Goal: Transaction & Acquisition: Book appointment/travel/reservation

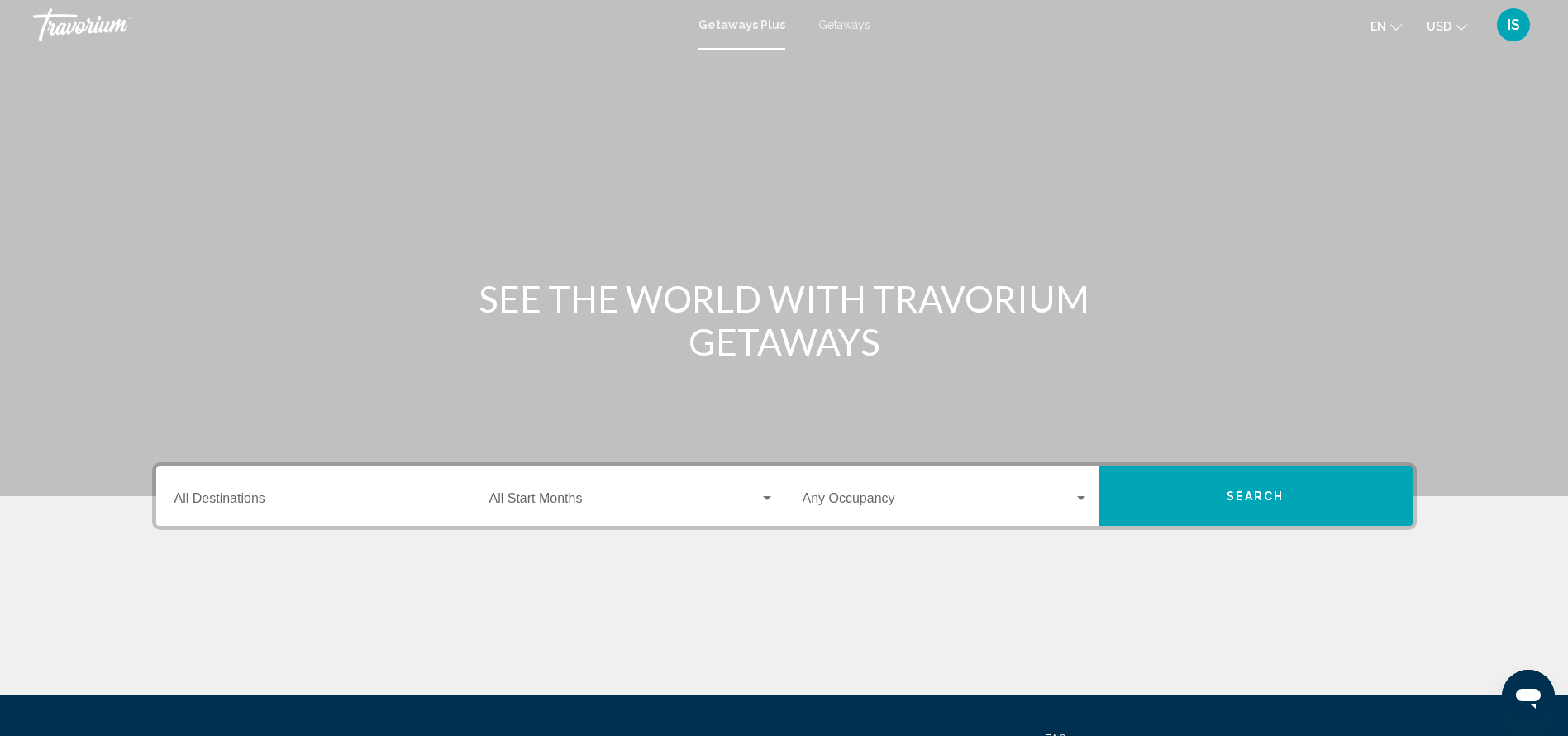
click at [294, 519] on div "Destination All Destinations" at bounding box center [317, 496] width 286 height 52
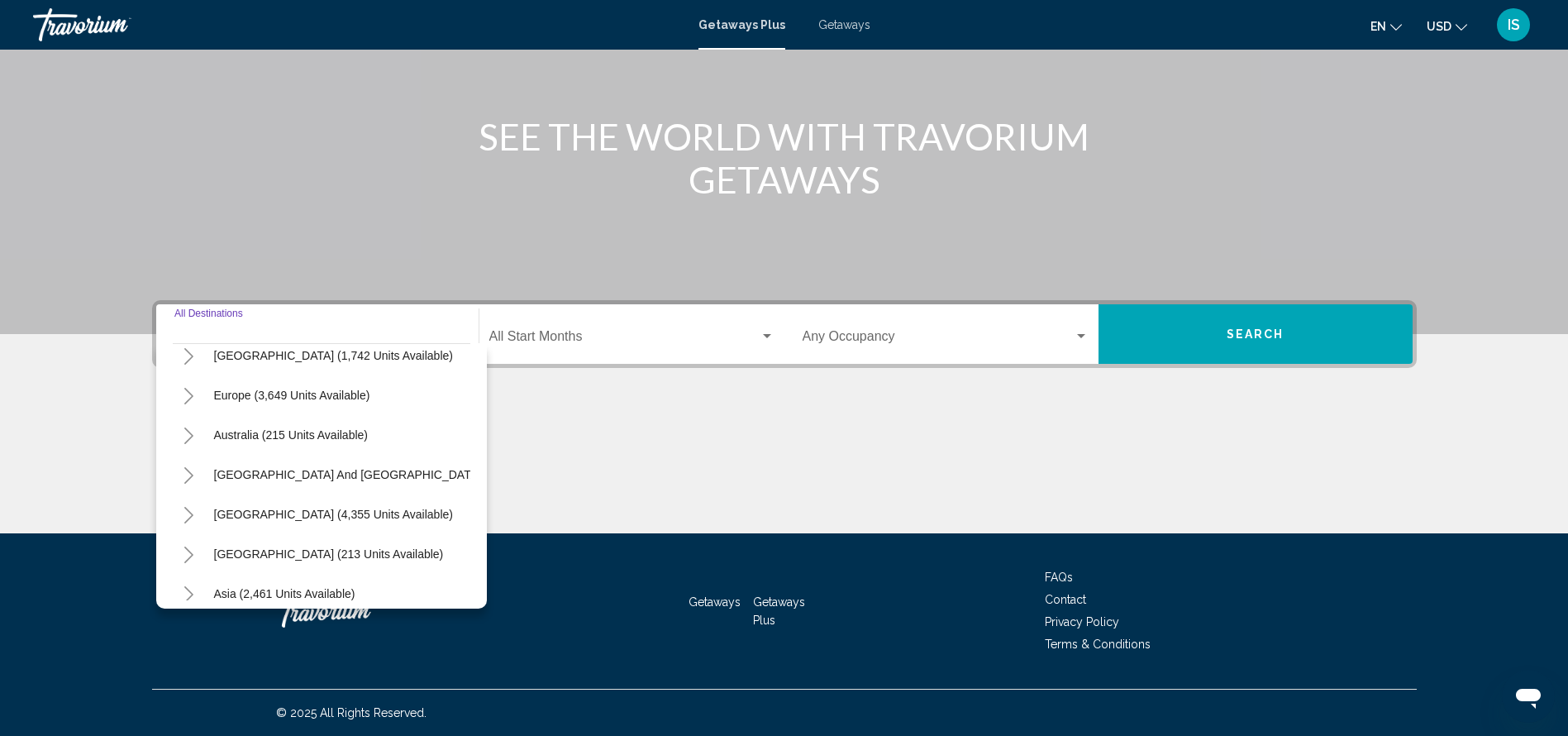
scroll to position [176, 0]
click at [353, 393] on span "Europe (3,649 units available)" at bounding box center [292, 394] width 156 height 13
type input "**********"
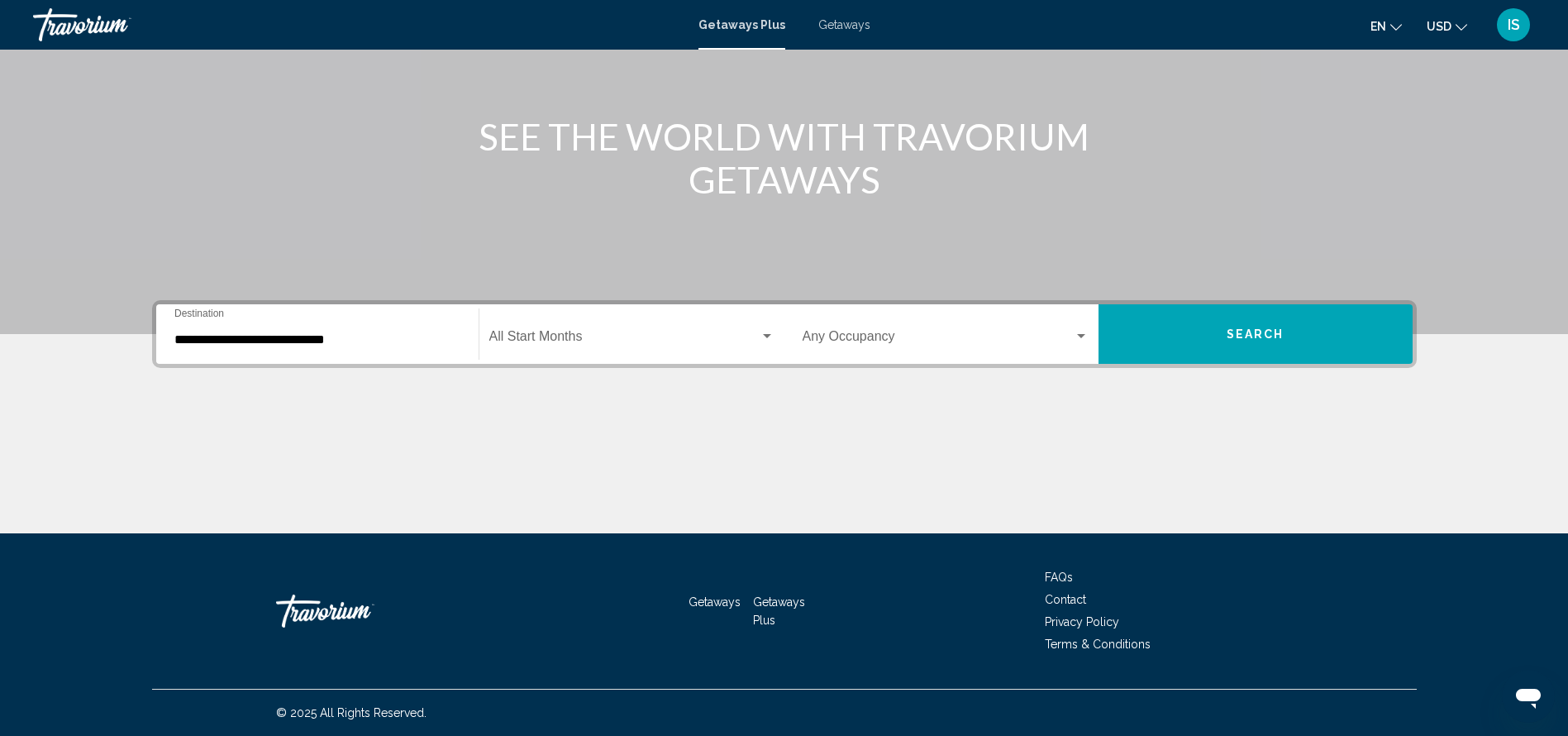
click at [833, 22] on span "Getaways" at bounding box center [844, 25] width 52 height 13
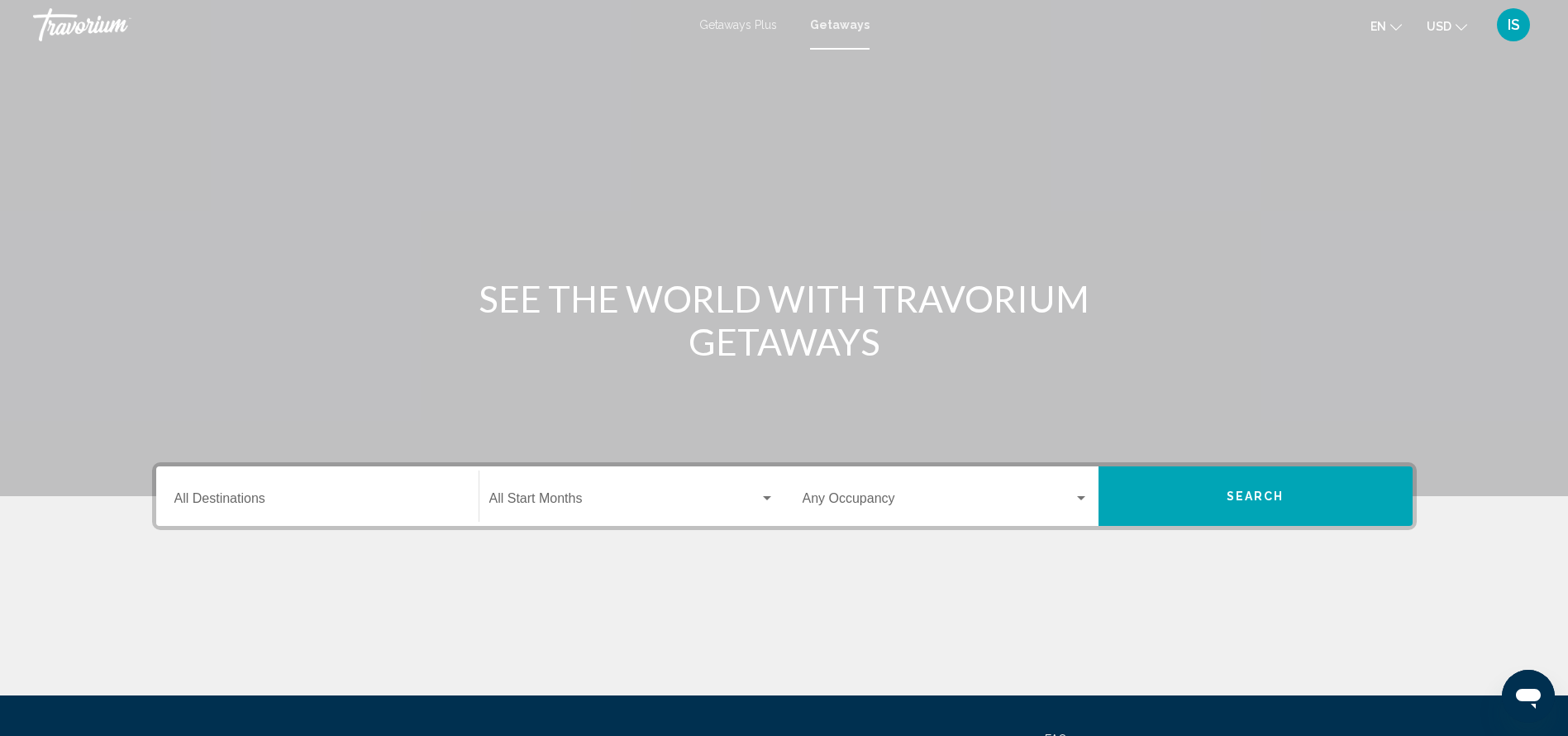
click at [320, 490] on div "Destination All Destinations" at bounding box center [317, 496] width 286 height 52
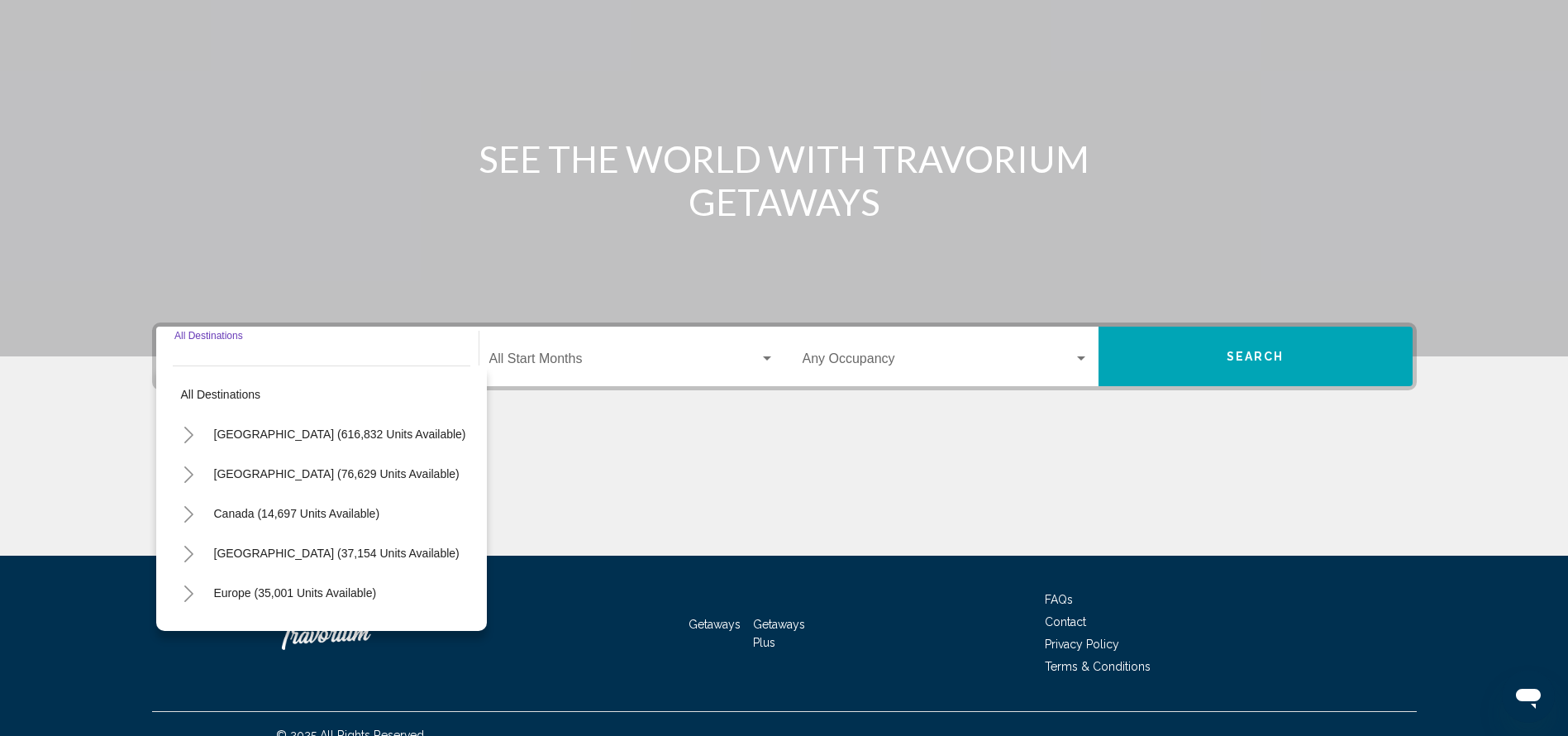
scroll to position [162, 0]
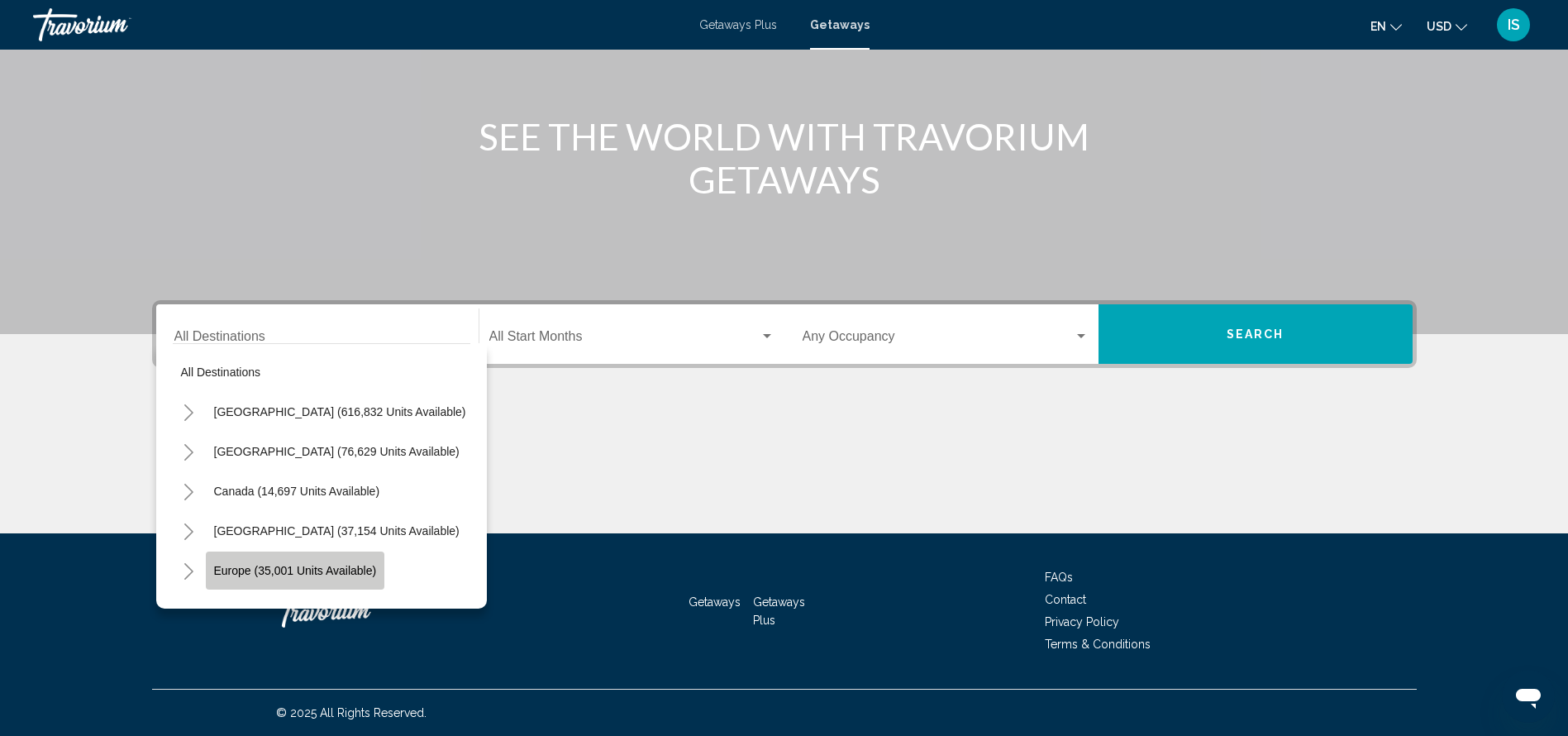
click at [320, 571] on span "Europe (35,001 units available)" at bounding box center [295, 570] width 163 height 13
type input "**********"
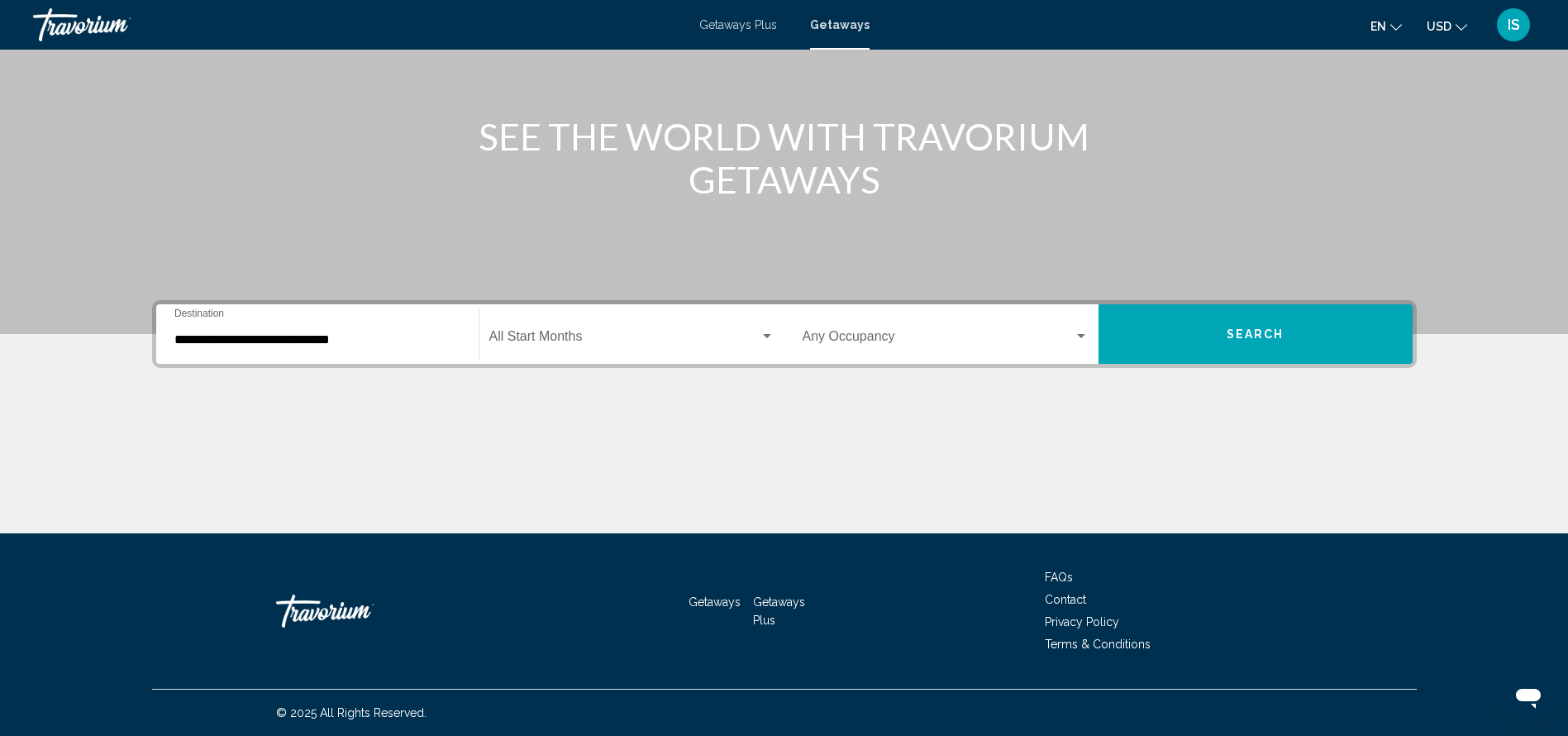
click at [646, 325] on div "Start Month All Start Months" at bounding box center [632, 334] width 286 height 52
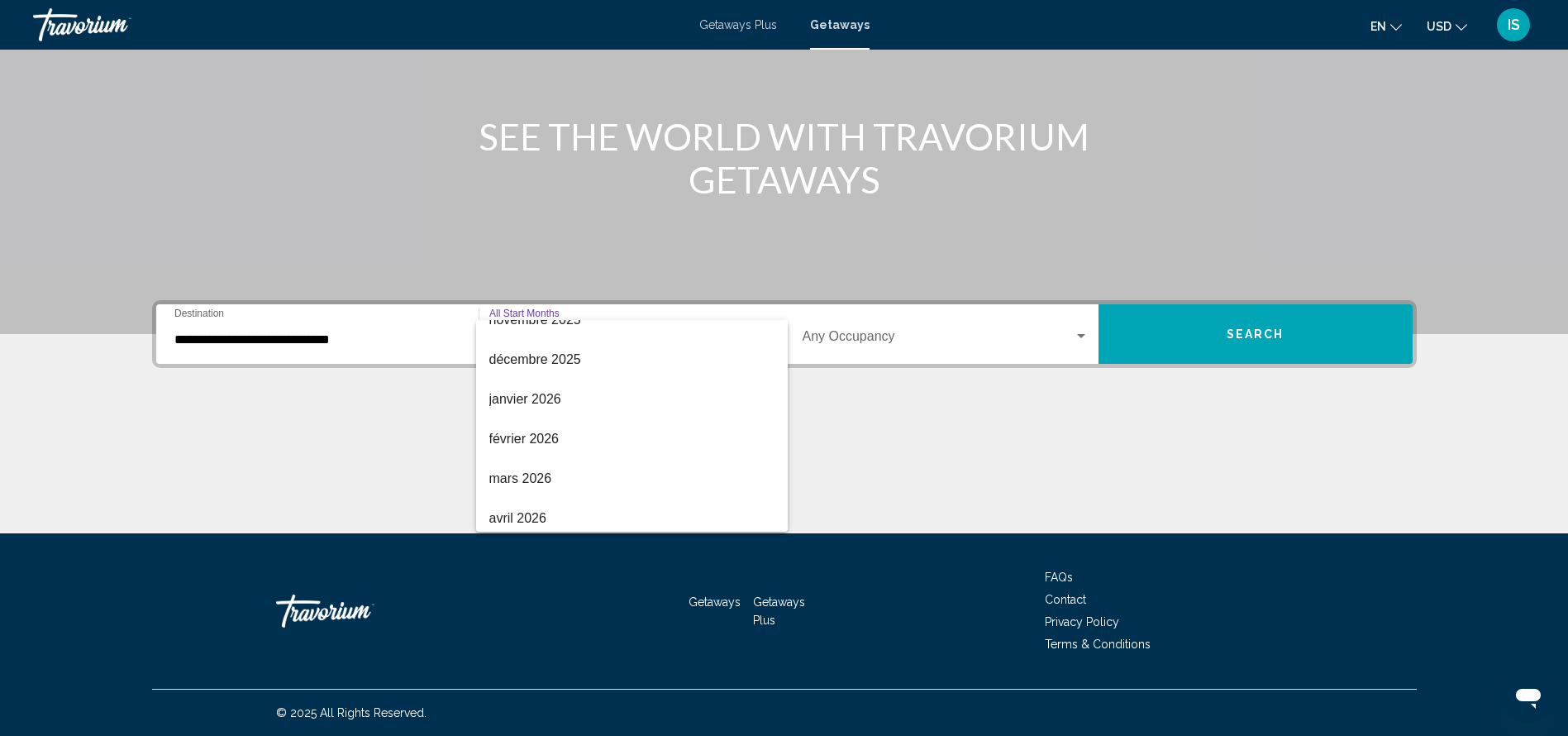
scroll to position [218, 0]
click at [659, 416] on span "février 2026" at bounding box center [632, 399] width 286 height 39
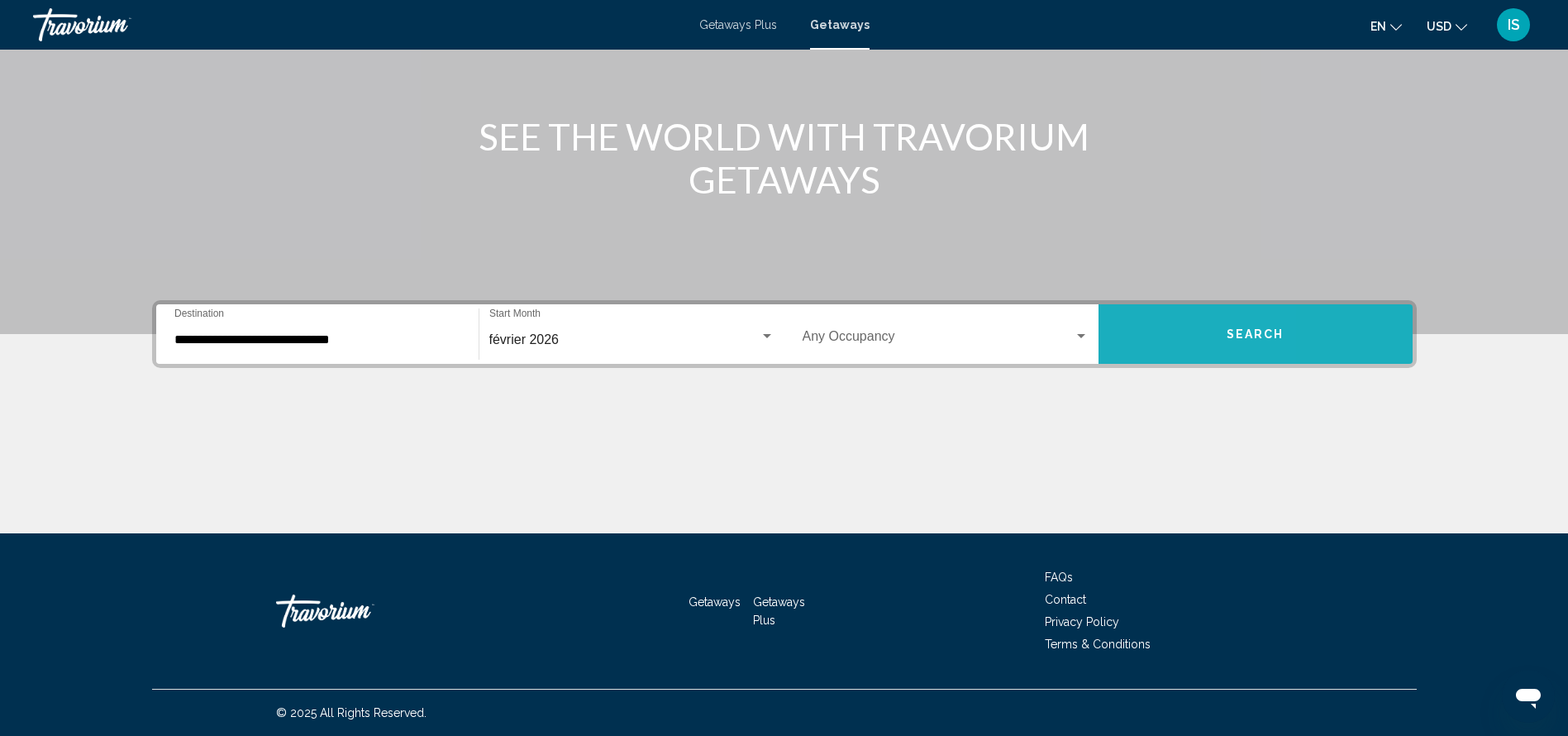
click at [1145, 332] on button "Search" at bounding box center [1255, 334] width 314 height 60
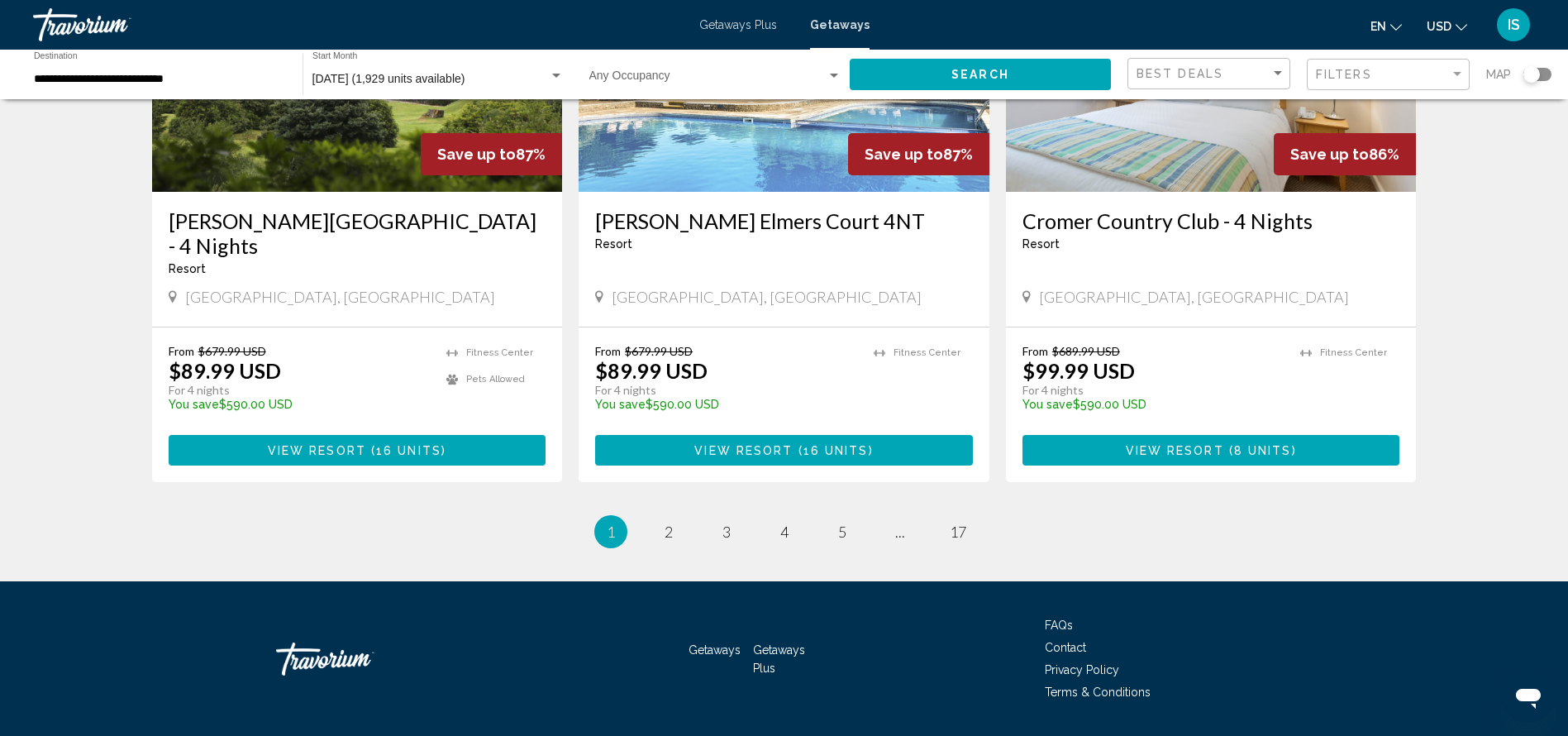
scroll to position [1937, 0]
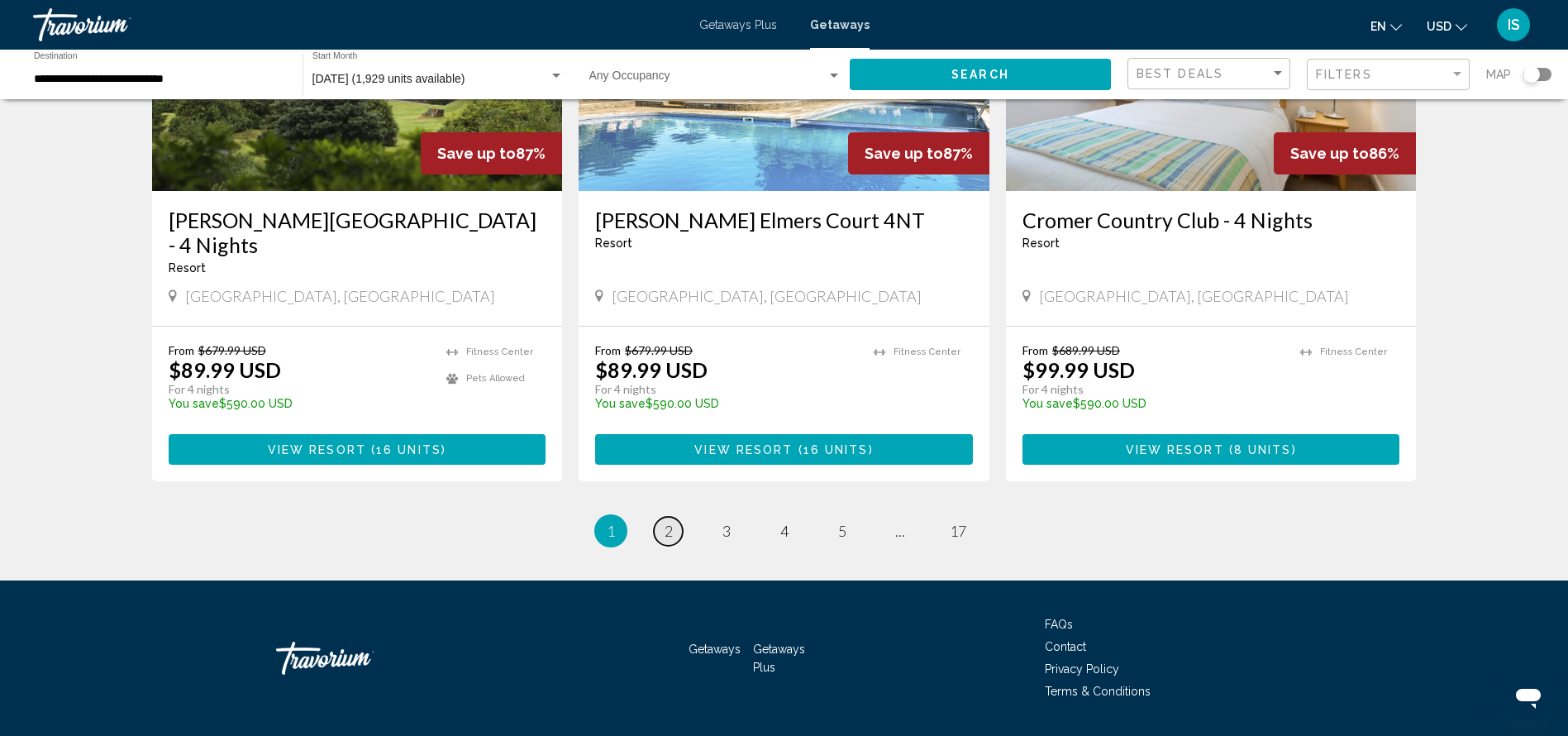
click at [665, 521] on span "2" at bounding box center [668, 530] width 8 height 18
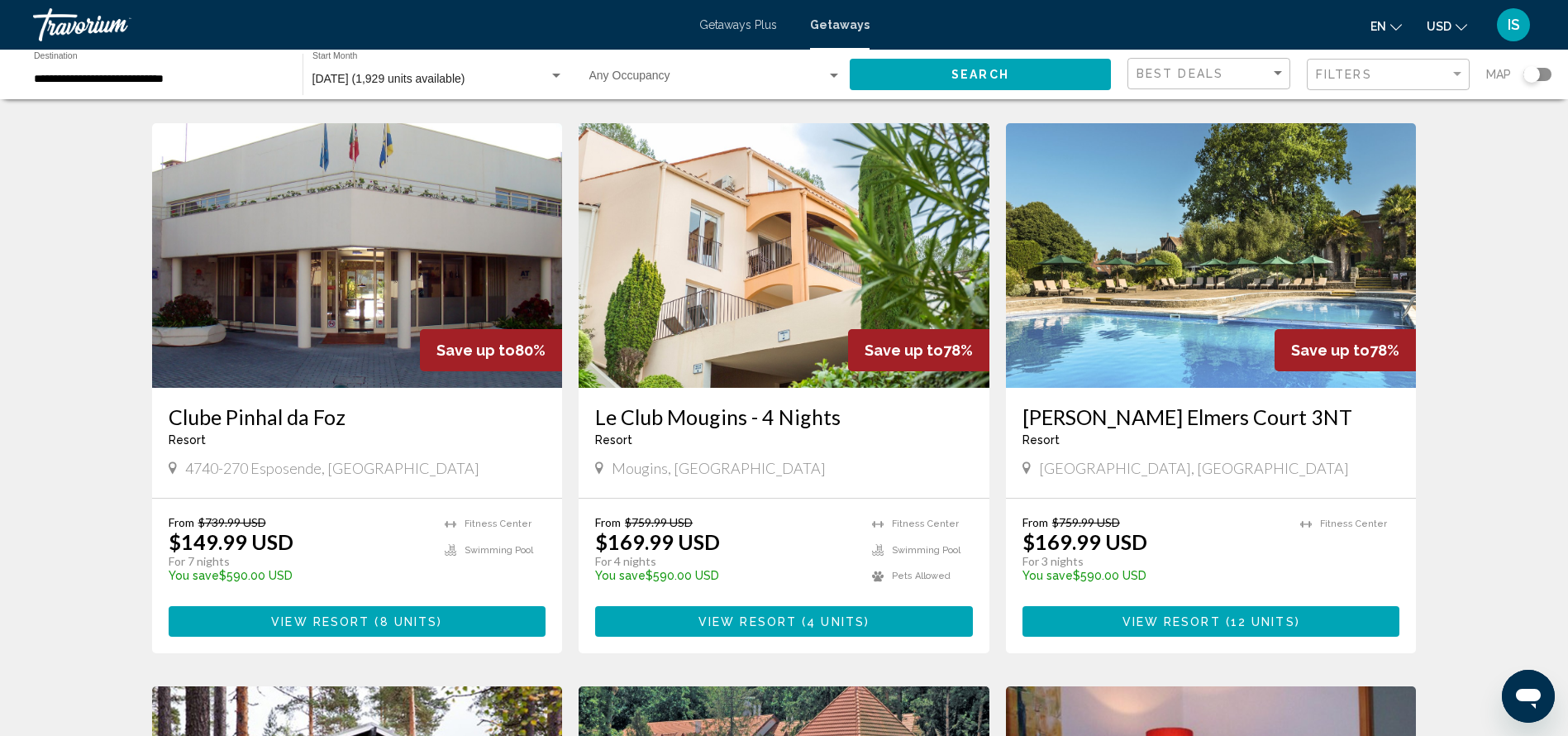
scroll to position [1233, 0]
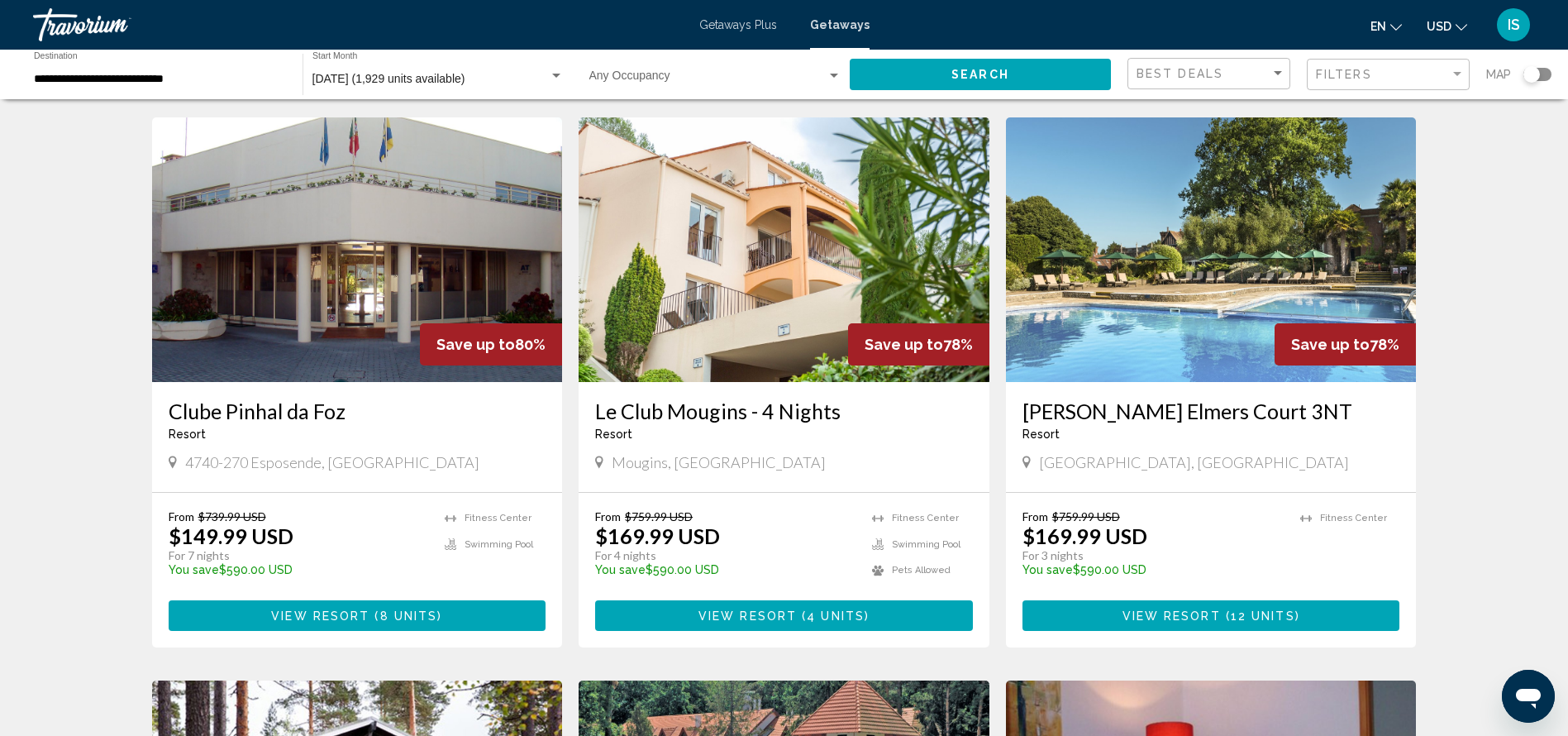
click at [798, 218] on img "Main content" at bounding box center [783, 250] width 411 height 265
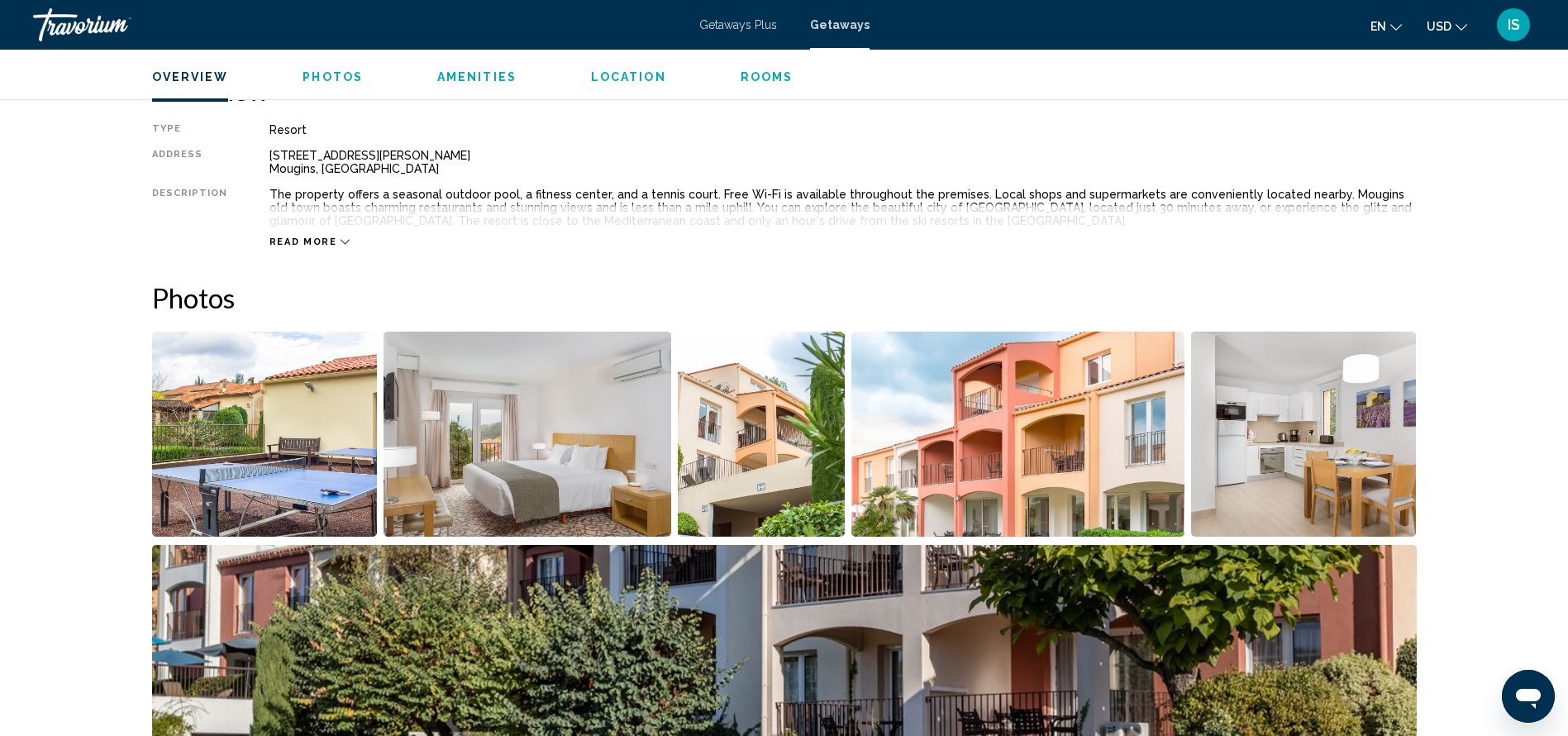
scroll to position [557, 0]
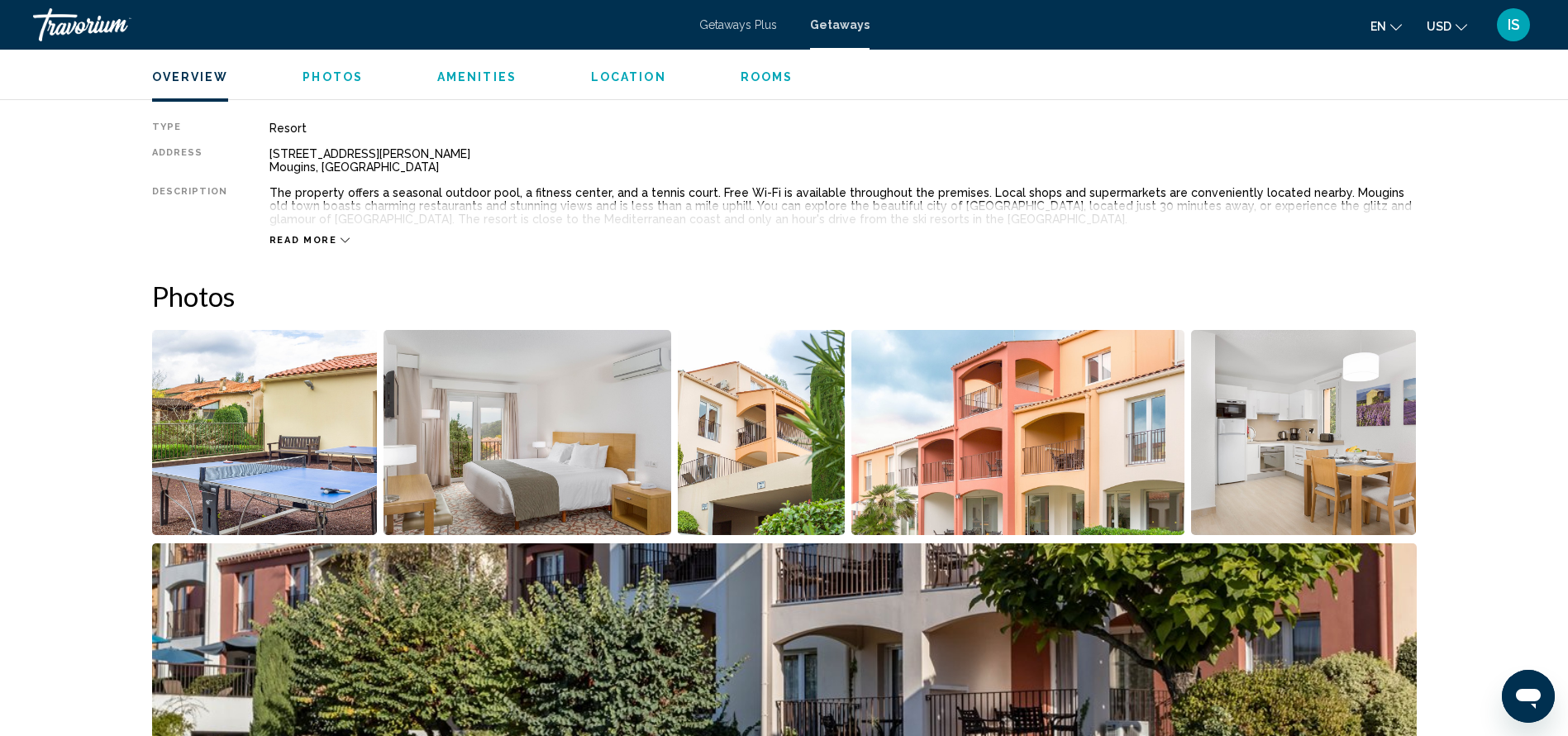
click at [440, 436] on img "Open full-screen image slider" at bounding box center [527, 432] width 287 height 205
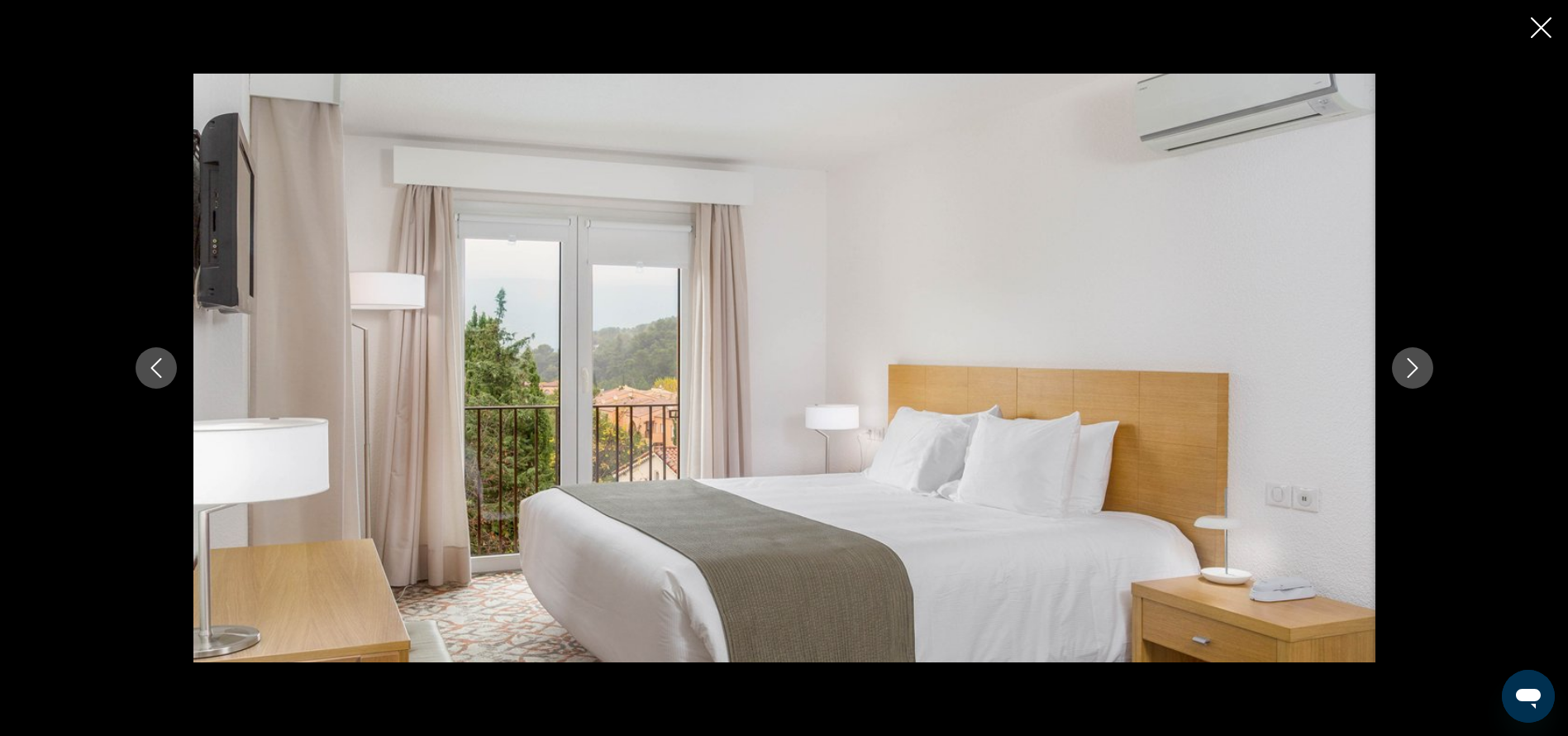
click at [1419, 368] on icon "Next image" at bounding box center [1412, 368] width 20 height 20
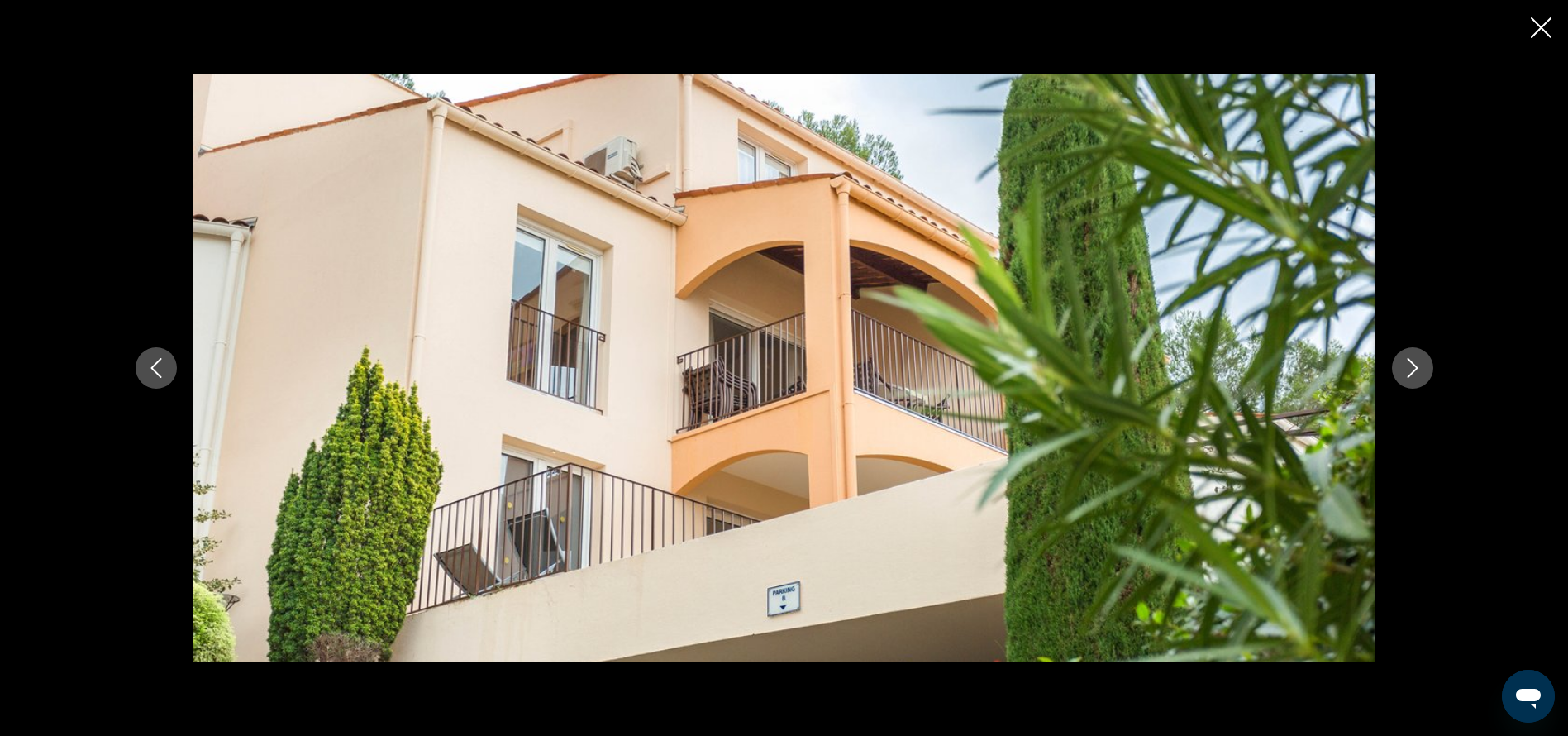
click at [1419, 368] on icon "Next image" at bounding box center [1412, 368] width 20 height 20
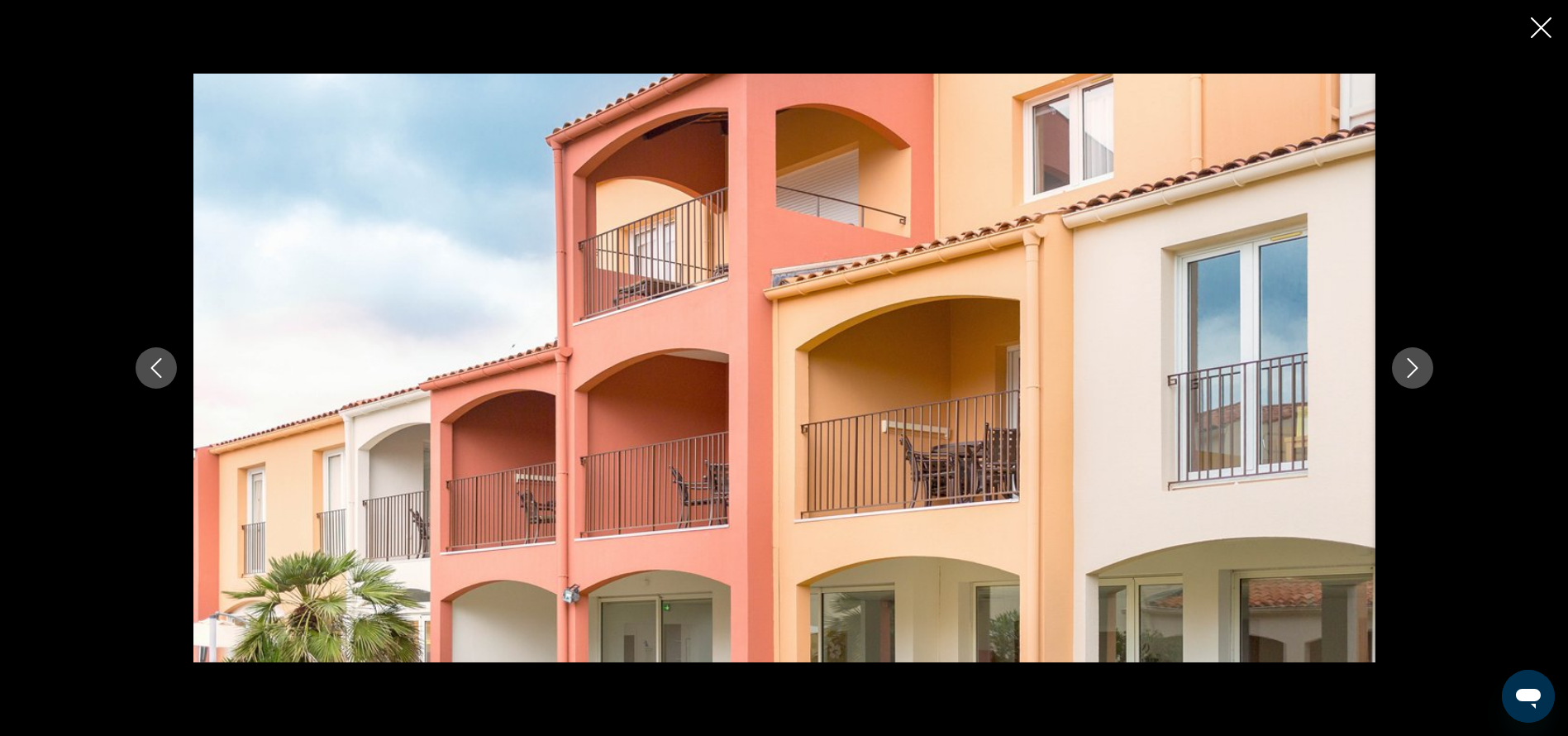
click at [1419, 368] on icon "Next image" at bounding box center [1412, 368] width 20 height 20
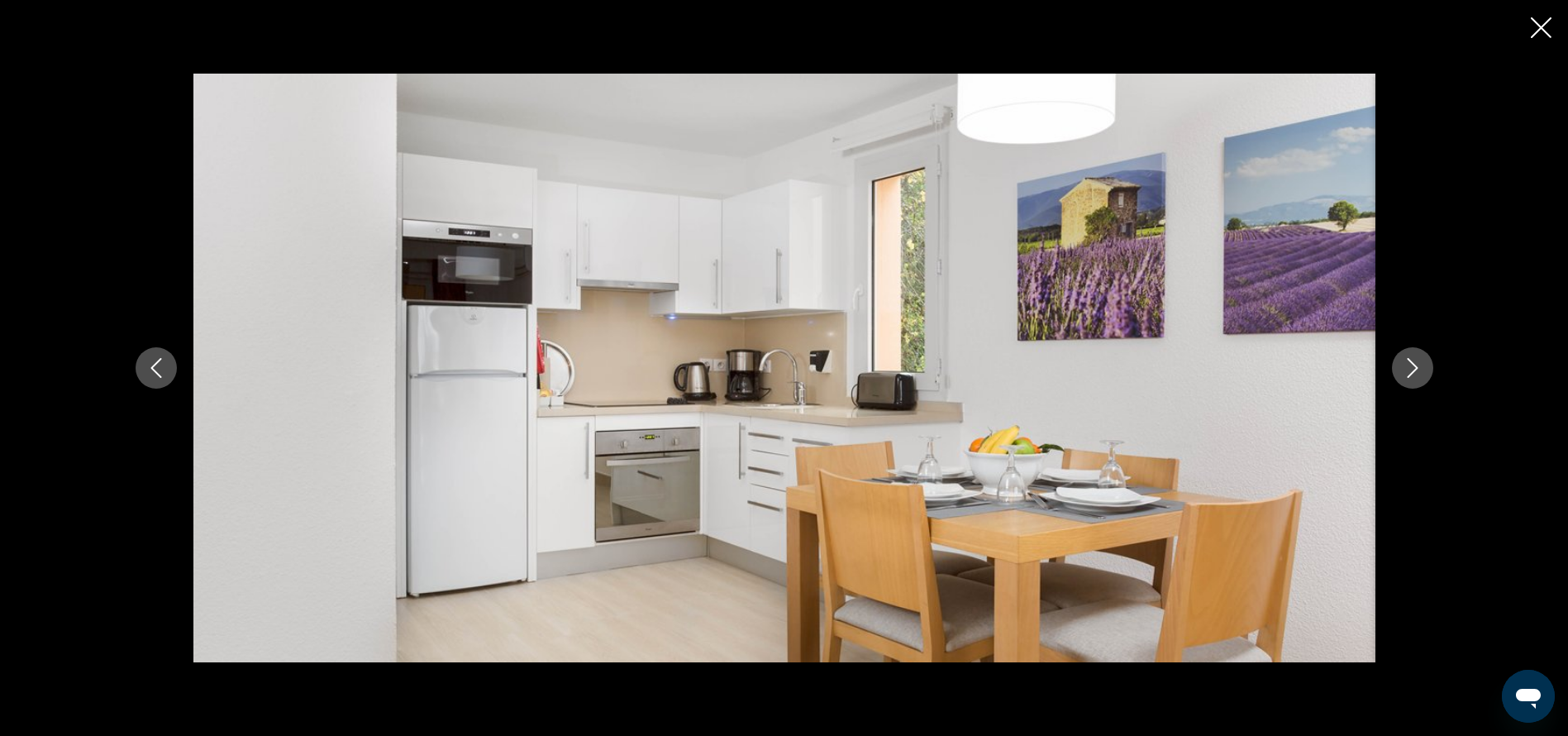
click at [1419, 368] on icon "Next image" at bounding box center [1412, 368] width 20 height 20
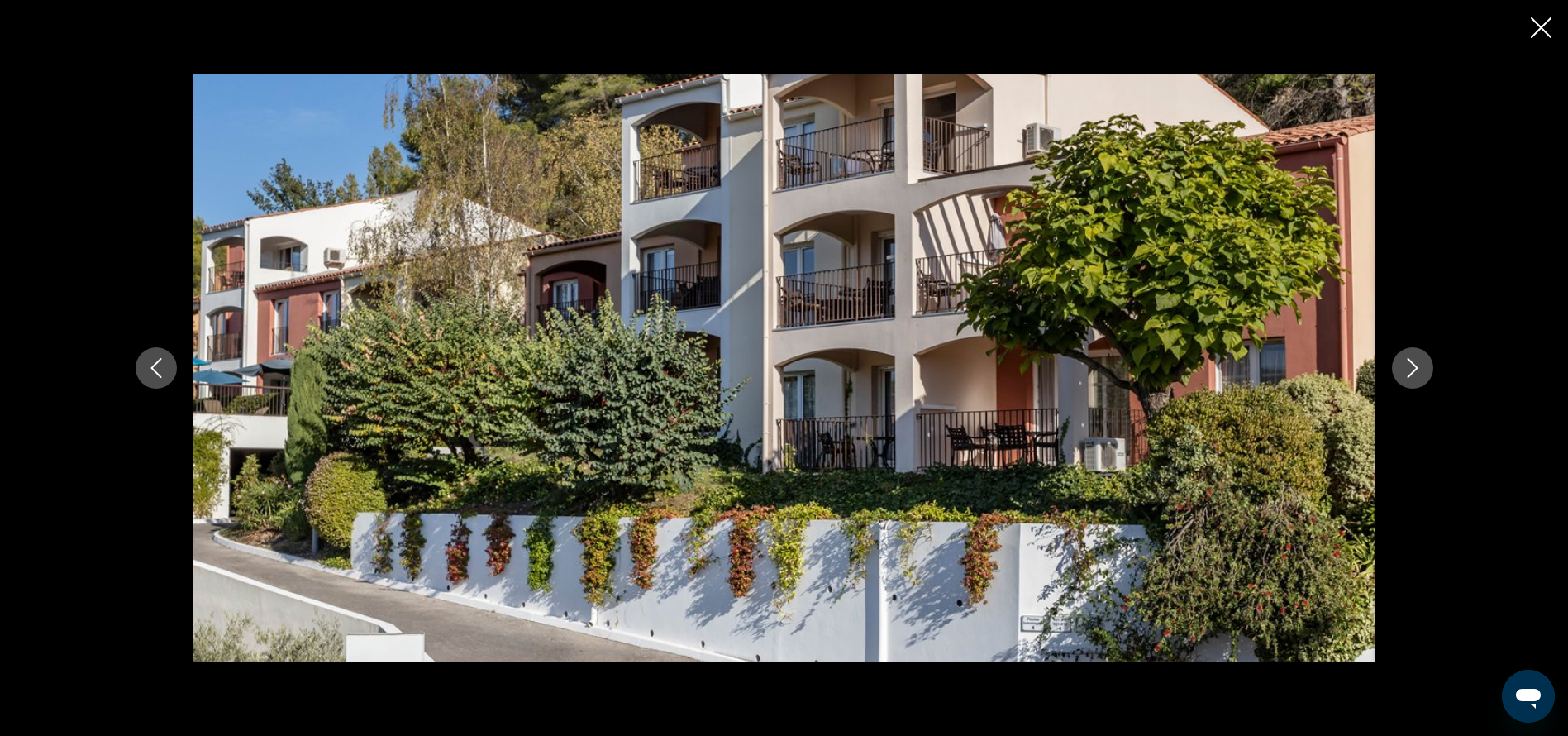
click at [1419, 368] on icon "Next image" at bounding box center [1412, 368] width 20 height 20
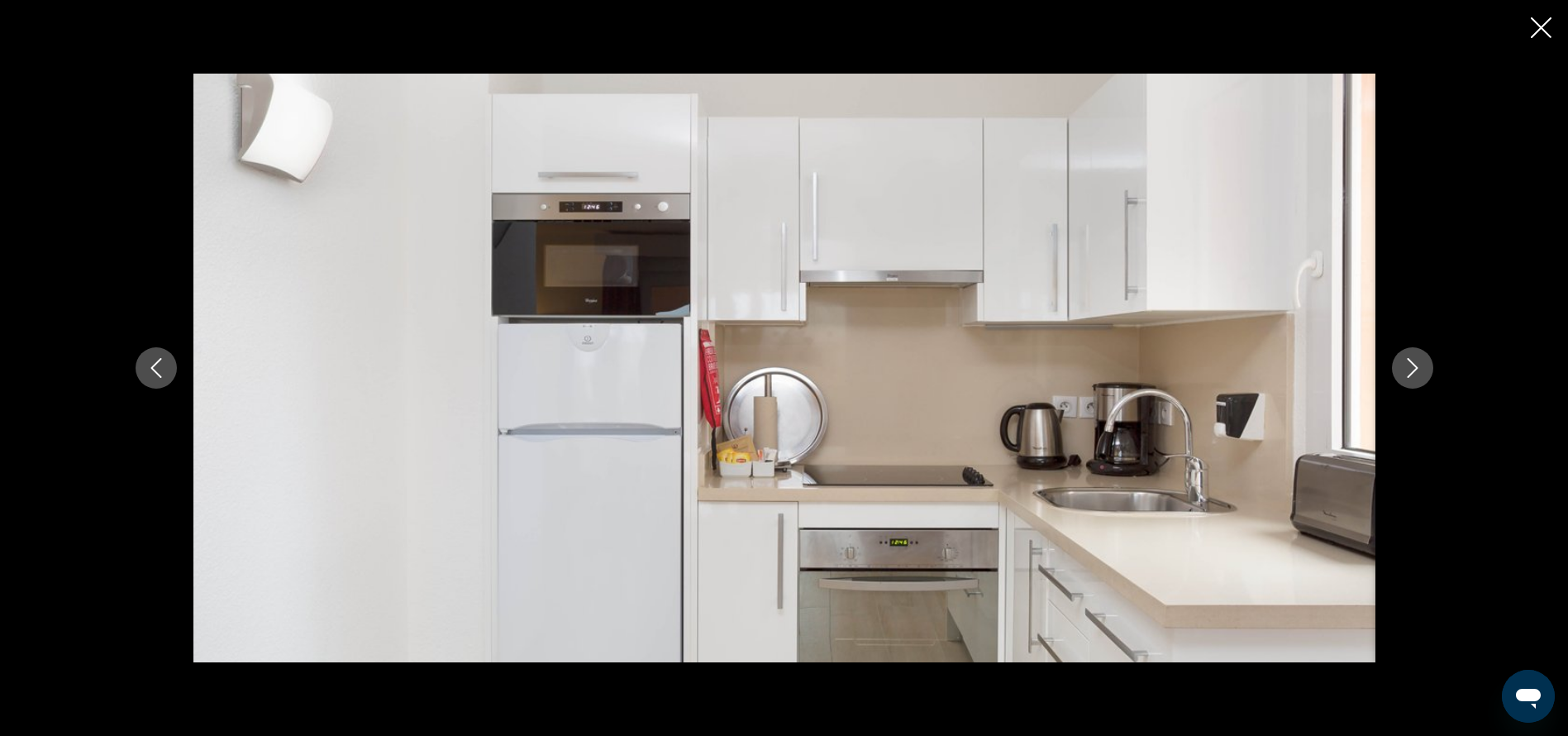
click at [1419, 368] on icon "Next image" at bounding box center [1412, 368] width 20 height 20
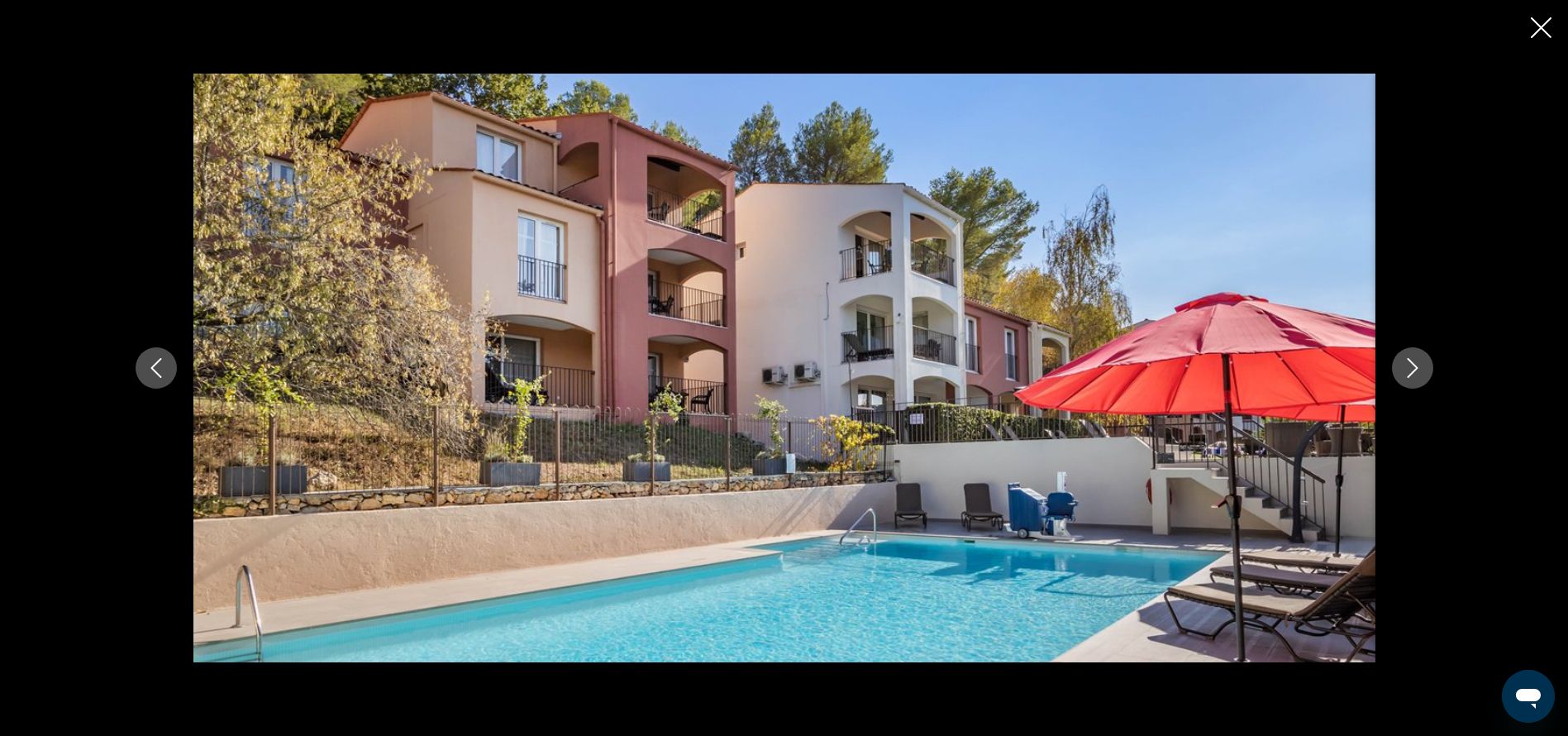
click at [1419, 368] on icon "Next image" at bounding box center [1412, 368] width 20 height 20
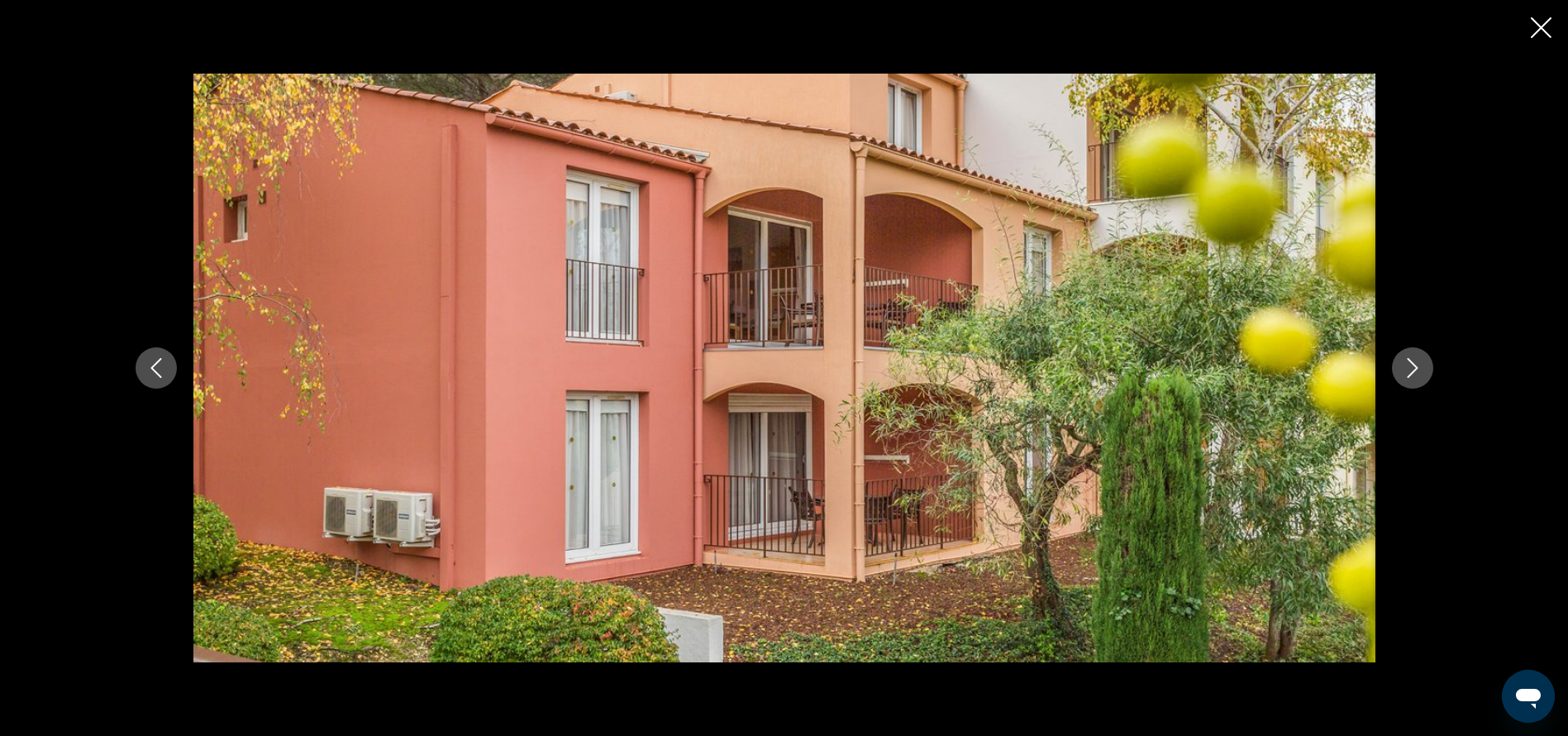
click at [1419, 368] on icon "Next image" at bounding box center [1412, 368] width 20 height 20
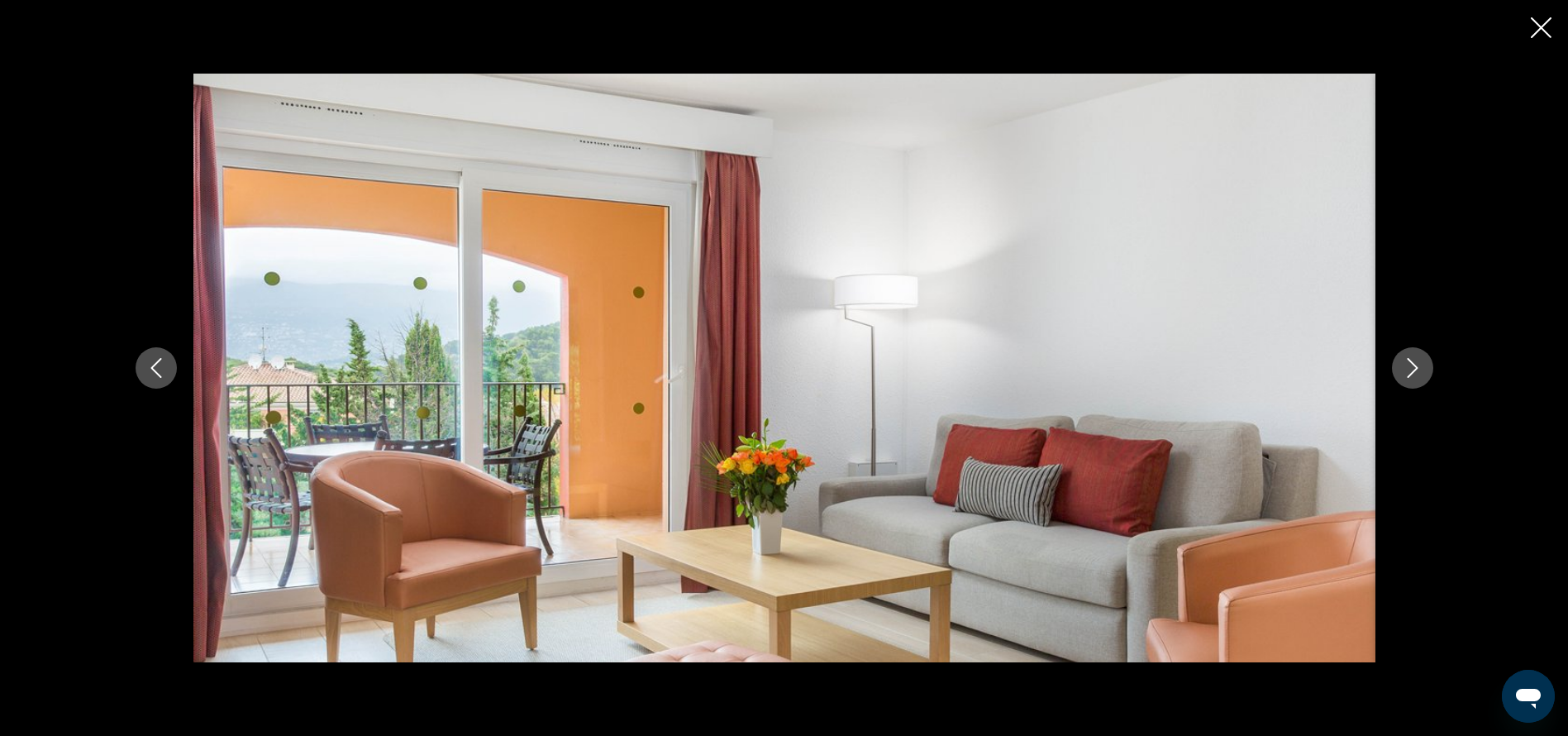
click at [1419, 368] on icon "Next image" at bounding box center [1412, 368] width 20 height 20
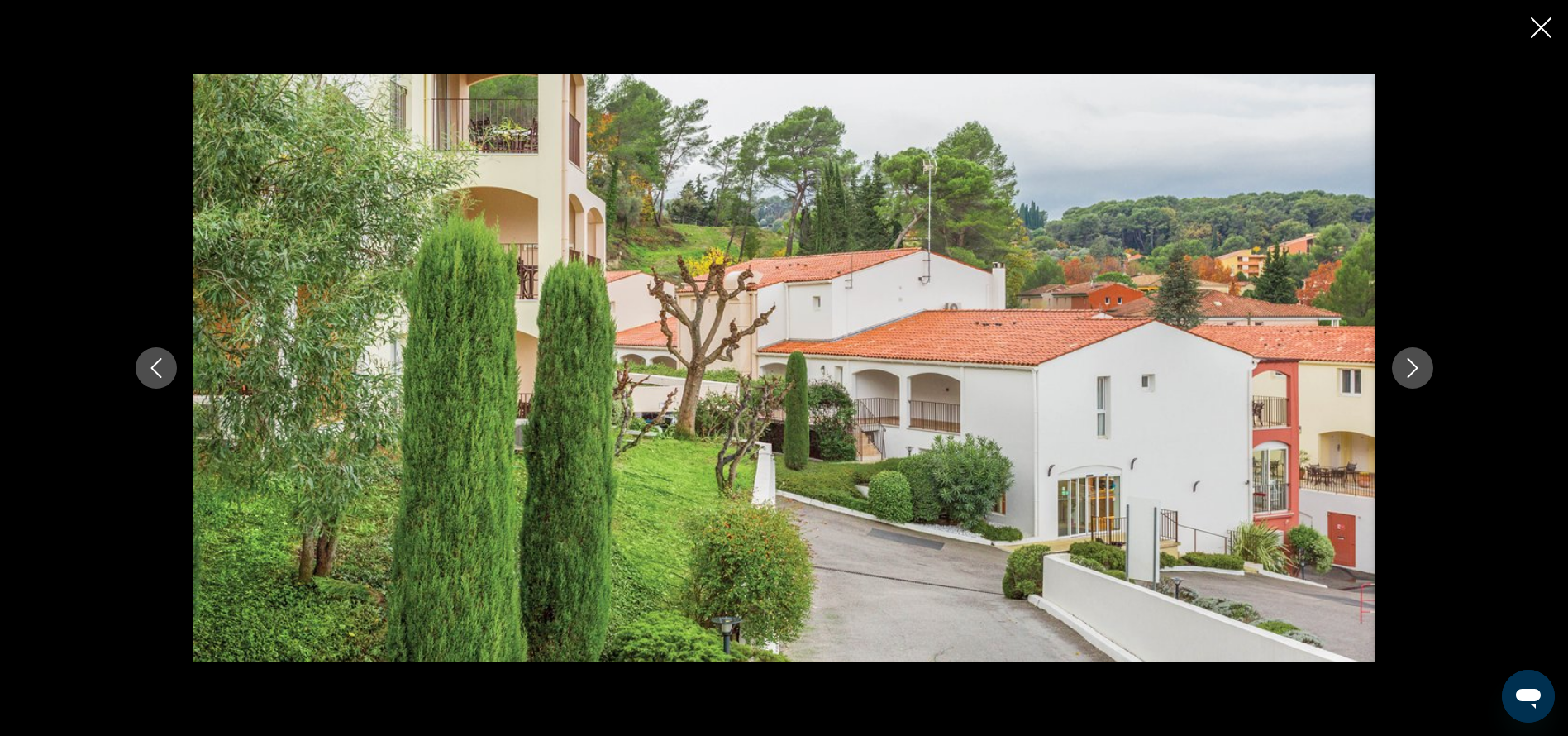
click at [1419, 368] on icon "Next image" at bounding box center [1412, 368] width 20 height 20
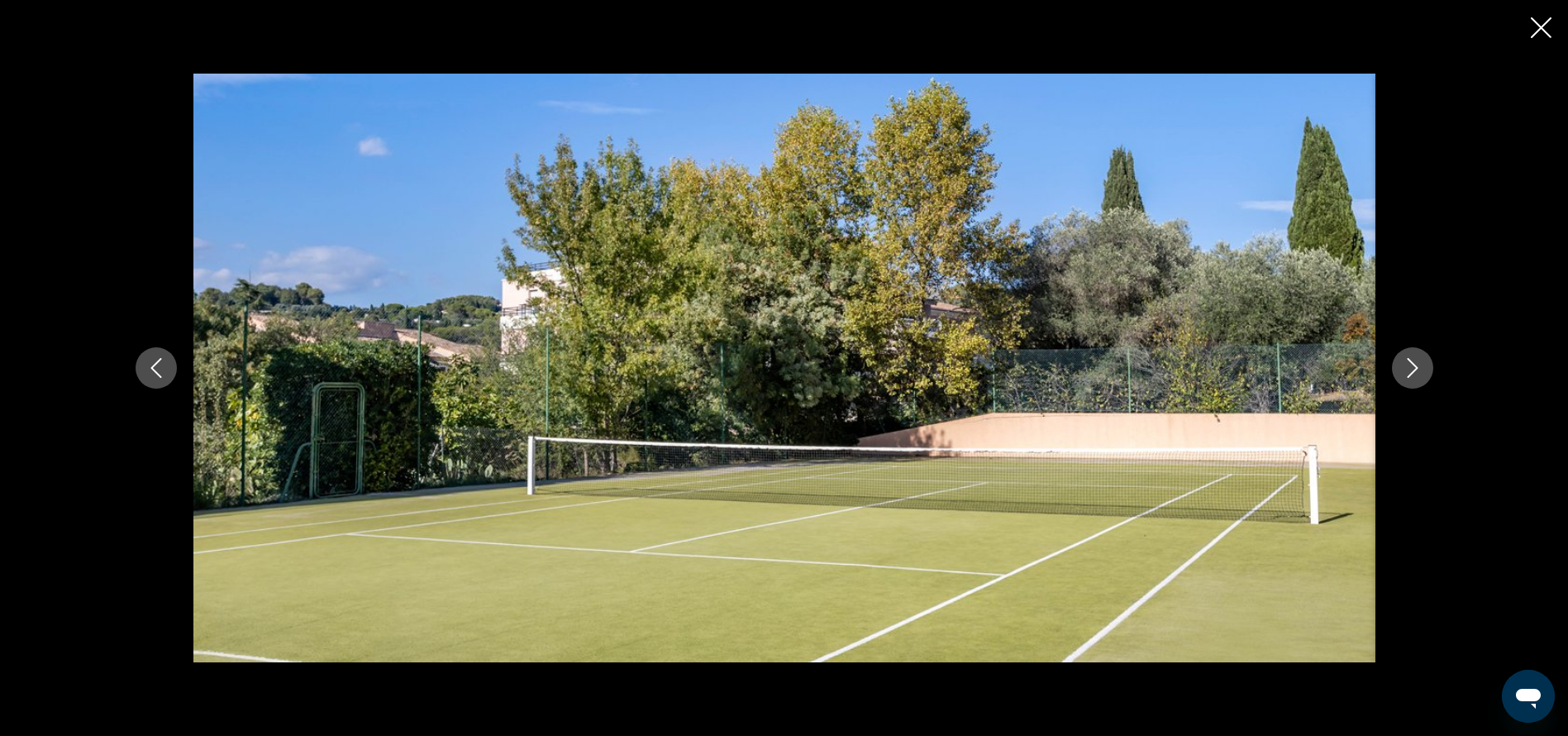
click at [1419, 368] on icon "Next image" at bounding box center [1412, 368] width 20 height 20
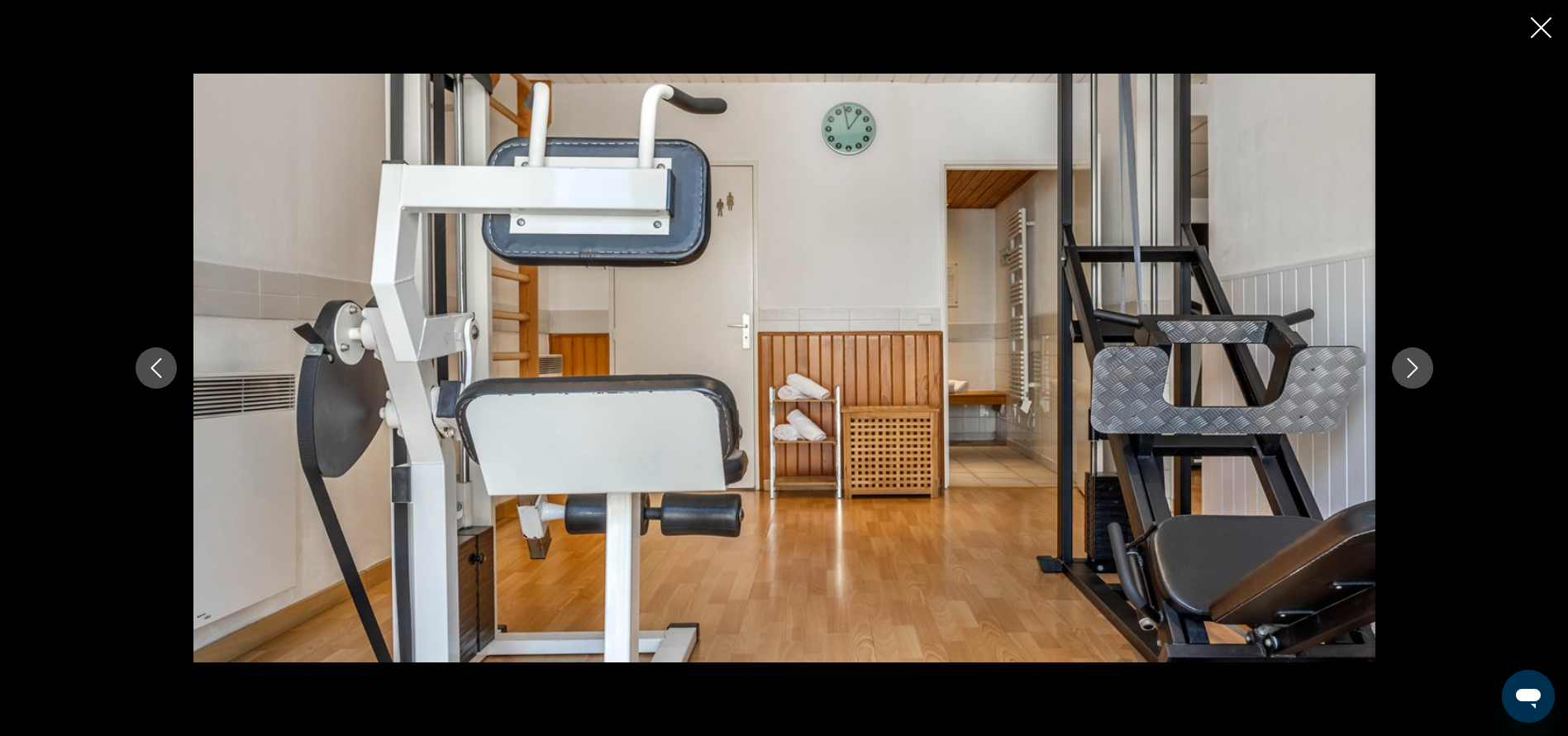
click at [1419, 368] on icon "Next image" at bounding box center [1412, 368] width 20 height 20
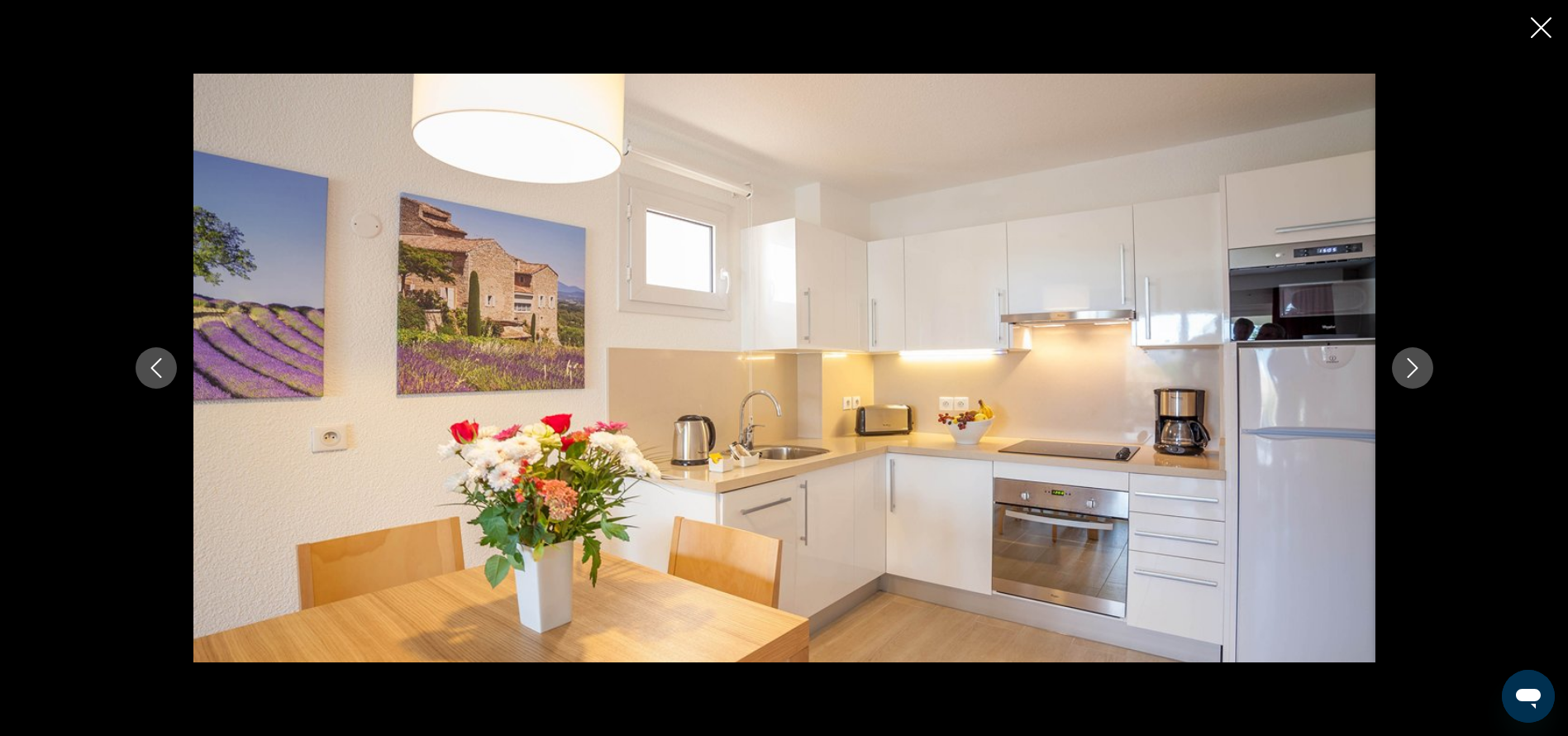
click at [1419, 368] on icon "Next image" at bounding box center [1412, 368] width 20 height 20
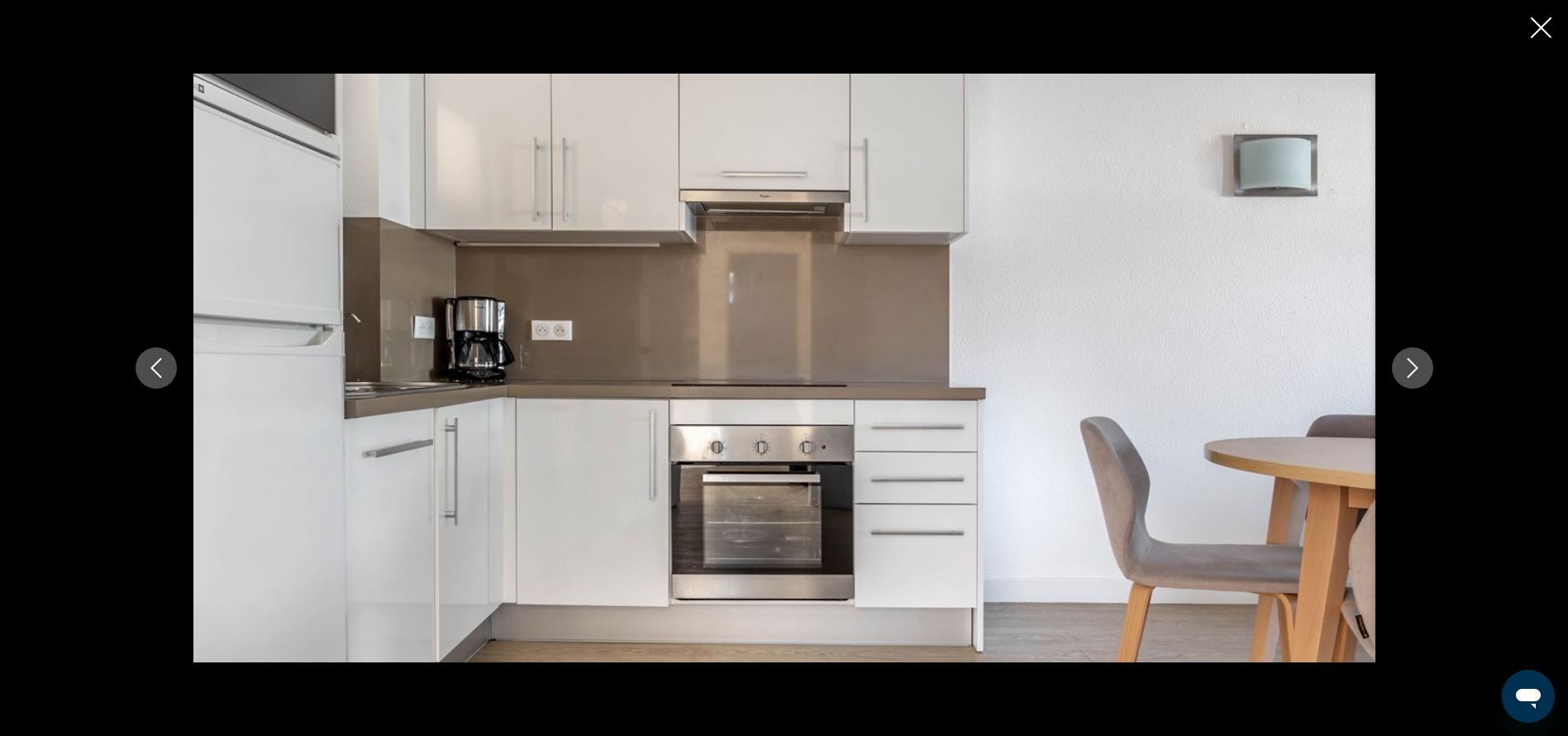
click at [1419, 368] on icon "Next image" at bounding box center [1412, 368] width 20 height 20
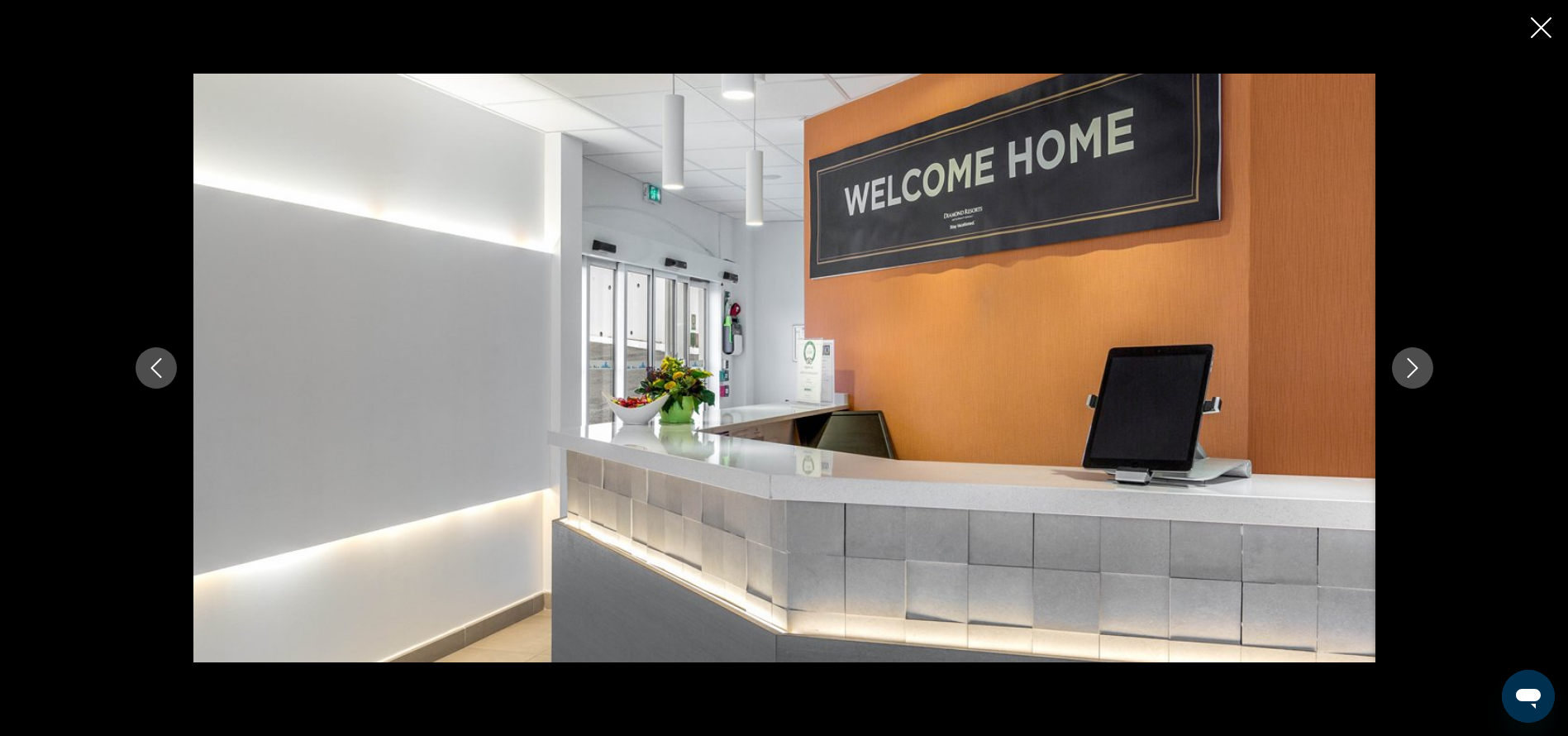
click at [1419, 368] on icon "Next image" at bounding box center [1412, 368] width 20 height 20
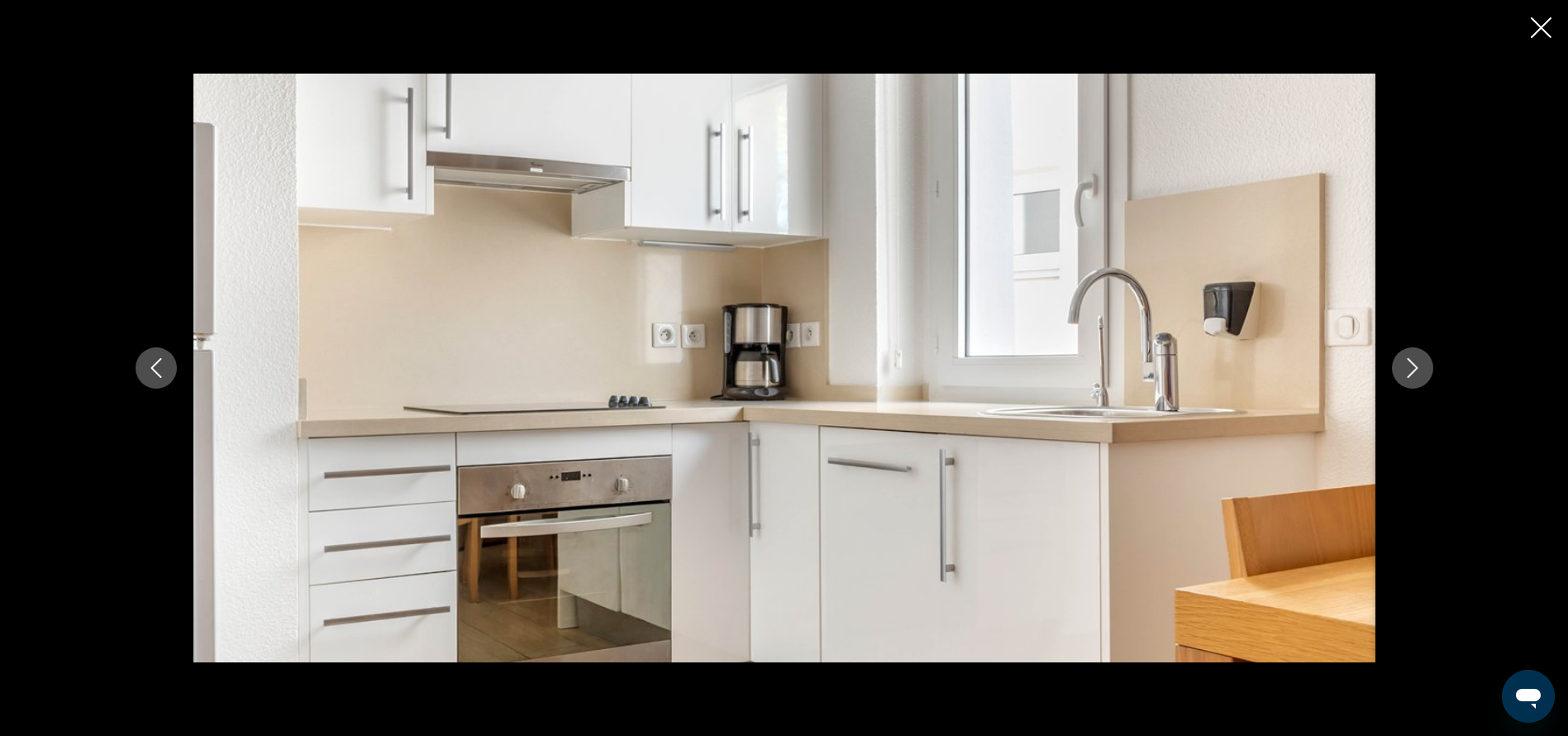
click at [1419, 368] on icon "Next image" at bounding box center [1412, 368] width 20 height 20
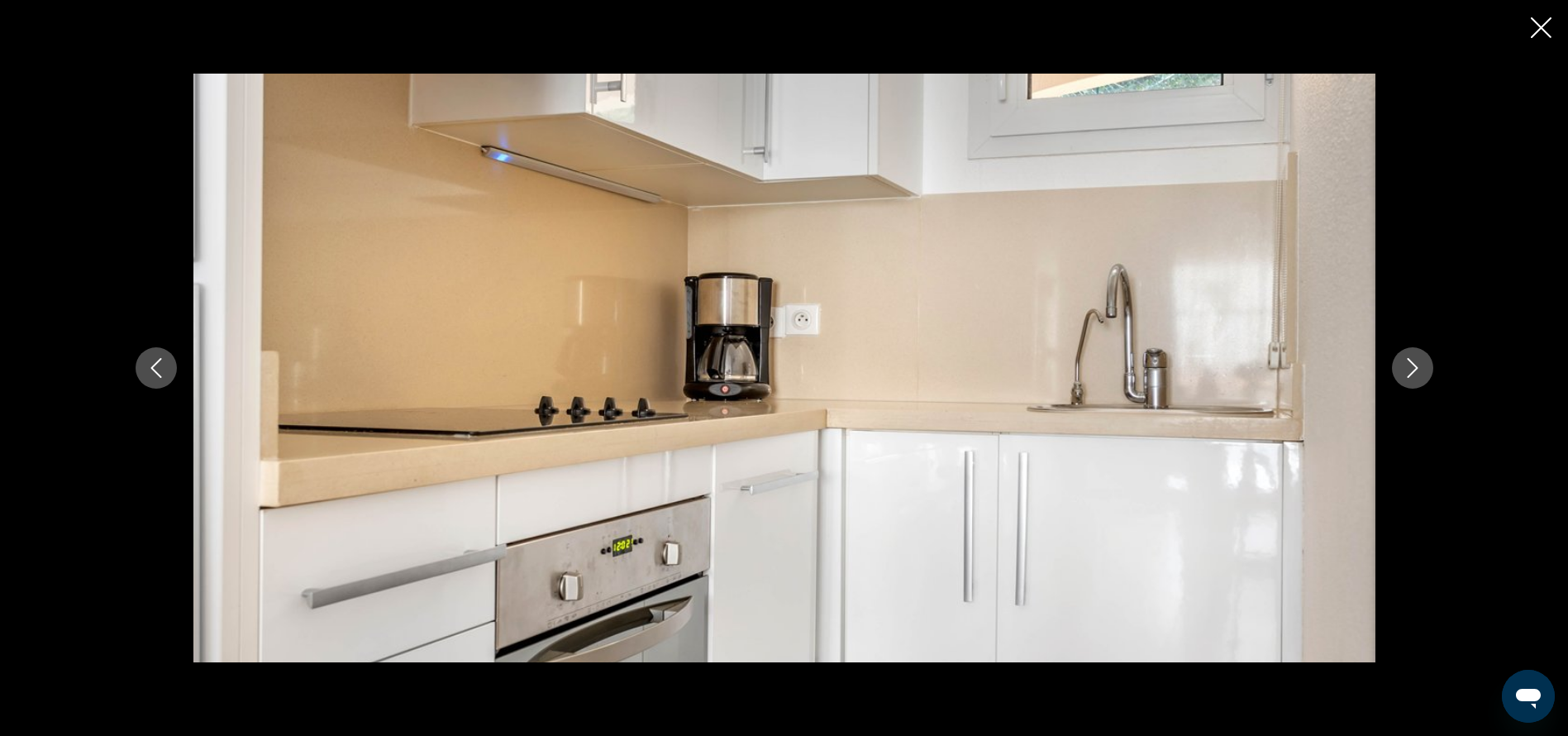
click at [1419, 368] on icon "Next image" at bounding box center [1412, 368] width 20 height 20
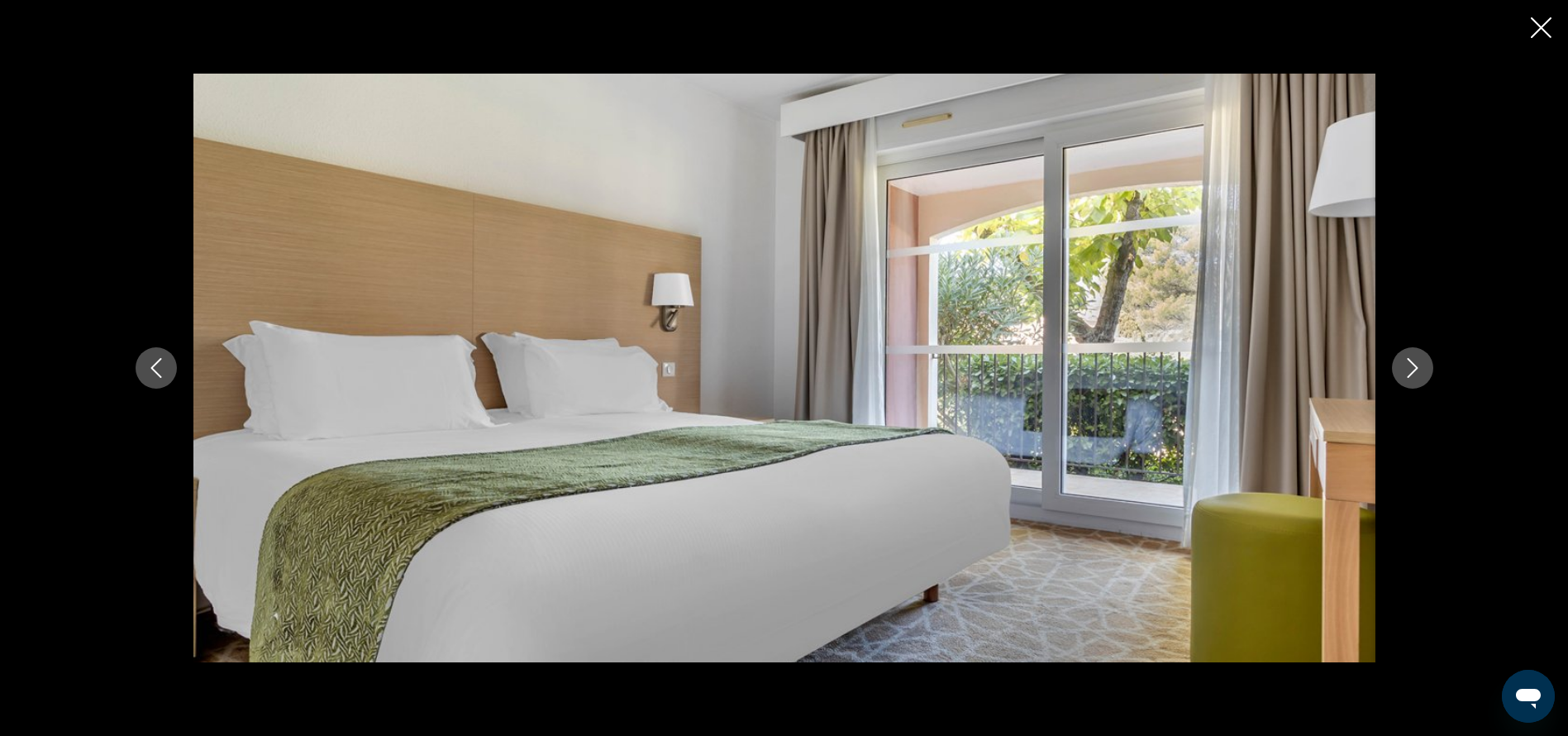
click at [1419, 368] on icon "Next image" at bounding box center [1412, 368] width 20 height 20
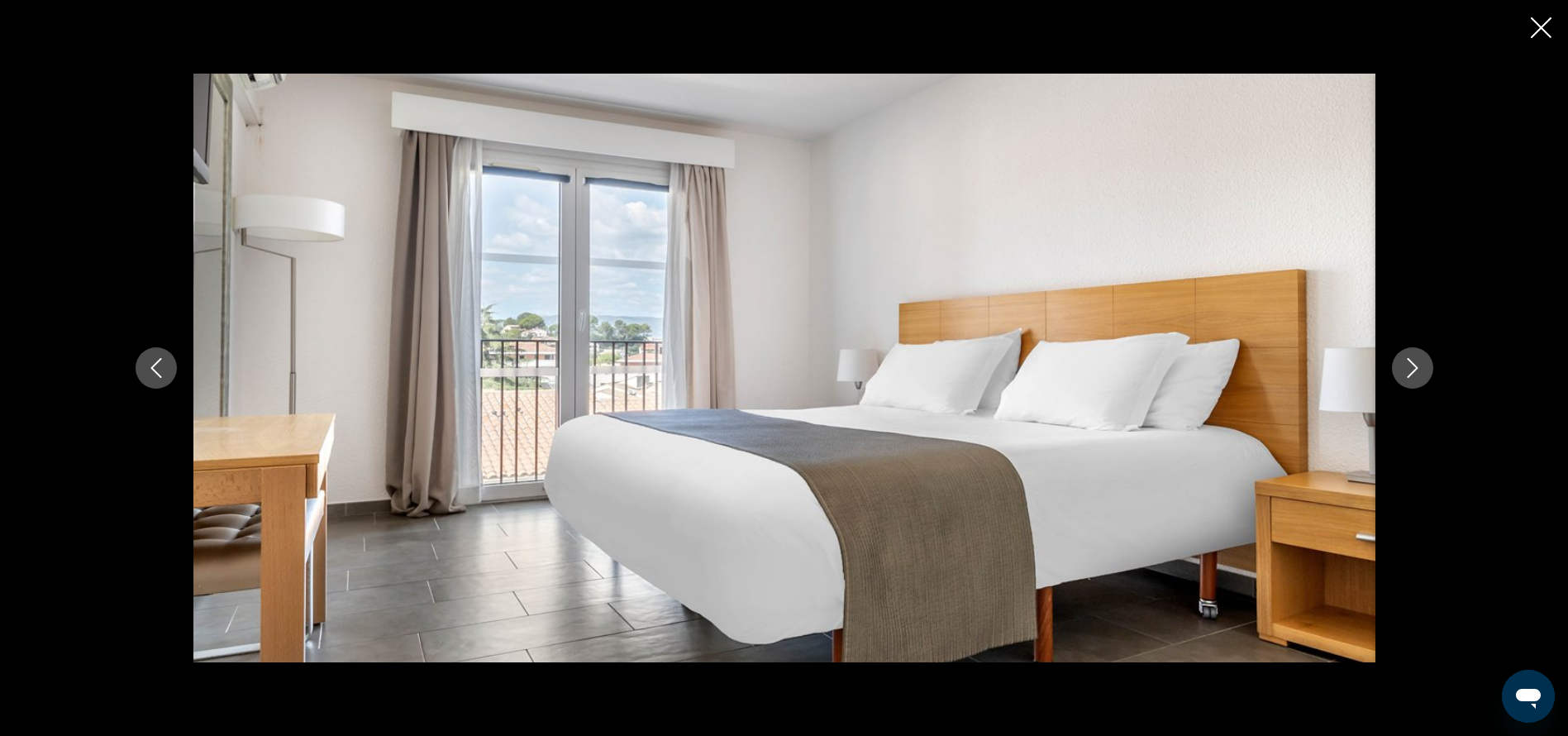
click at [1419, 368] on icon "Next image" at bounding box center [1412, 368] width 20 height 20
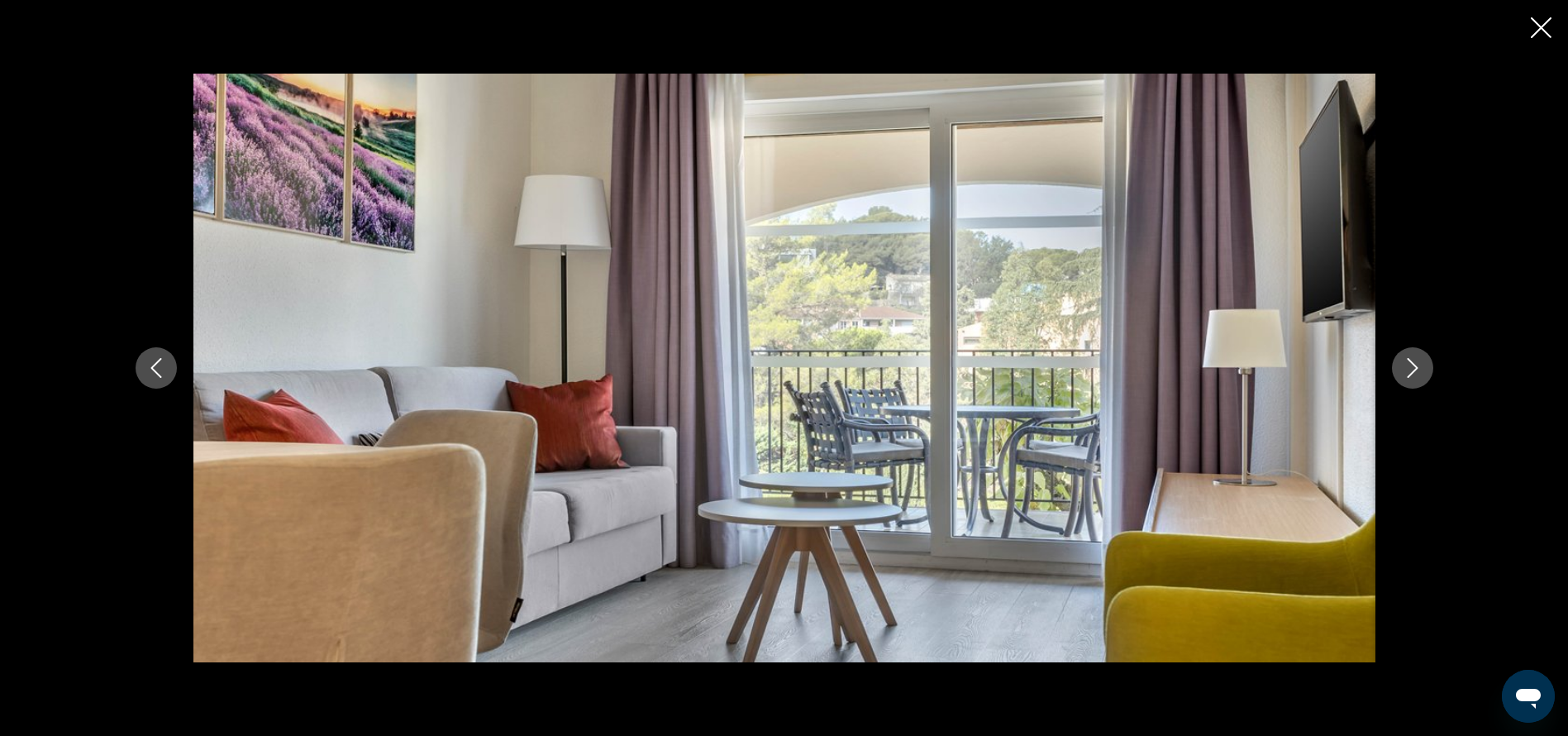
click at [1534, 19] on icon "Close slideshow" at bounding box center [1541, 28] width 21 height 21
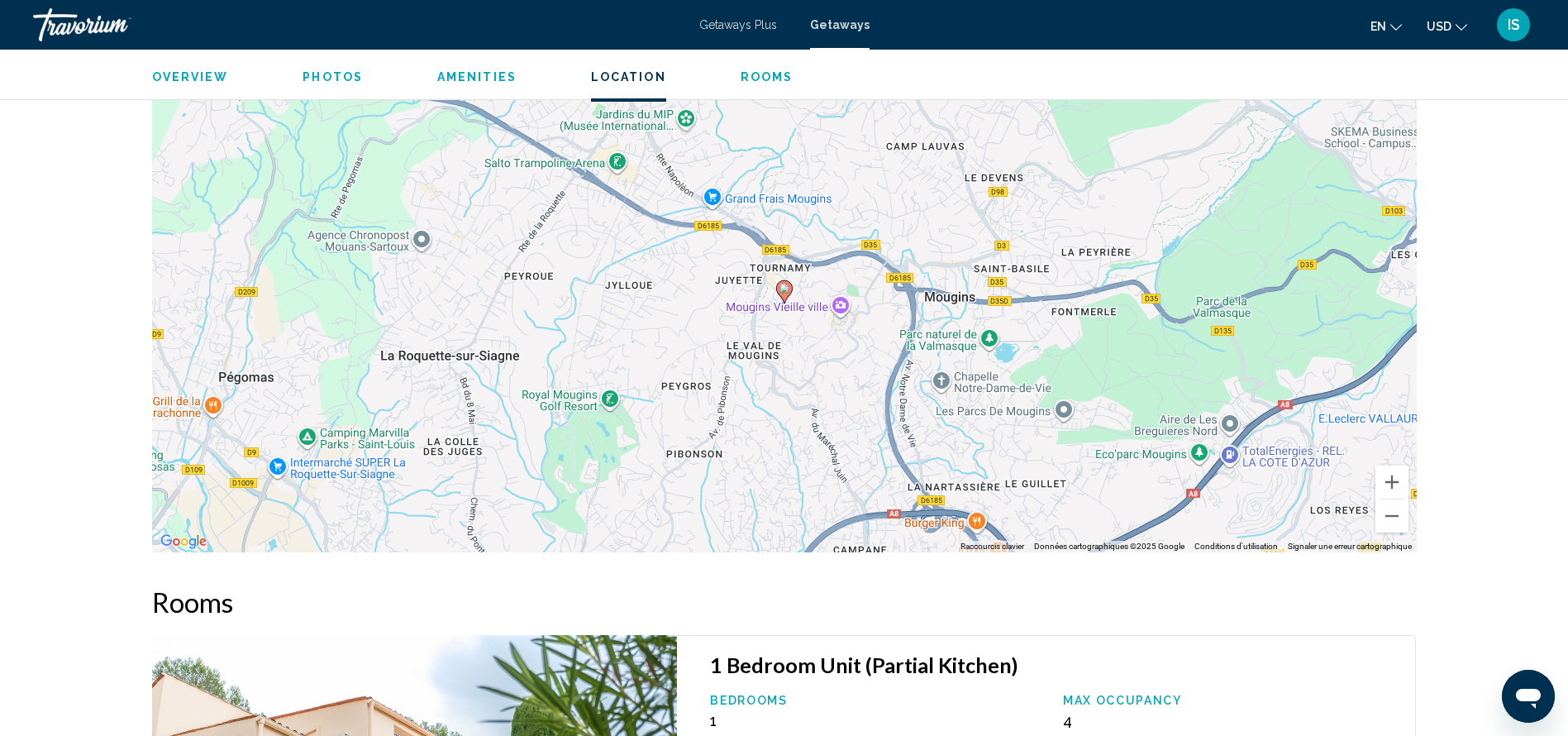
scroll to position [2430, 0]
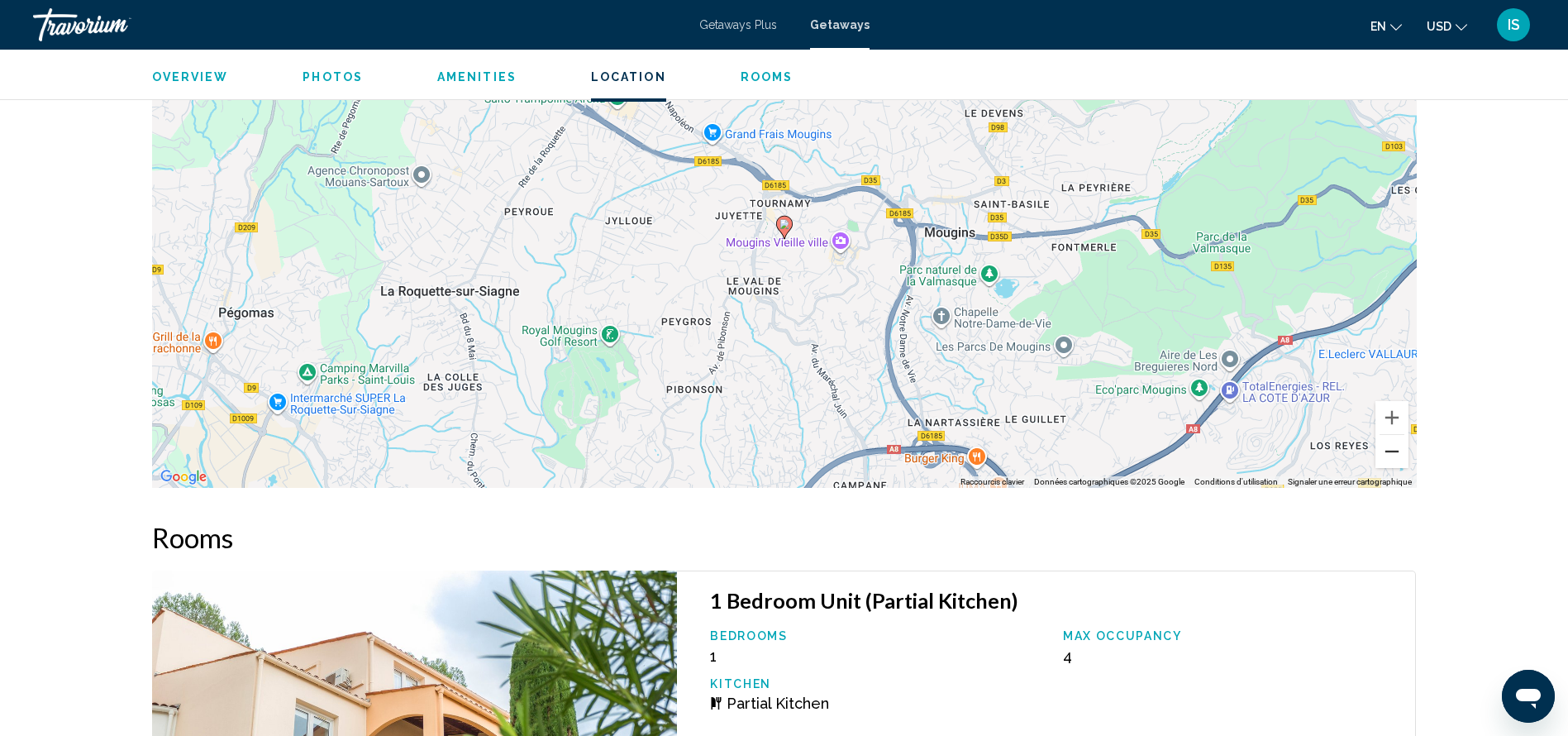
click at [1405, 464] on button "Zoom arrière" at bounding box center [1392, 451] width 33 height 33
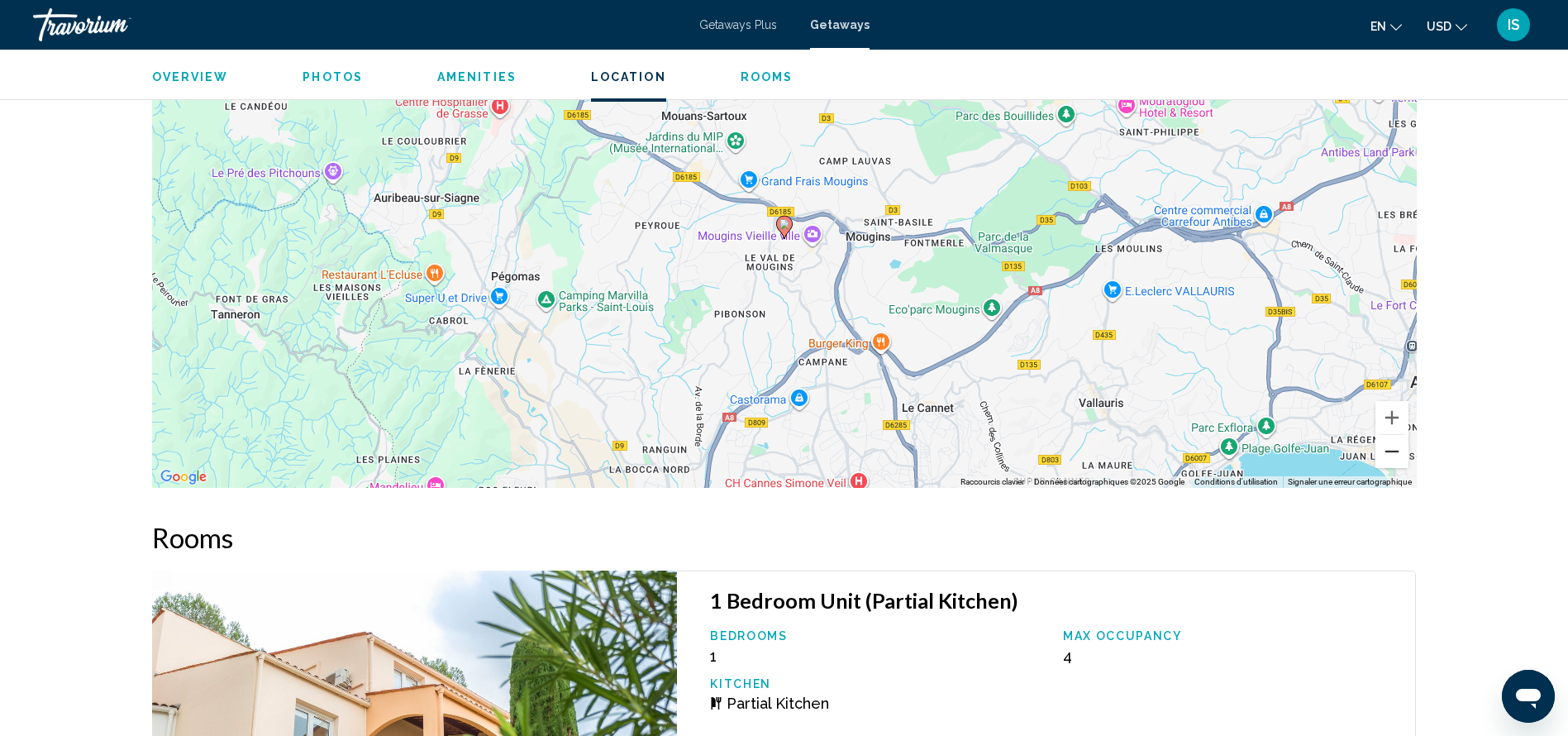
click at [1405, 464] on button "Zoom arrière" at bounding box center [1392, 451] width 33 height 33
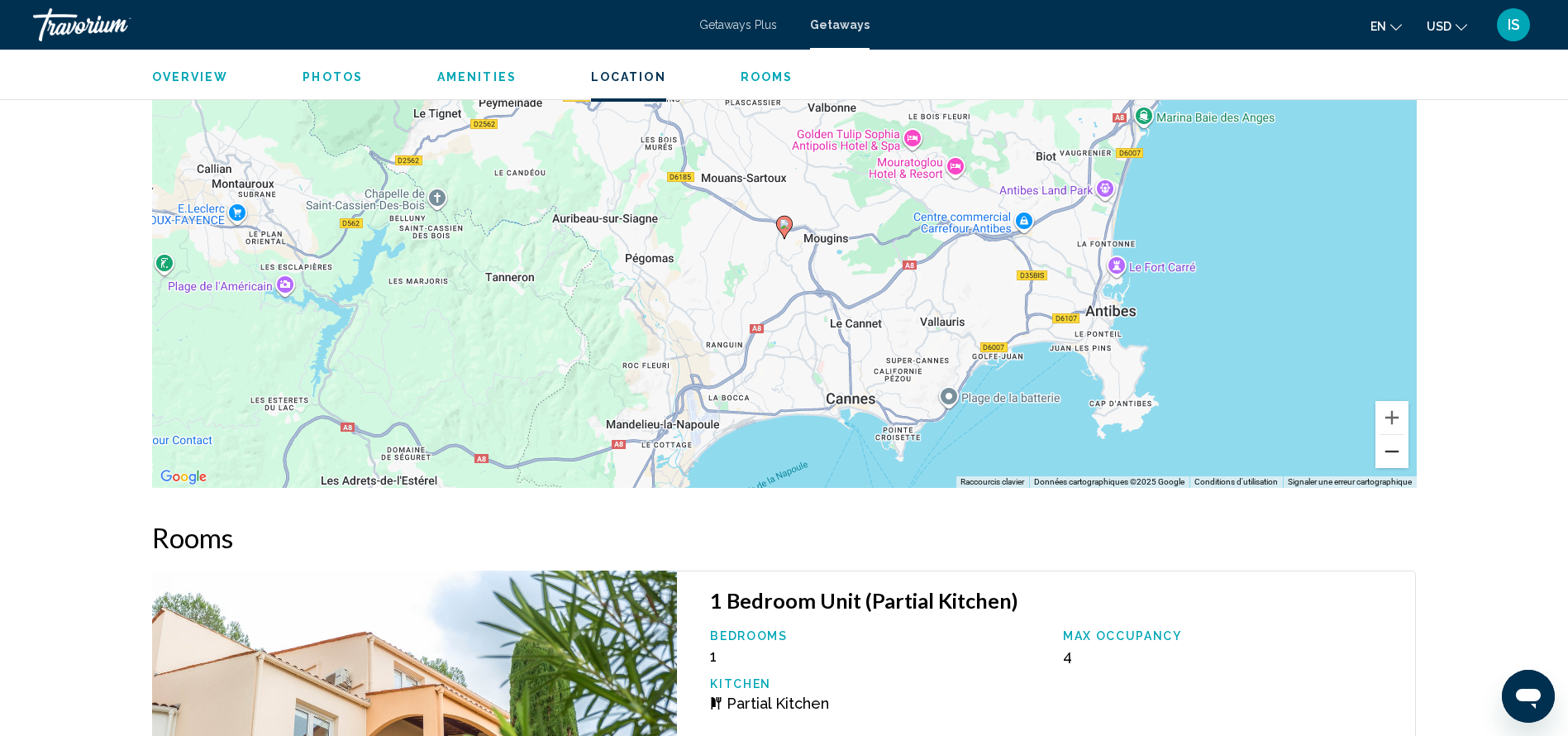
click at [1405, 464] on button "Zoom arrière" at bounding box center [1392, 451] width 33 height 33
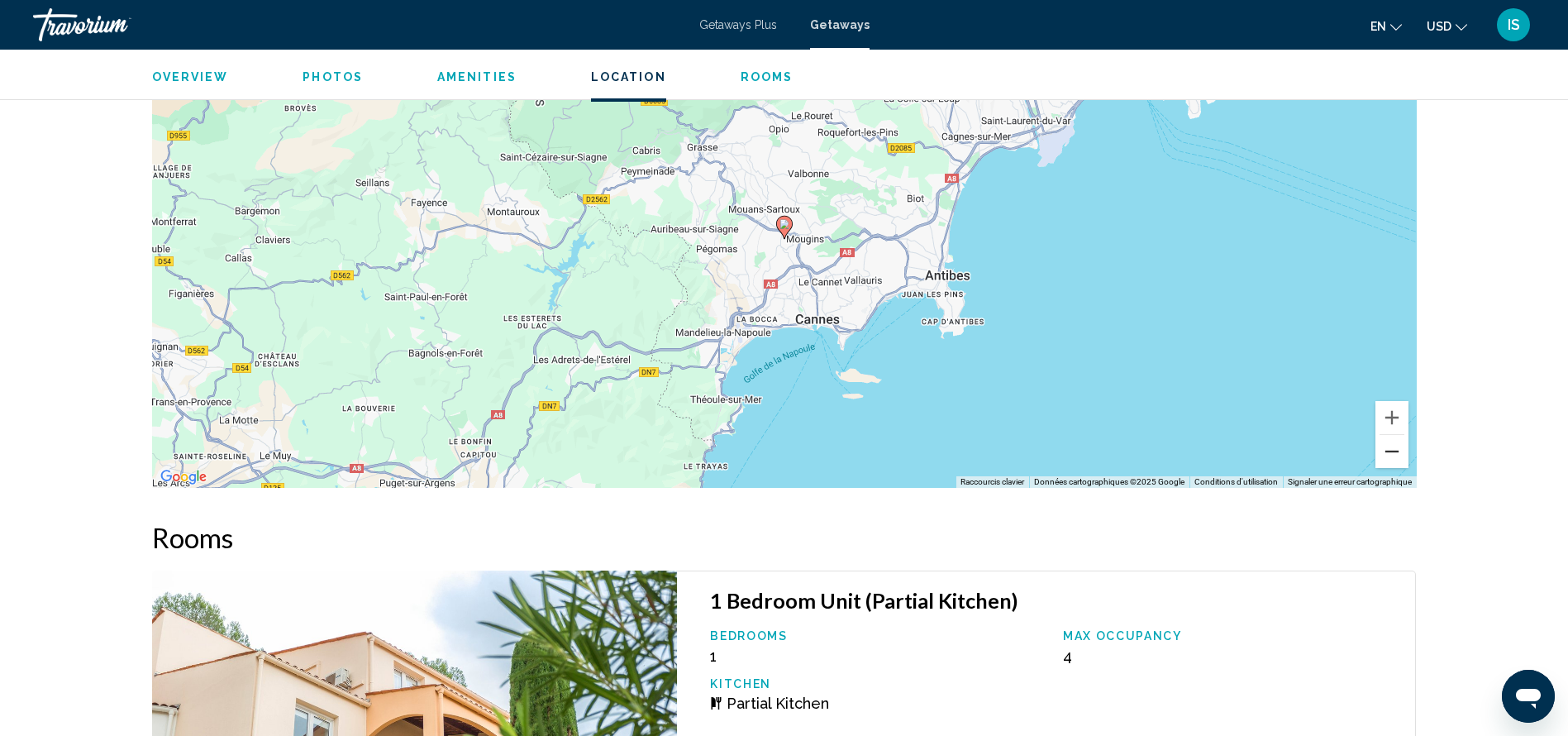
click at [1405, 464] on button "Zoom arrière" at bounding box center [1392, 451] width 33 height 33
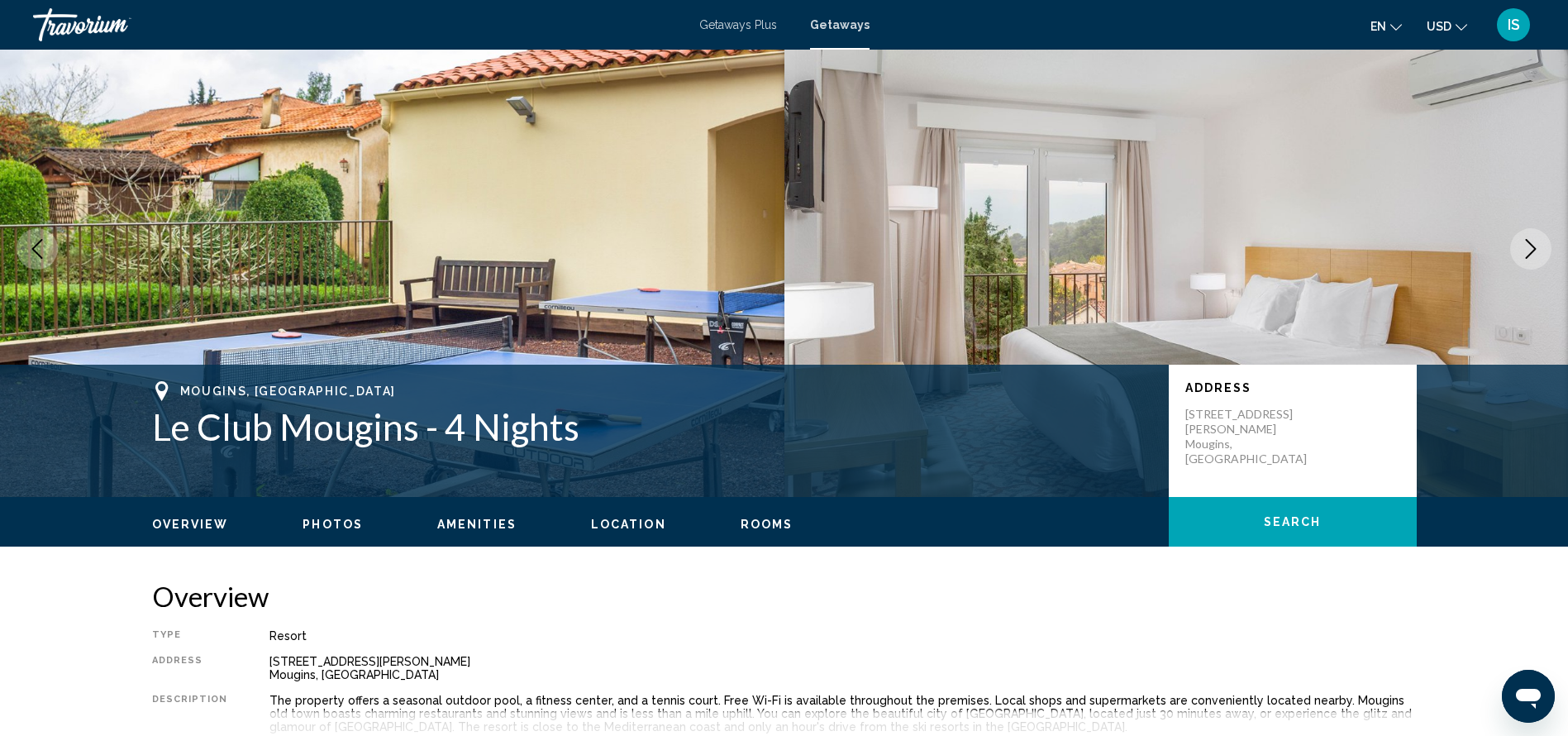
scroll to position [0, 0]
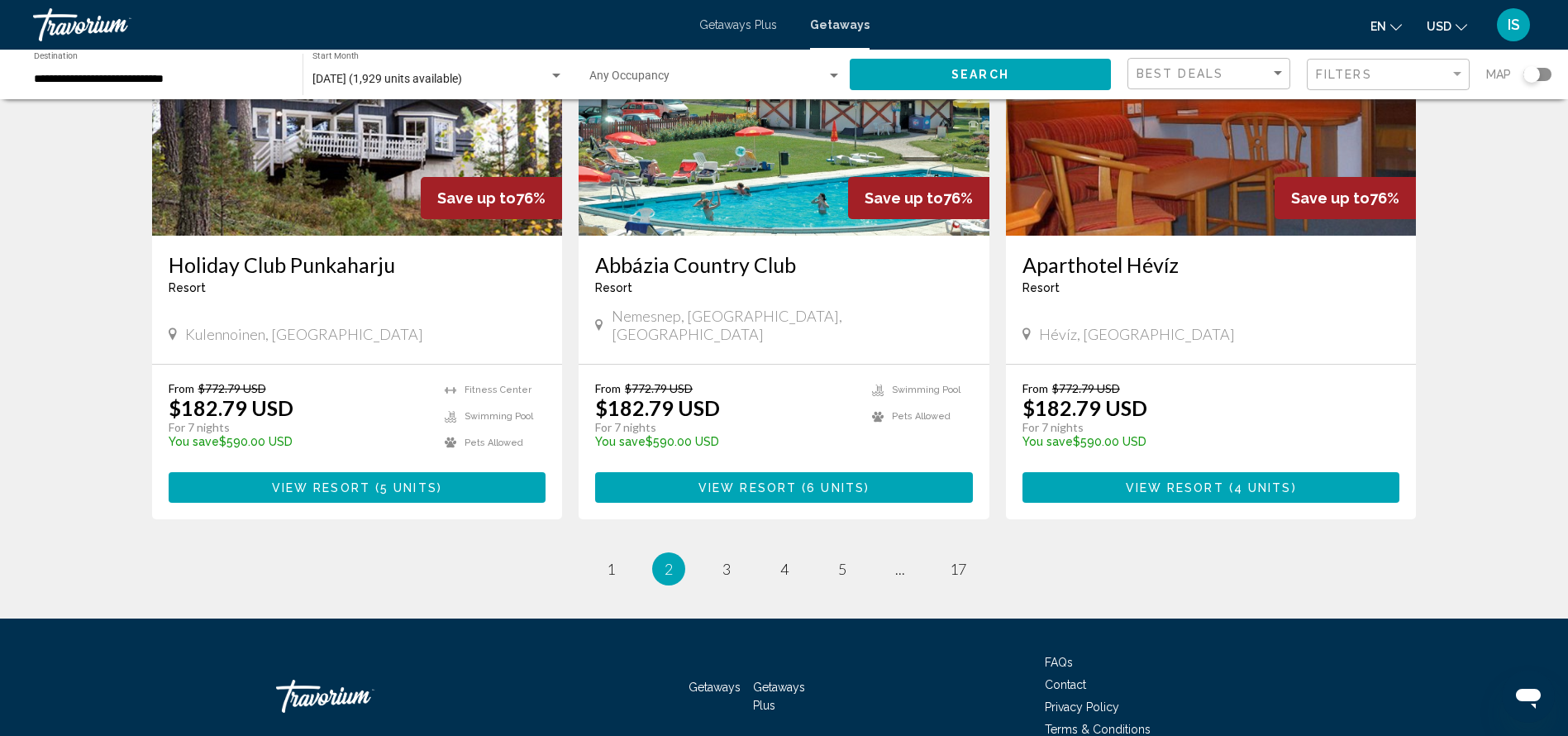
scroll to position [1956, 0]
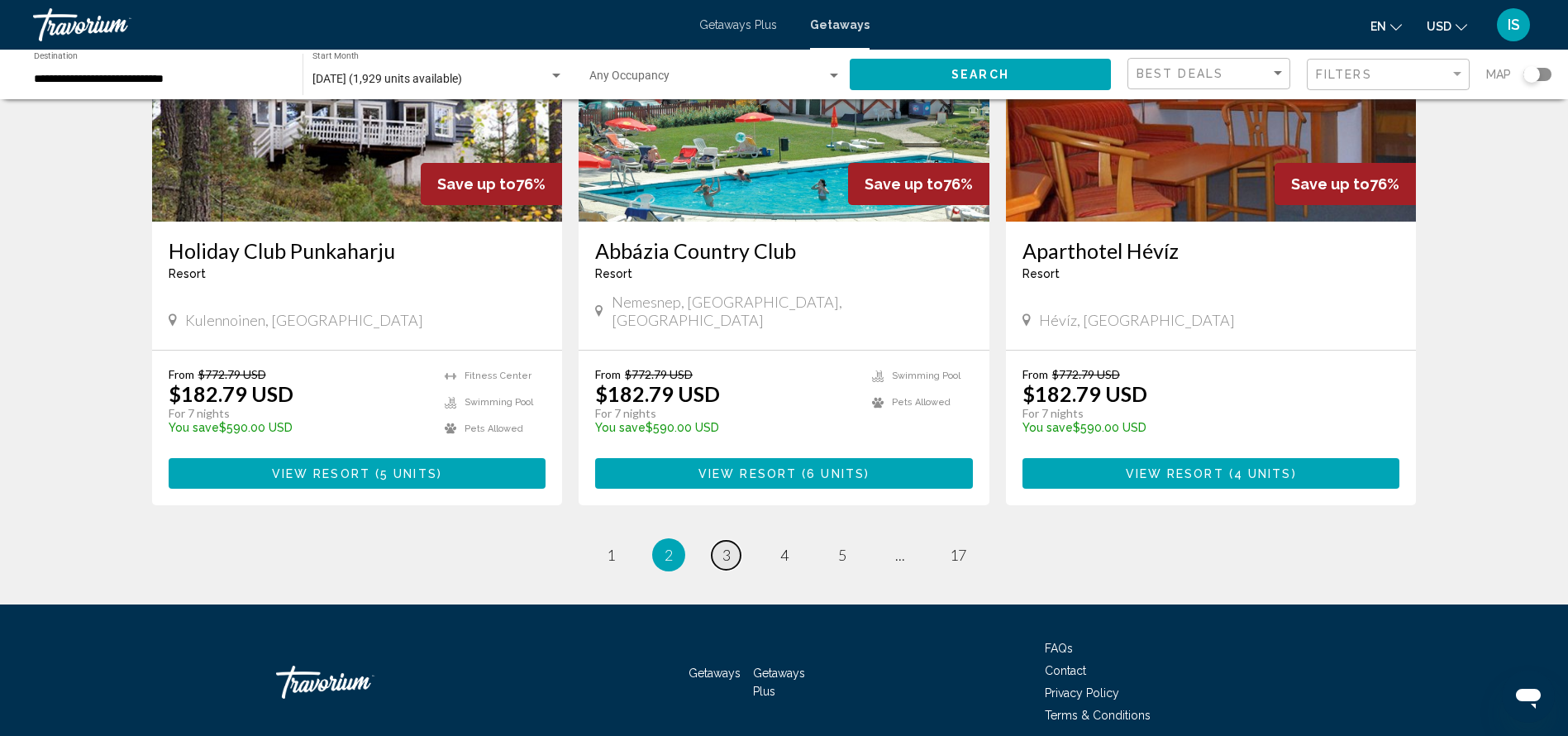
click at [727, 541] on link "page 3" at bounding box center [725, 555] width 29 height 29
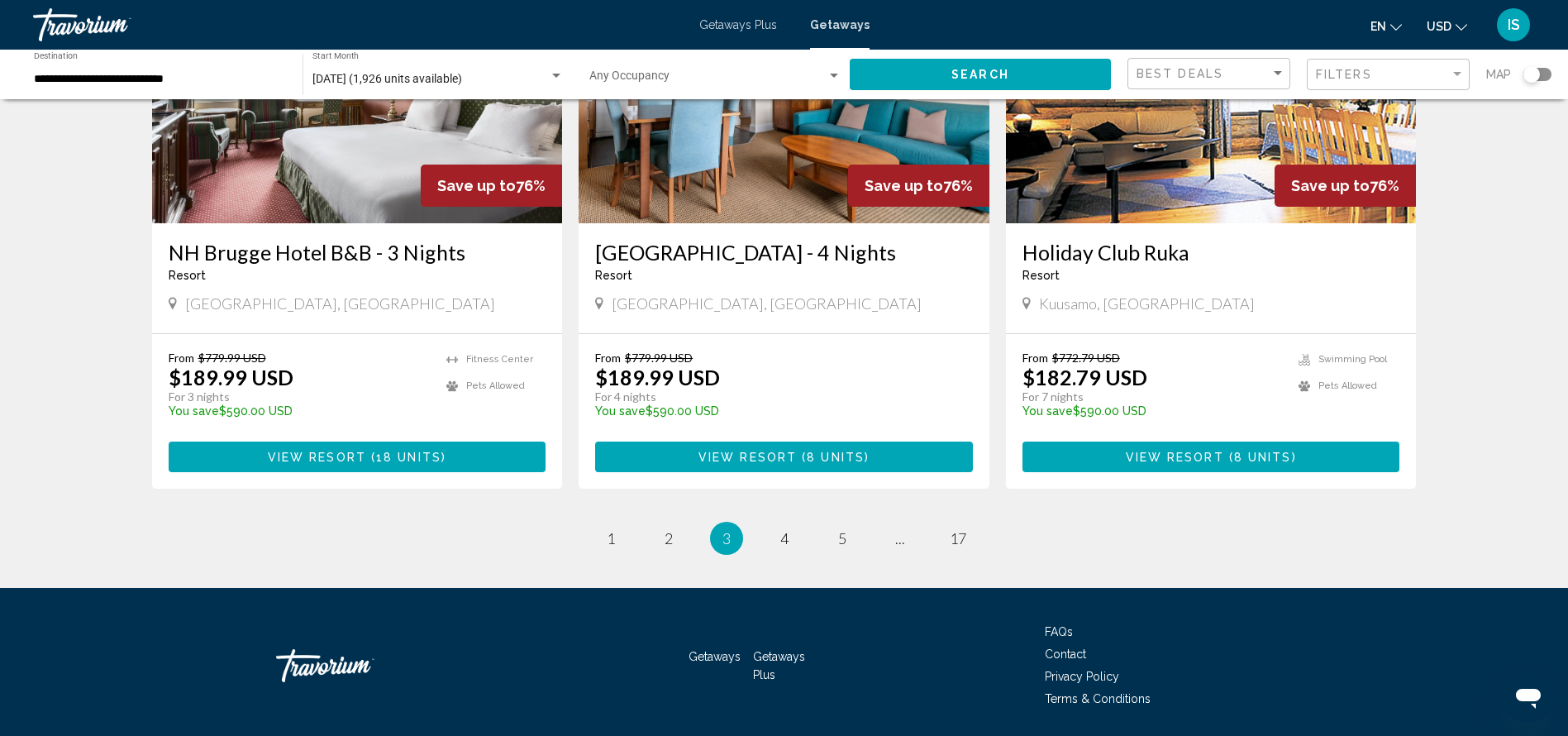
scroll to position [1951, 0]
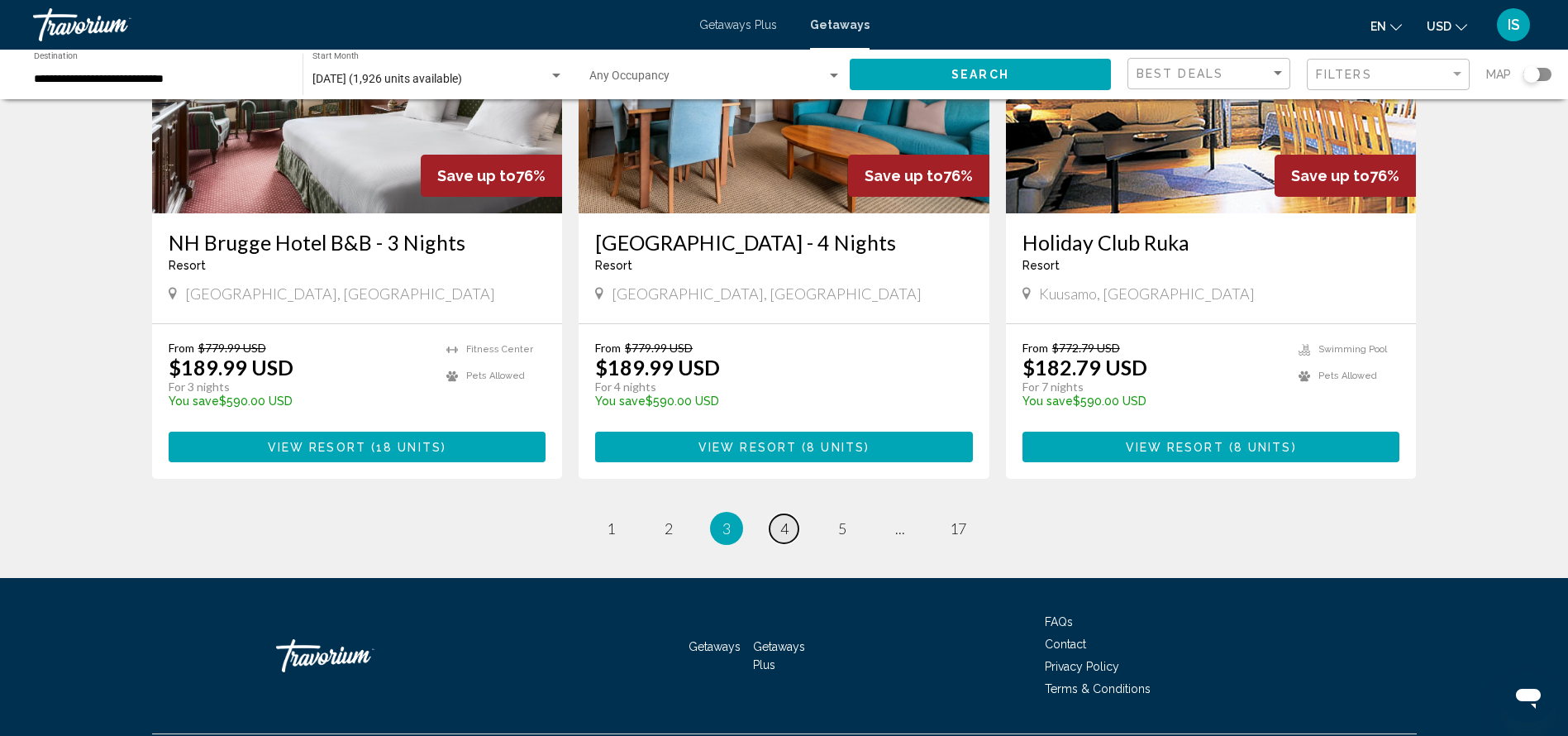
click at [780, 520] on span "4" at bounding box center [784, 528] width 8 height 18
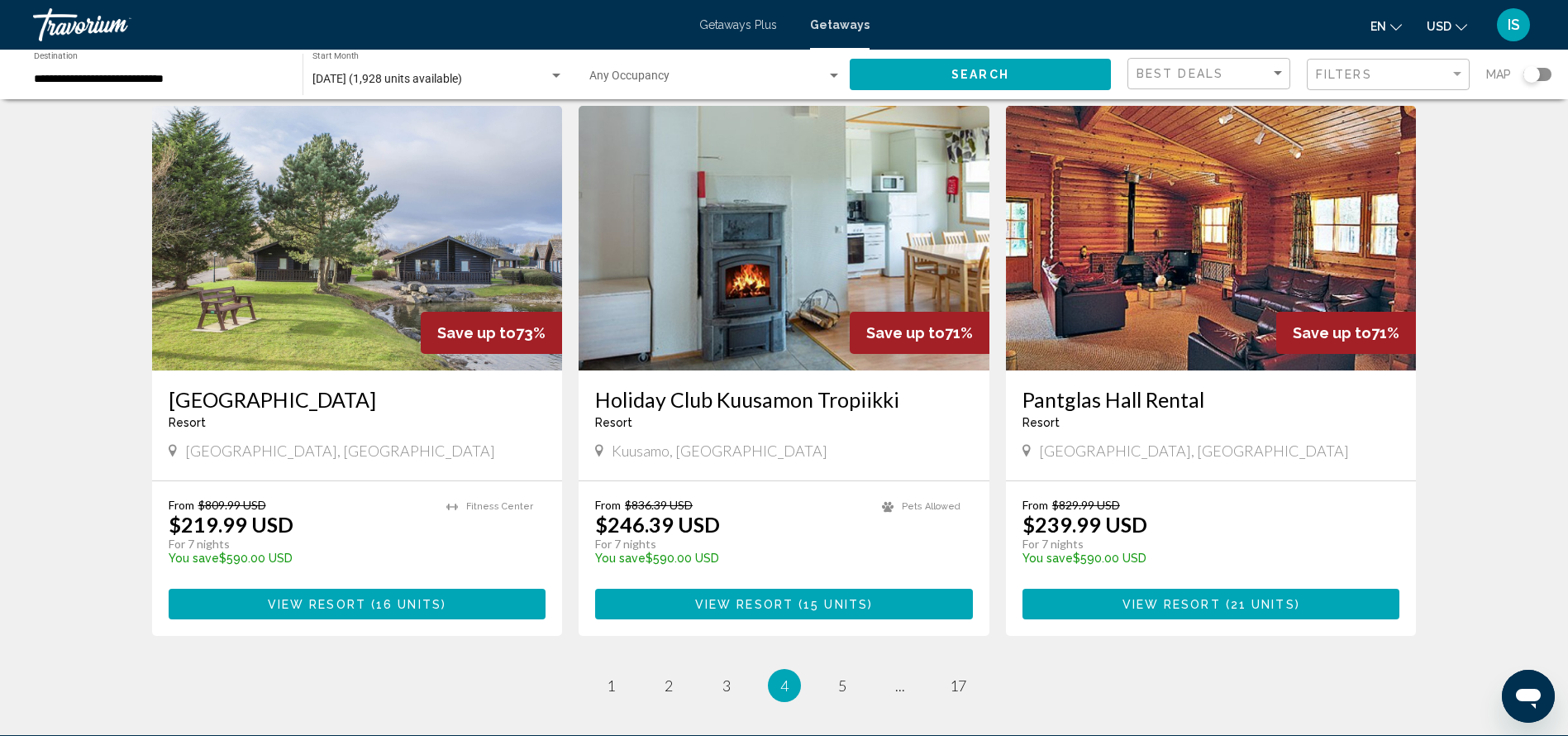
scroll to position [1794, 0]
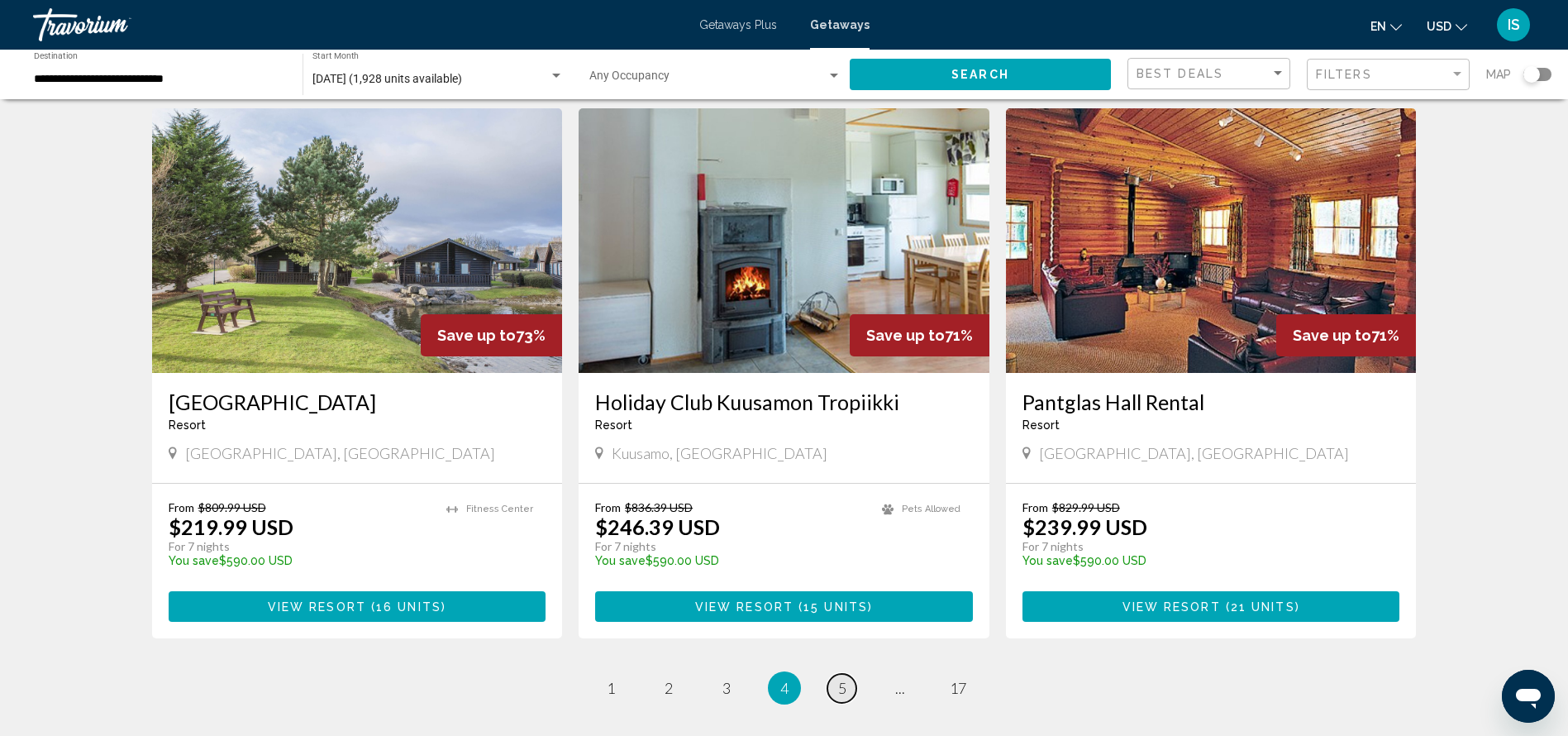
click at [839, 679] on span "5" at bounding box center [842, 688] width 8 height 18
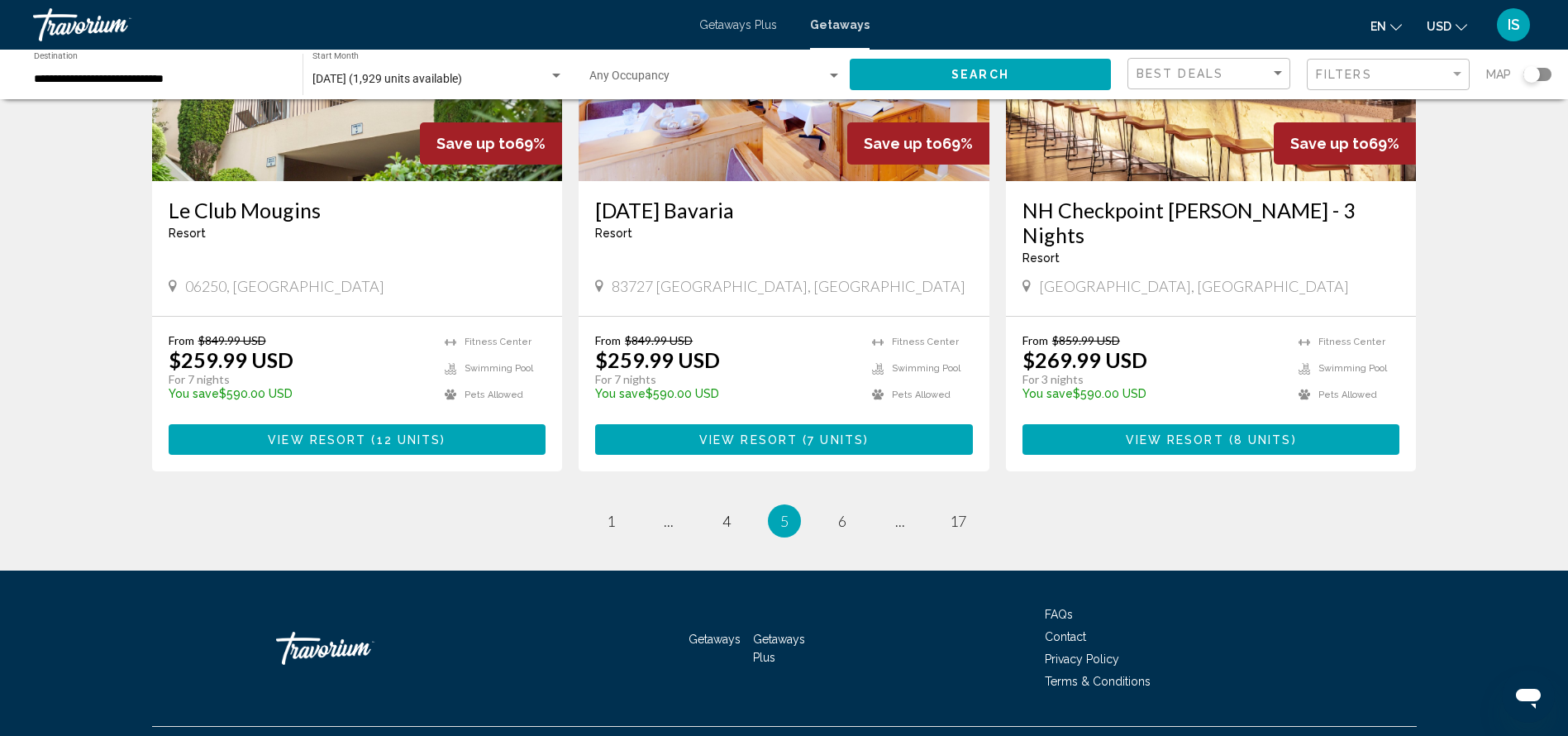
scroll to position [1959, 0]
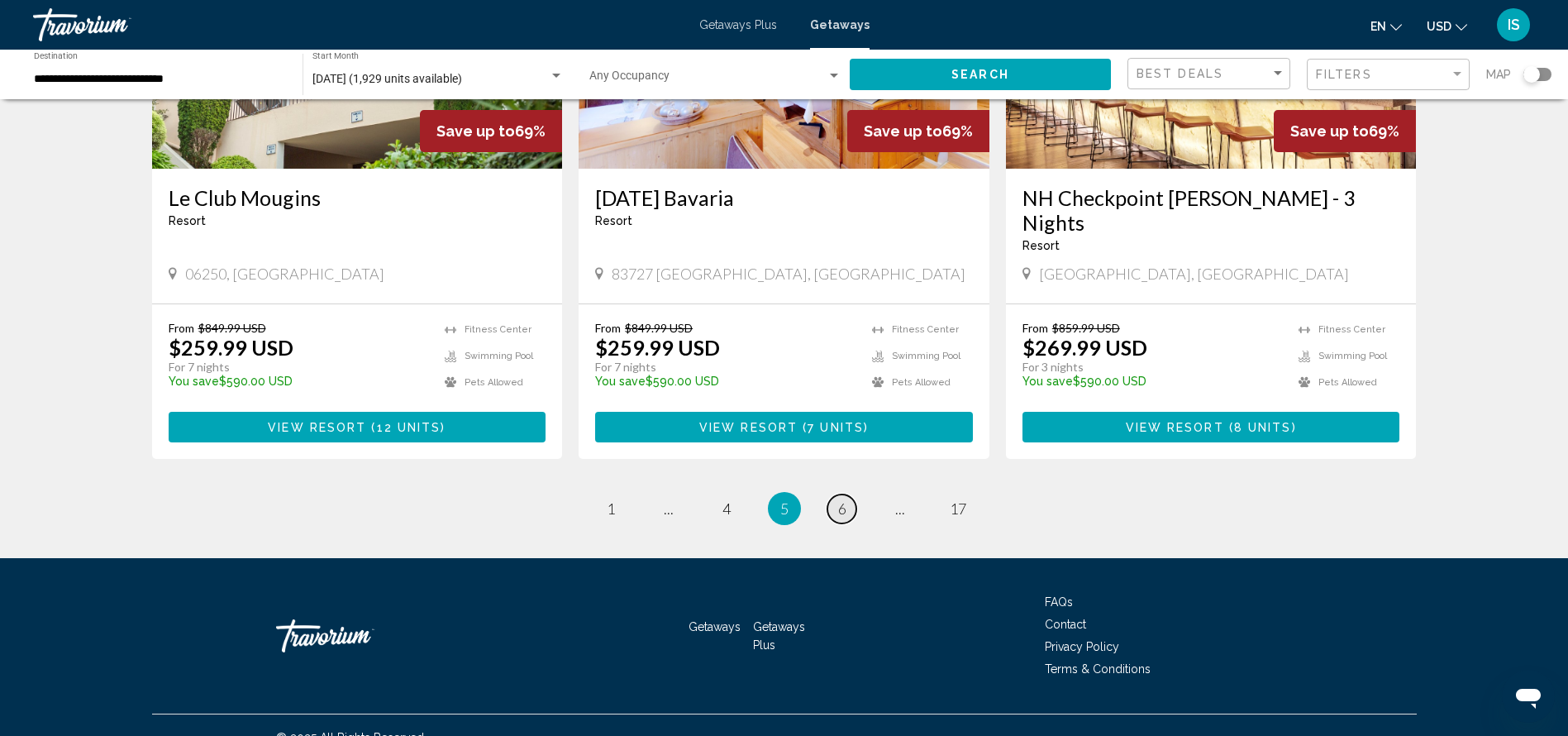
click at [836, 494] on link "page 6" at bounding box center [841, 508] width 29 height 29
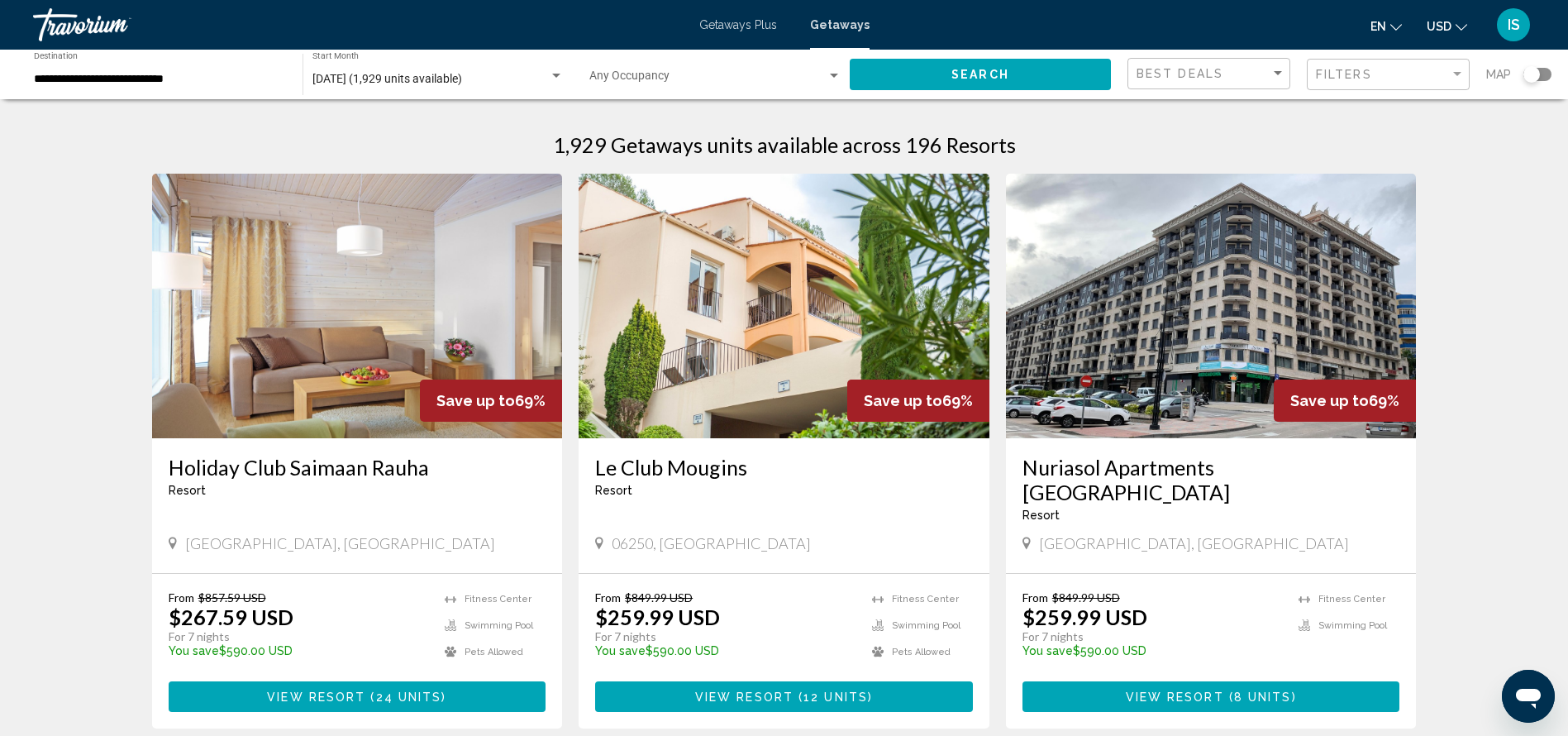
click at [1408, 66] on div "Filters" at bounding box center [1390, 74] width 149 height 31
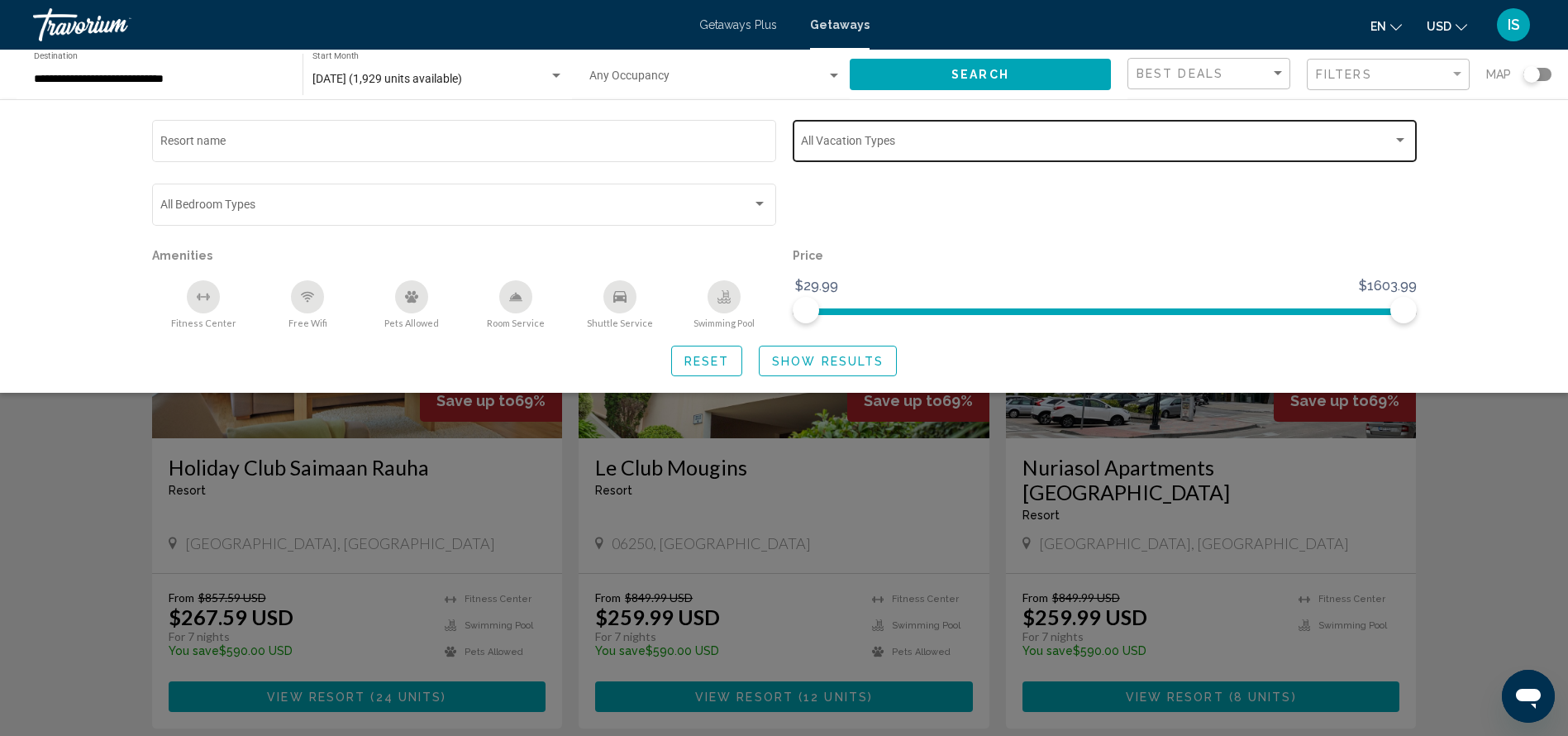
click at [810, 152] on div "Vacation Types All Vacation Types" at bounding box center [1104, 139] width 607 height 46
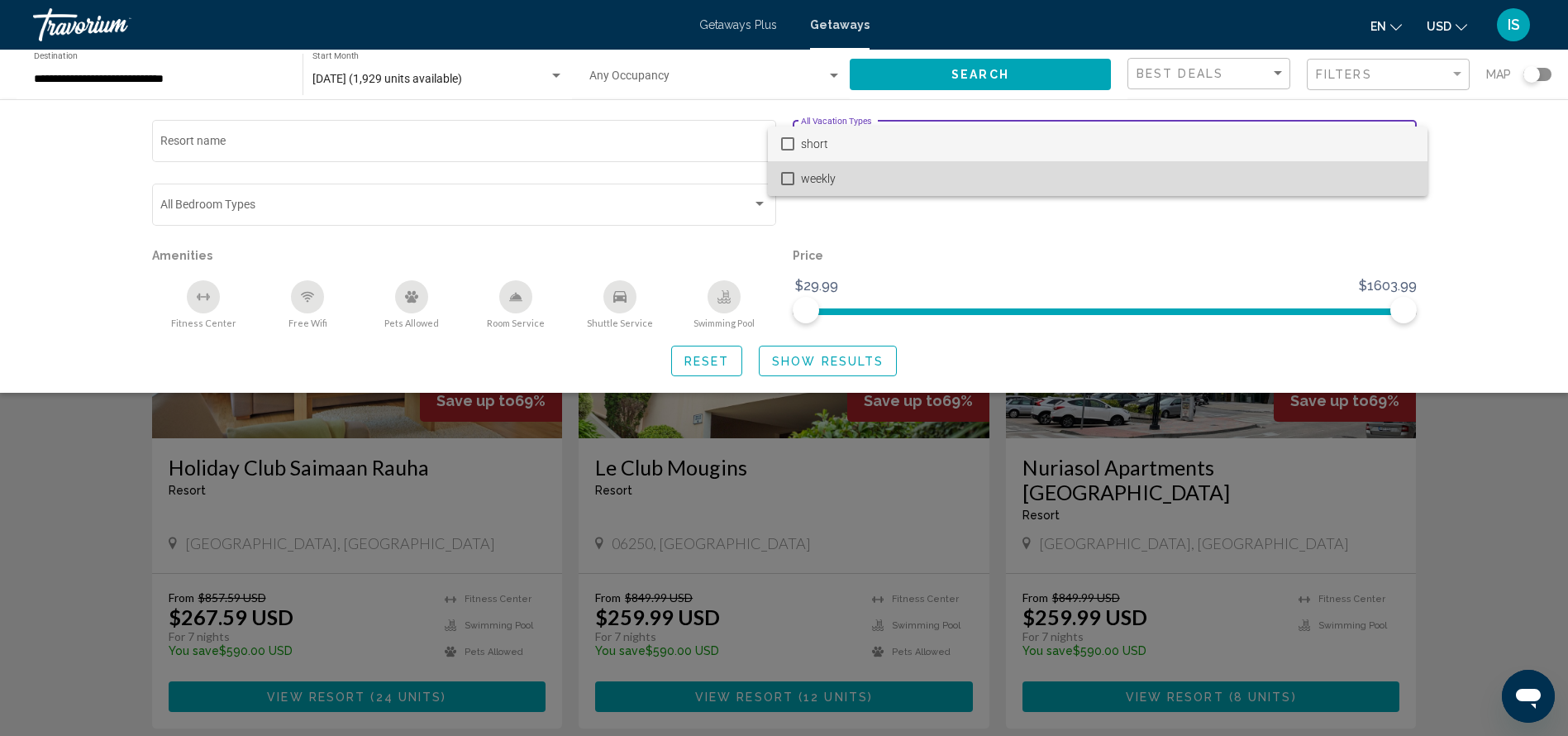
click at [885, 185] on span "weekly" at bounding box center [1107, 179] width 613 height 35
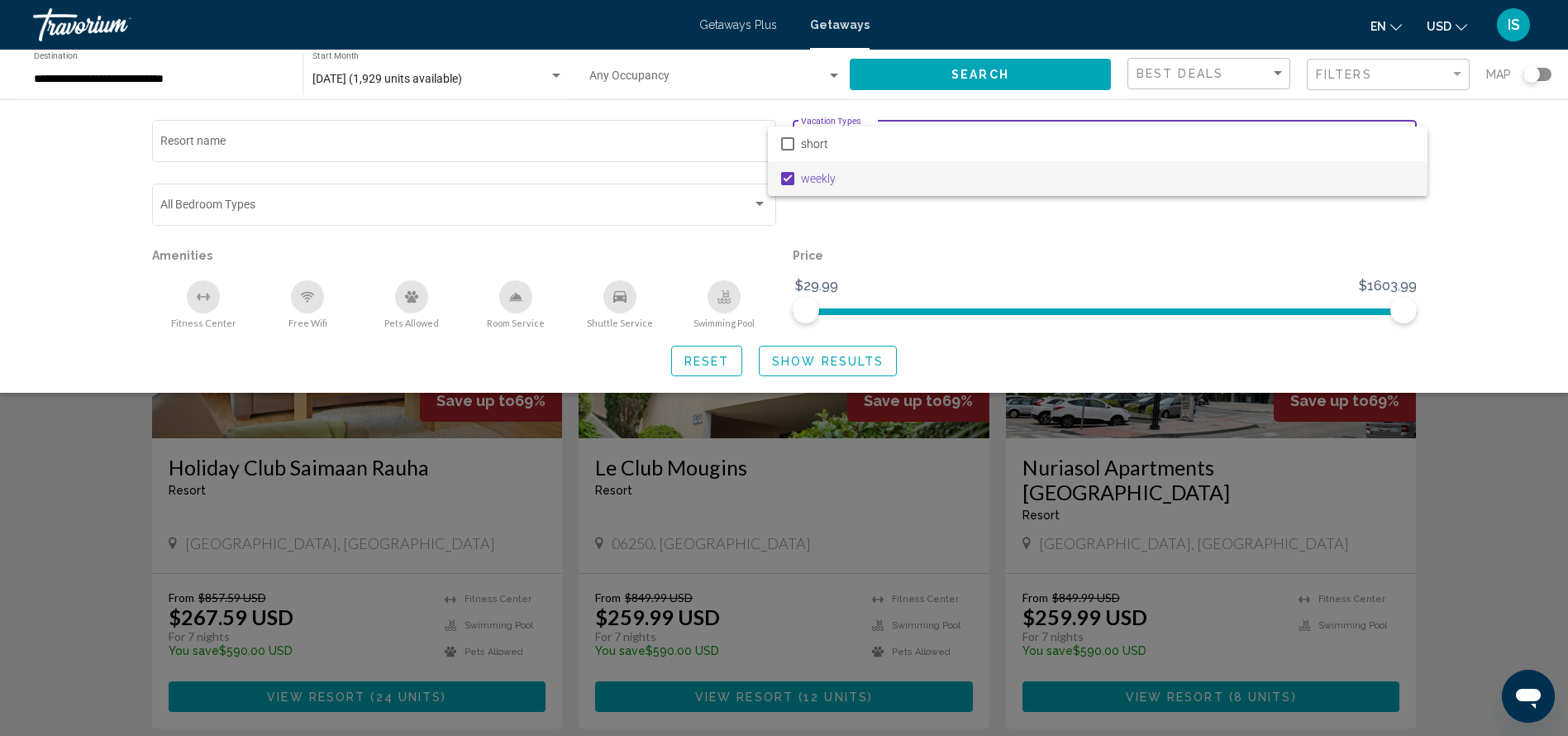
click at [842, 361] on div at bounding box center [784, 368] width 1568 height 736
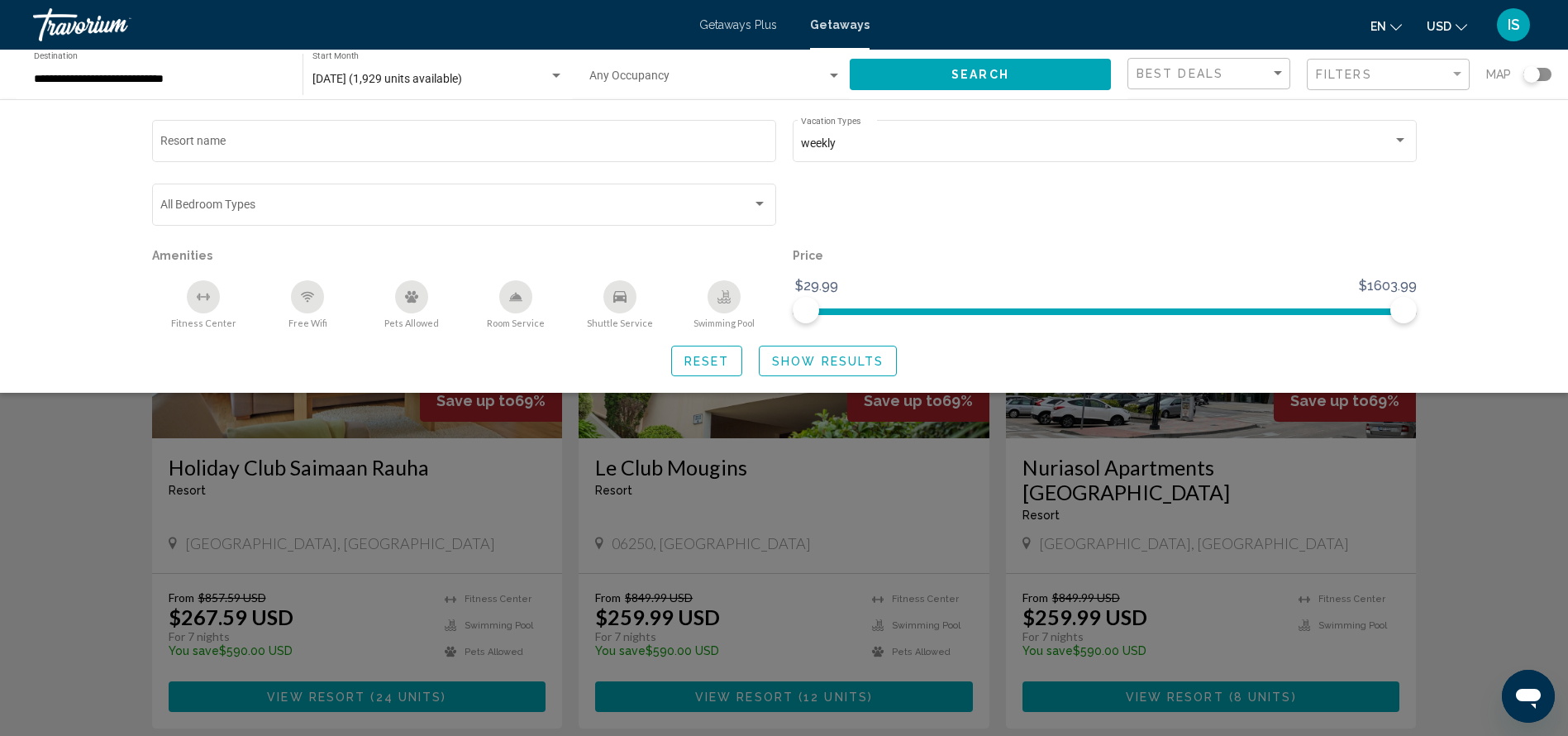
click at [840, 363] on span "Show Results" at bounding box center [827, 361] width 111 height 13
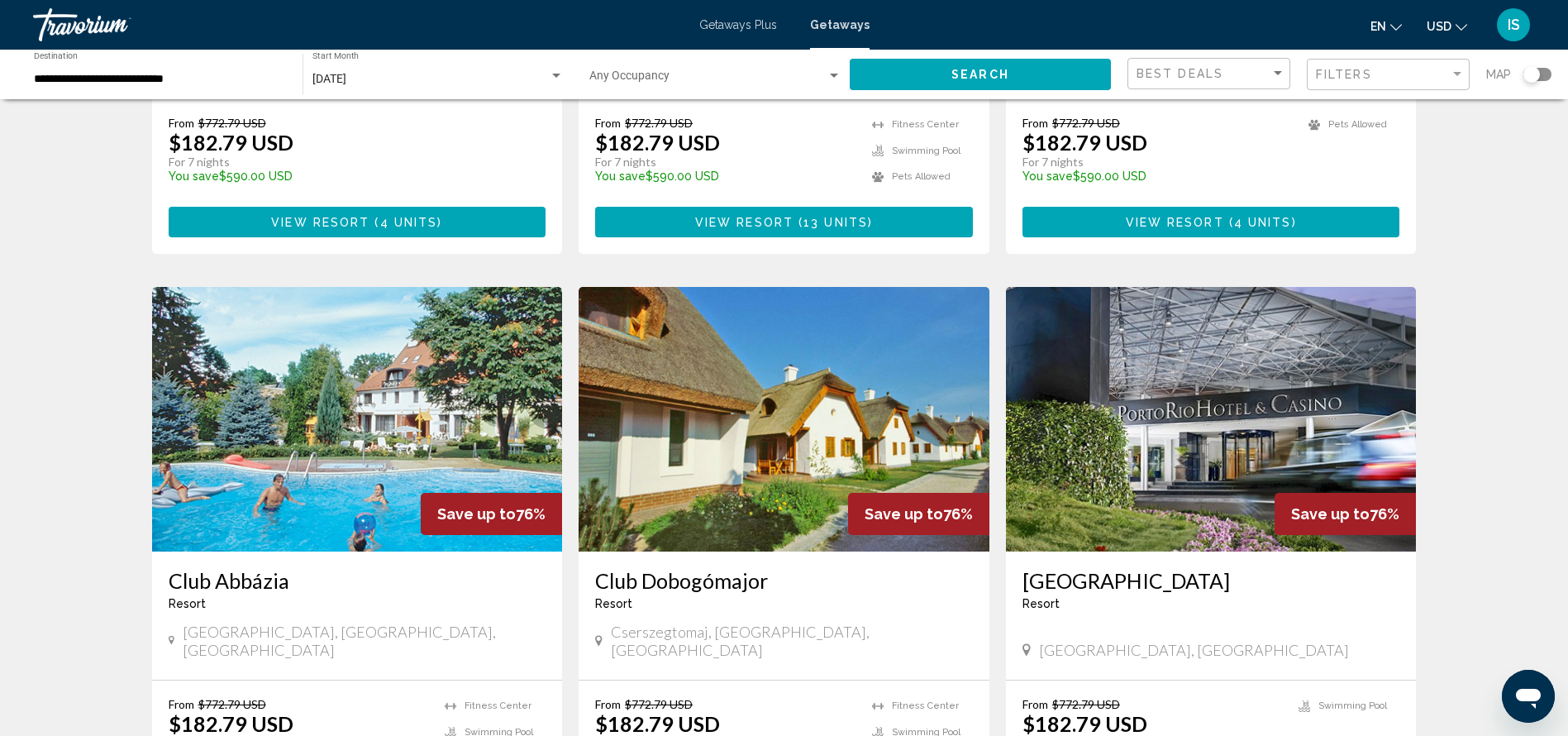
scroll to position [1959, 0]
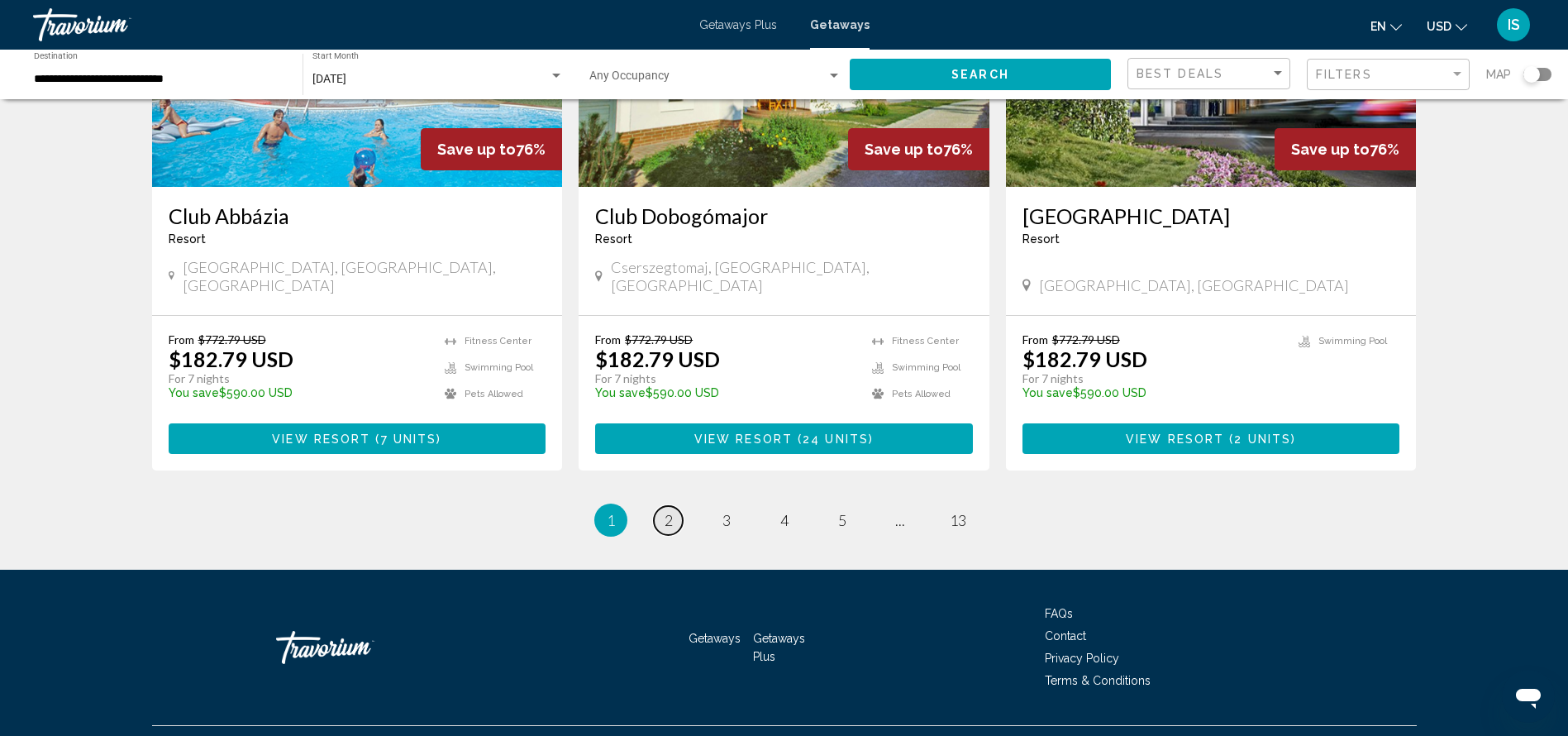
click at [675, 506] on link "page 2" at bounding box center [667, 520] width 29 height 29
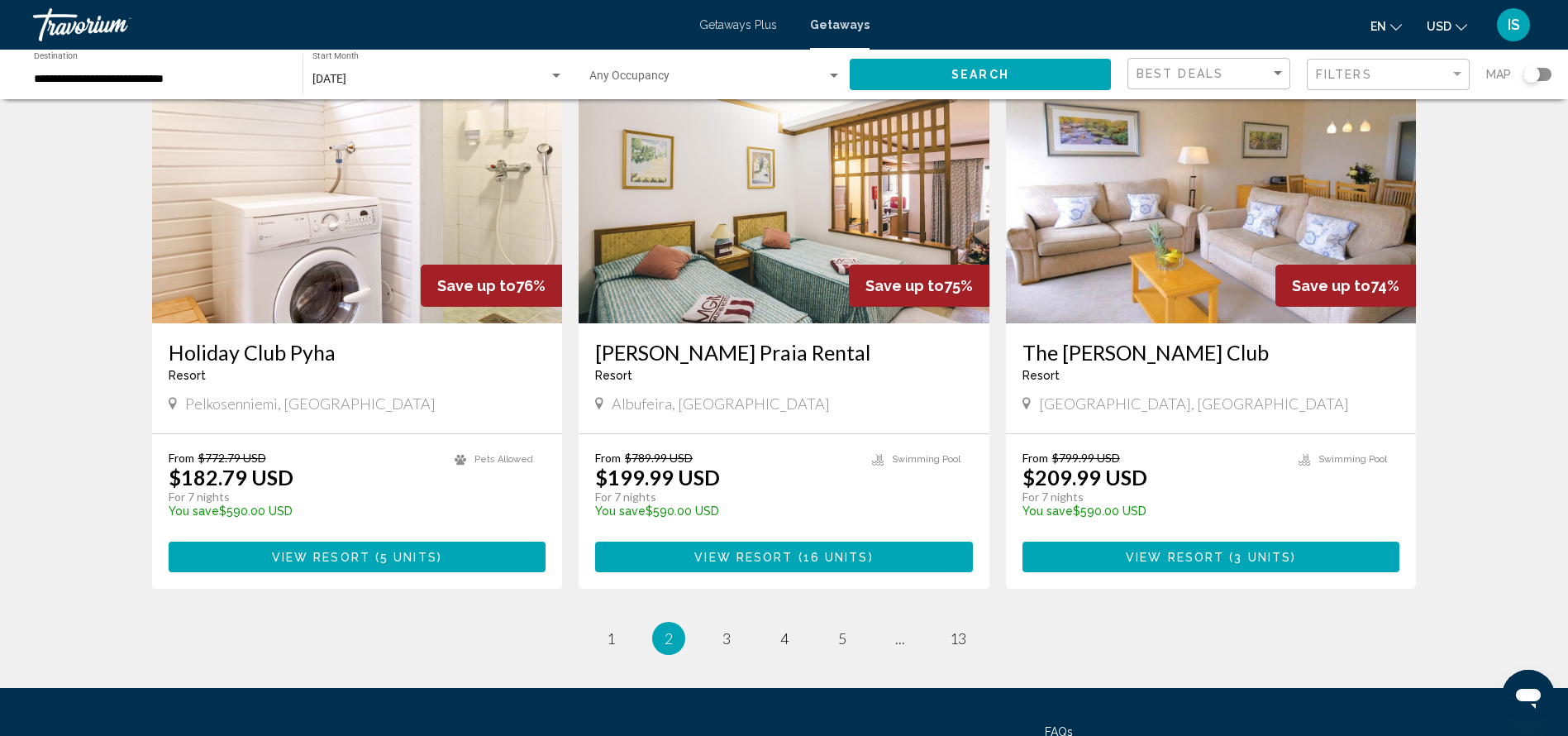
scroll to position [1845, 0]
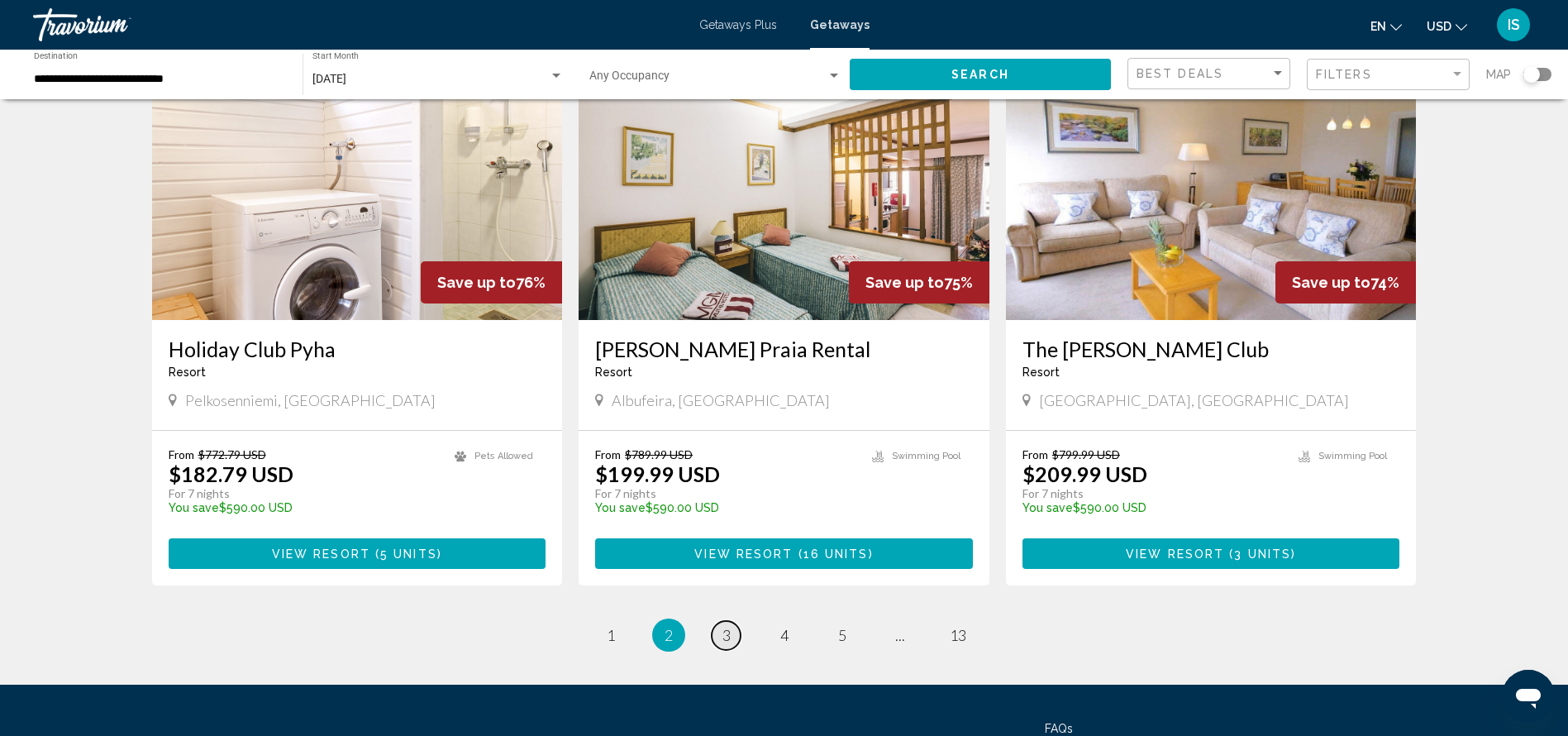
click at [725, 626] on span "3" at bounding box center [726, 634] width 8 height 18
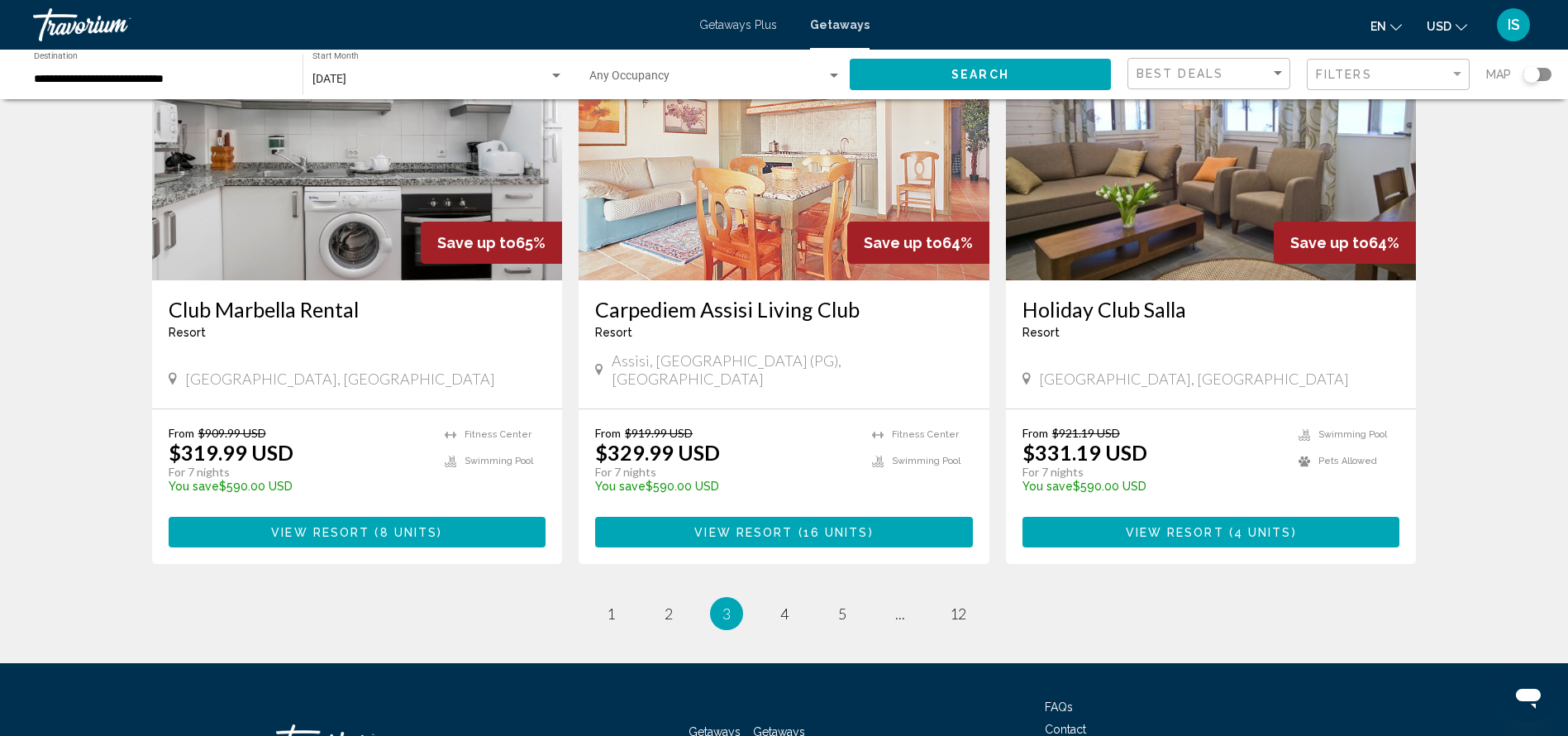
scroll to position [1934, 0]
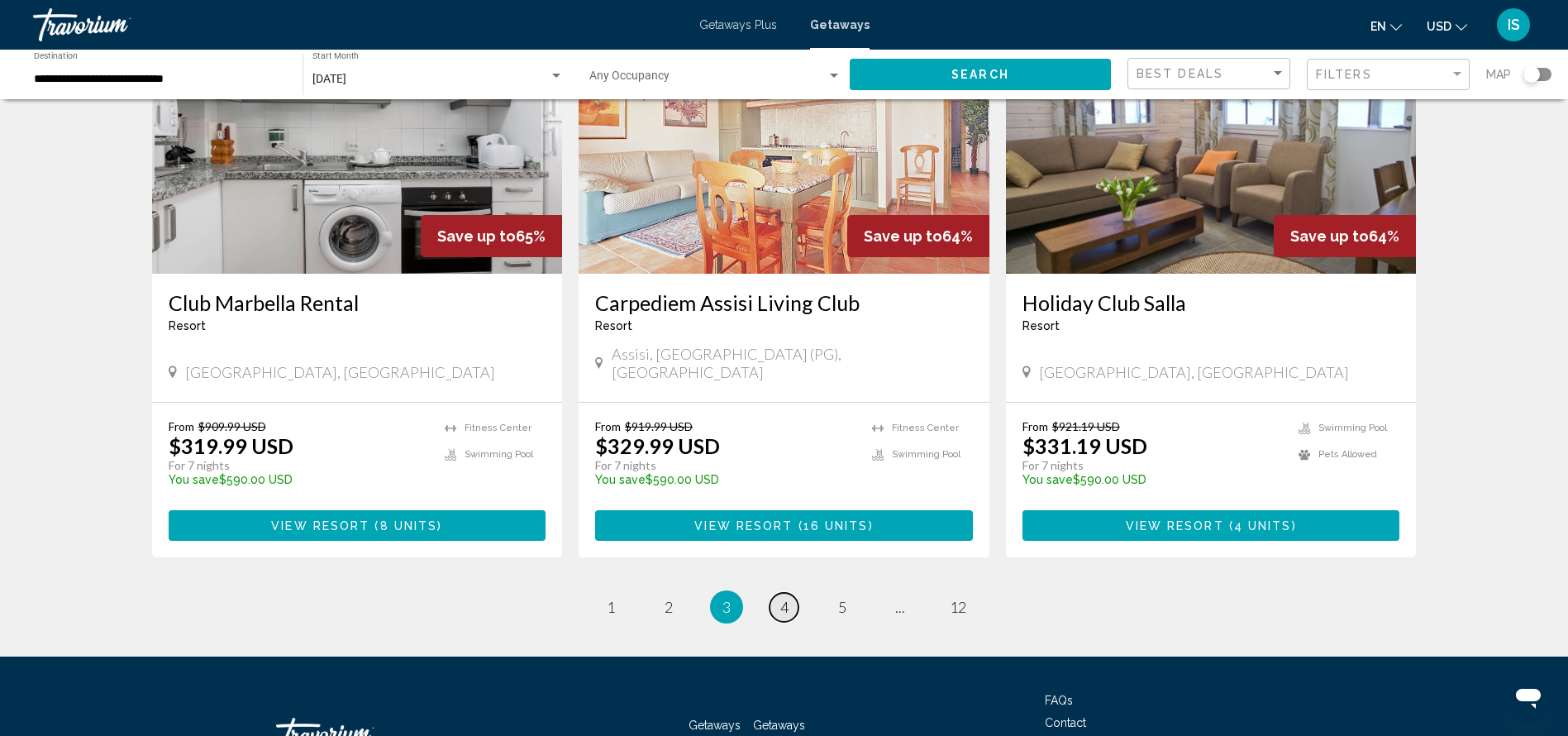
click at [781, 598] on span "4" at bounding box center [784, 606] width 8 height 18
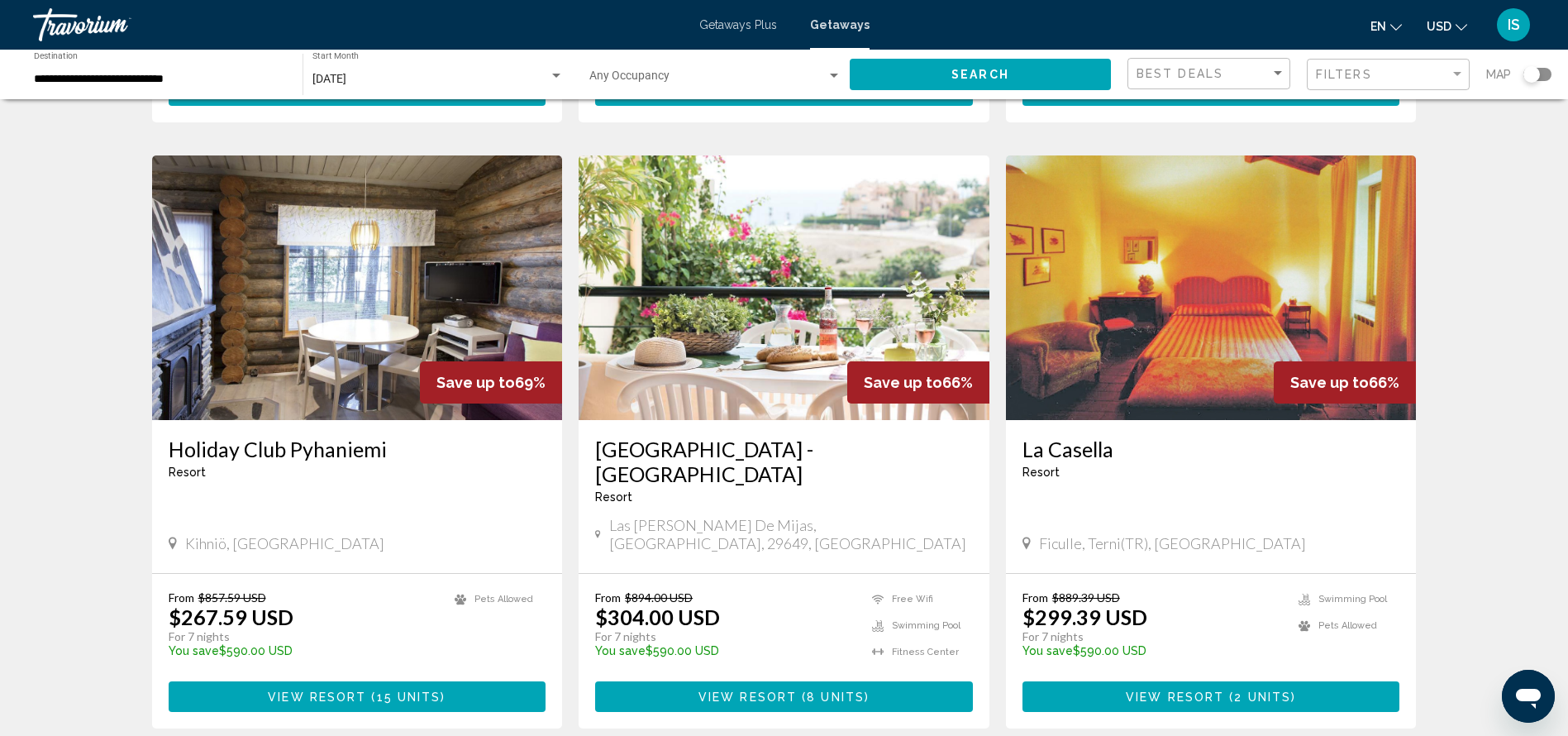
scroll to position [1750, 0]
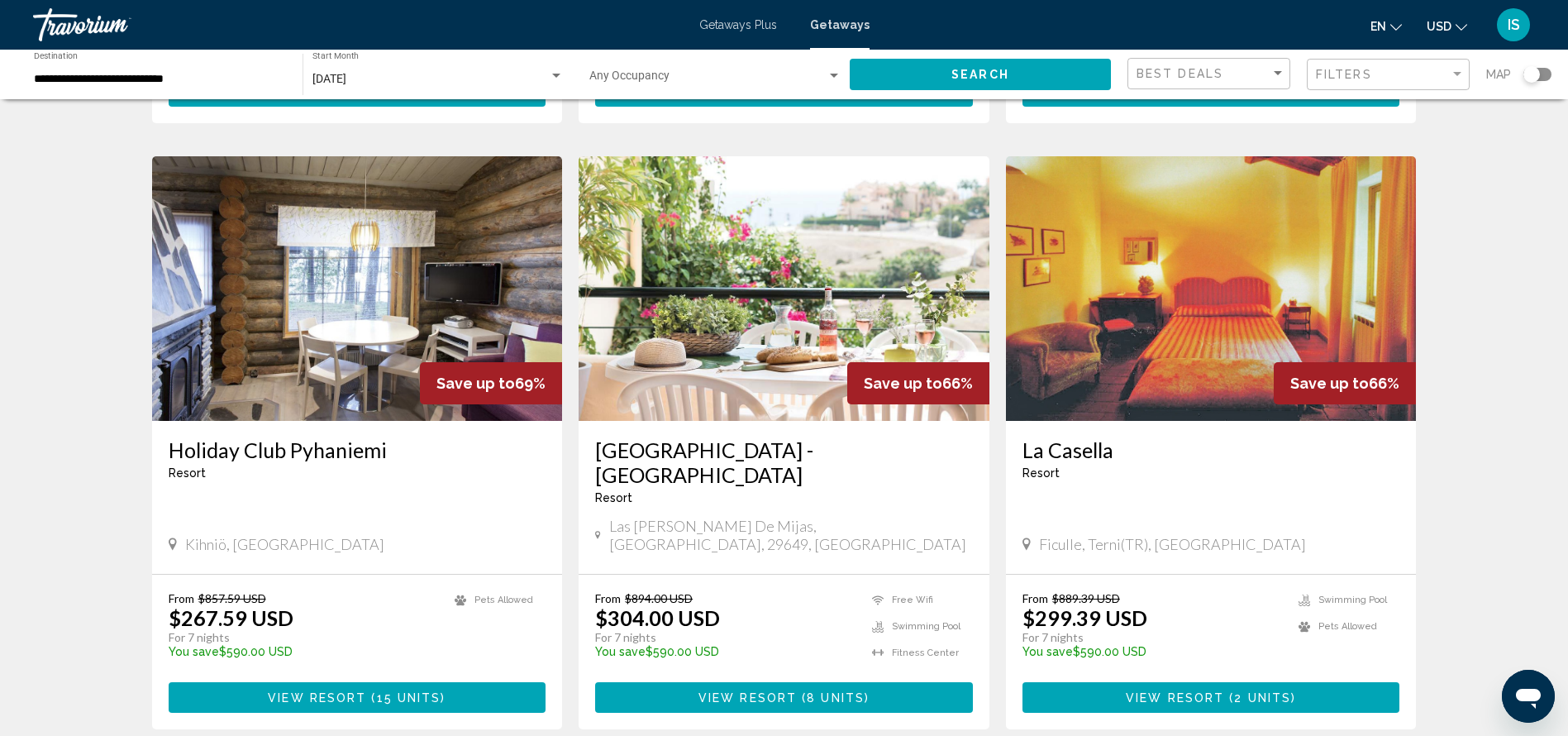
click at [753, 256] on img "Main content" at bounding box center [783, 288] width 411 height 265
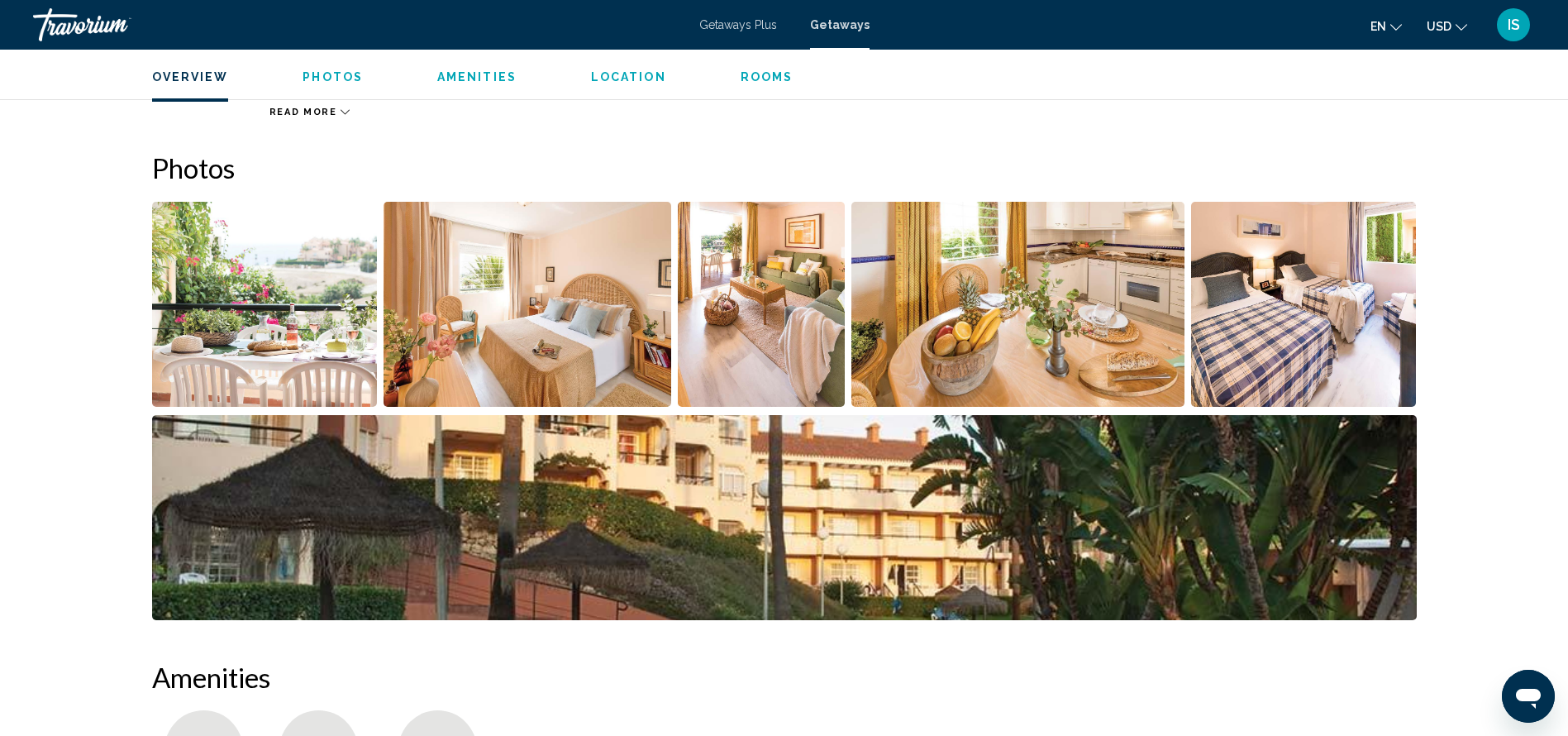
scroll to position [697, 0]
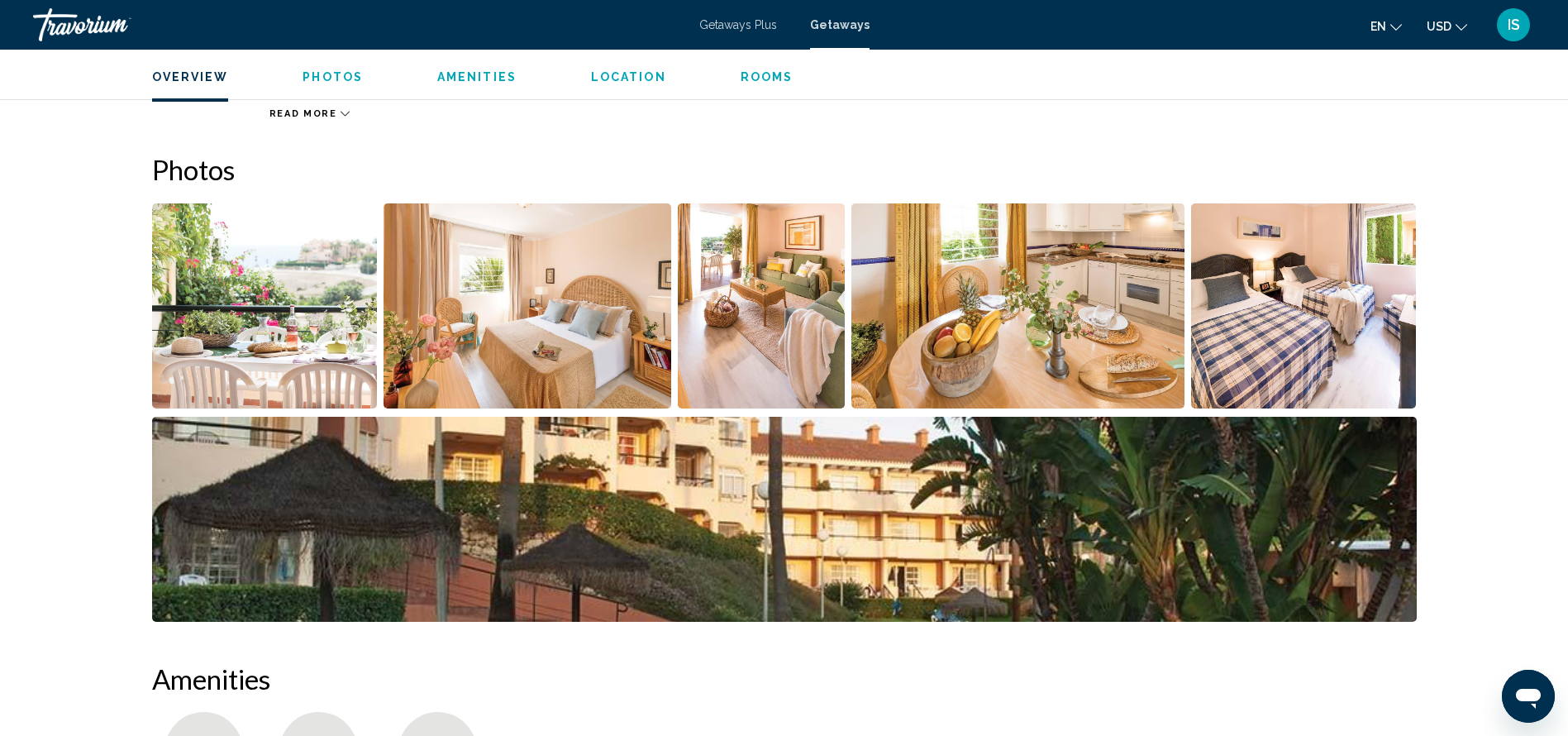
click at [311, 265] on img "Open full-screen image slider" at bounding box center [265, 306] width 226 height 205
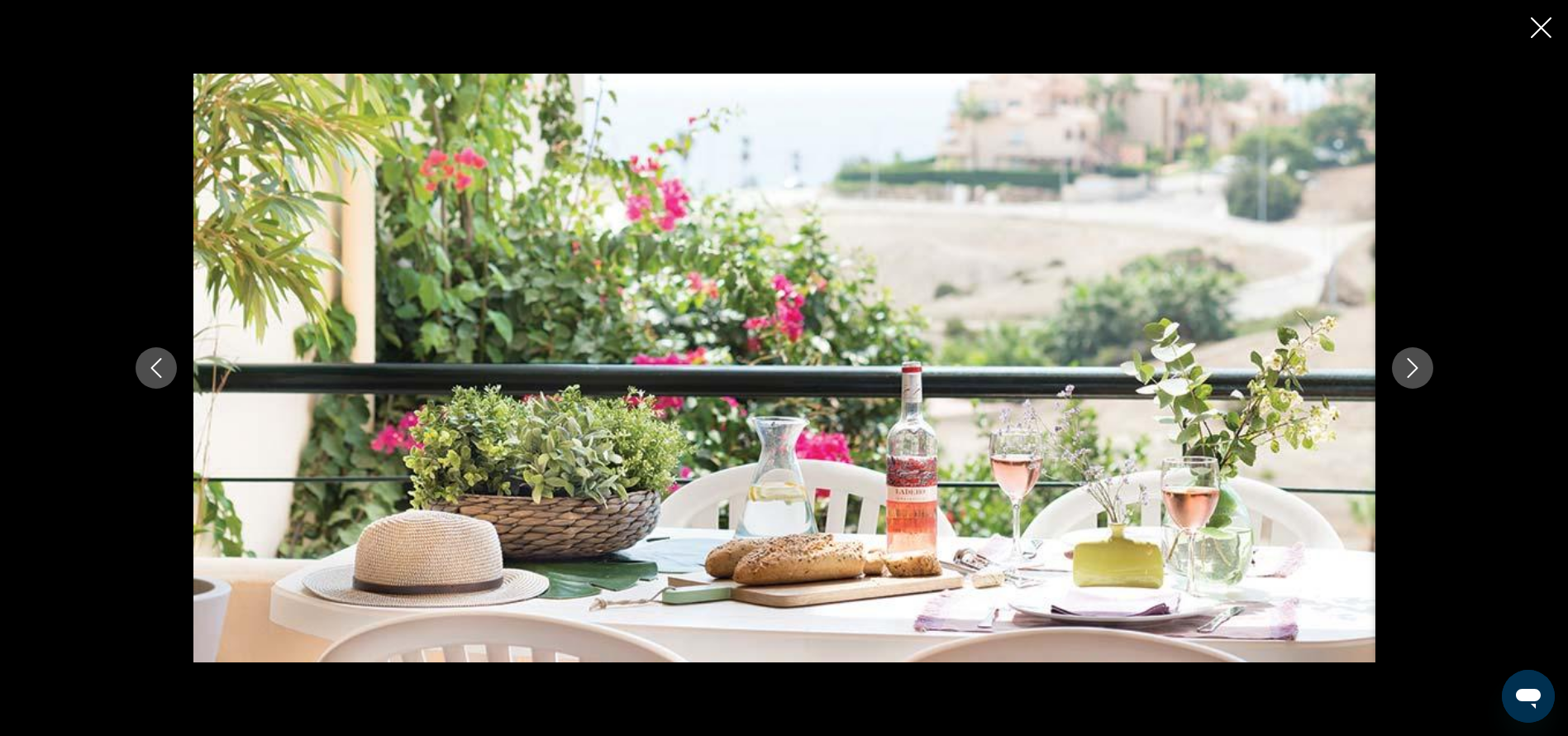
click at [1410, 366] on icon "Next image" at bounding box center [1412, 368] width 20 height 20
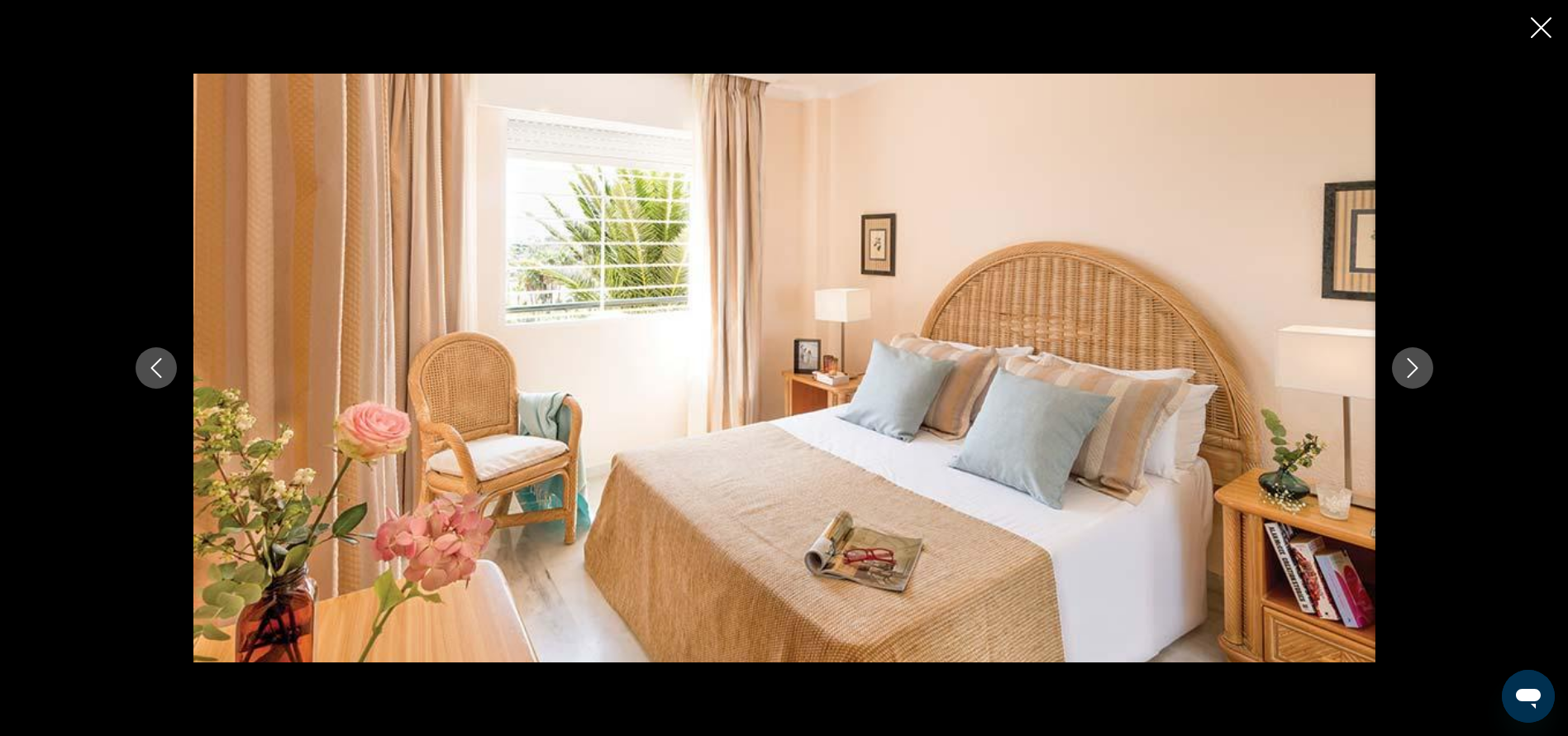
click at [1410, 366] on icon "Next image" at bounding box center [1412, 368] width 20 height 20
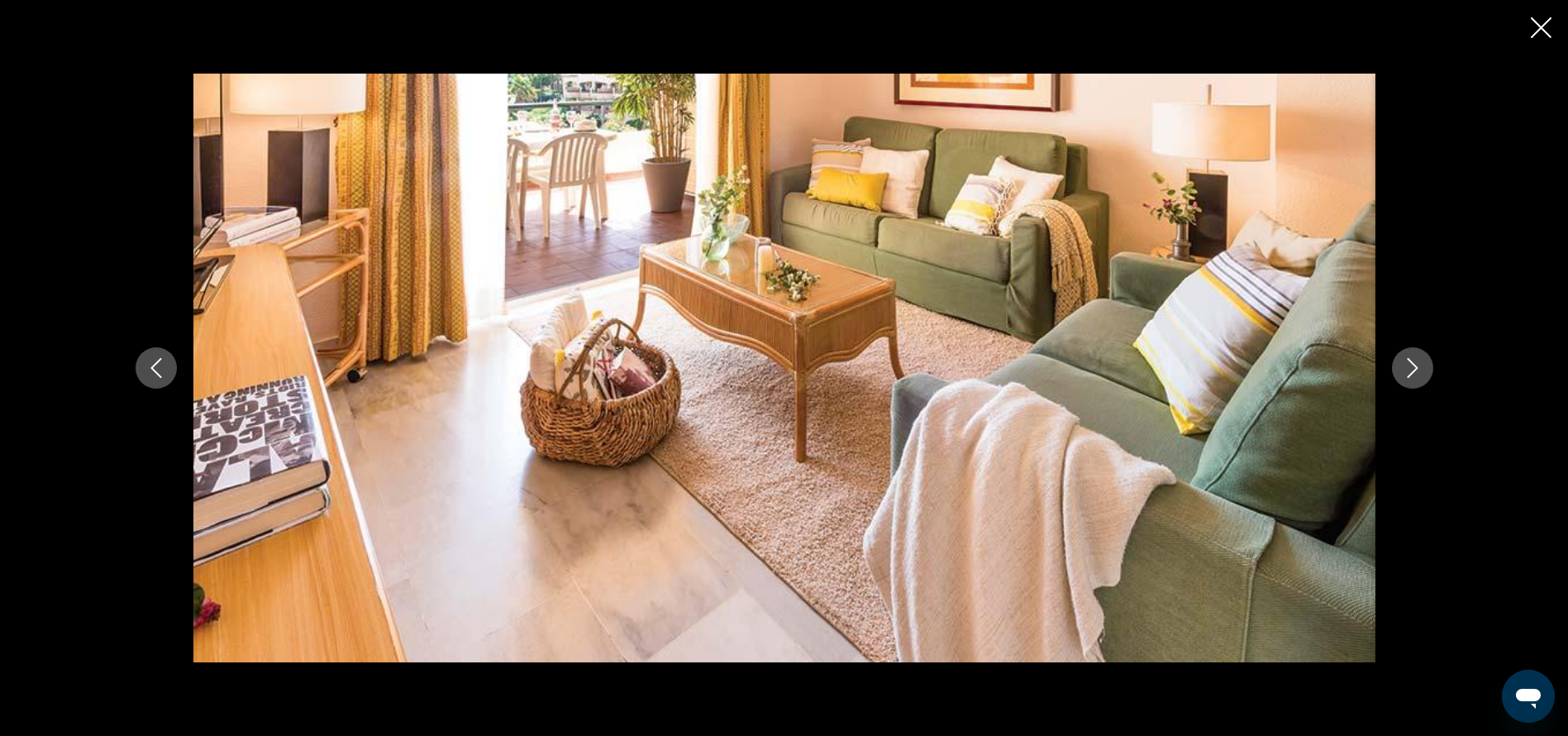
click at [1410, 366] on icon "Next image" at bounding box center [1412, 368] width 20 height 20
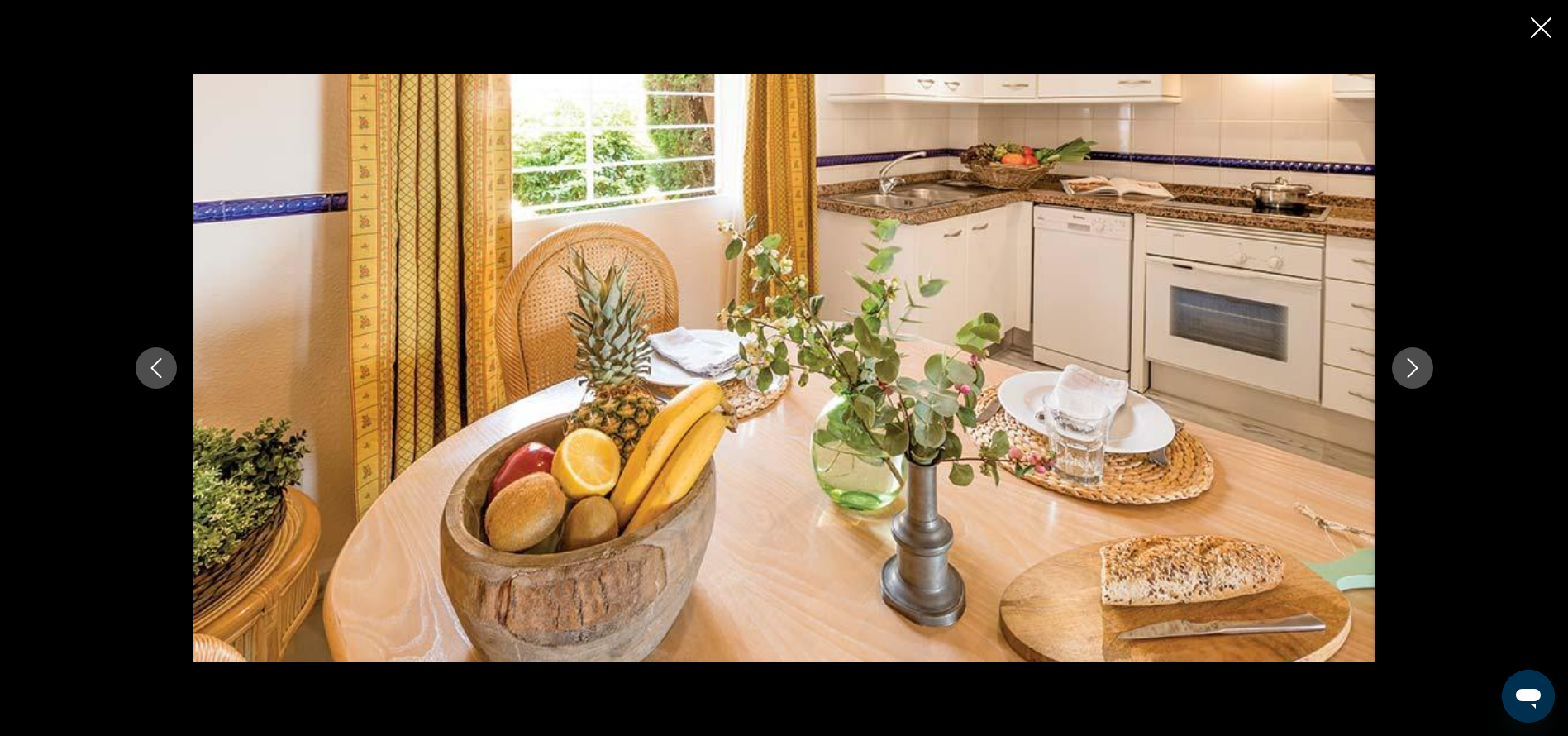
click at [1410, 366] on icon "Next image" at bounding box center [1412, 368] width 20 height 20
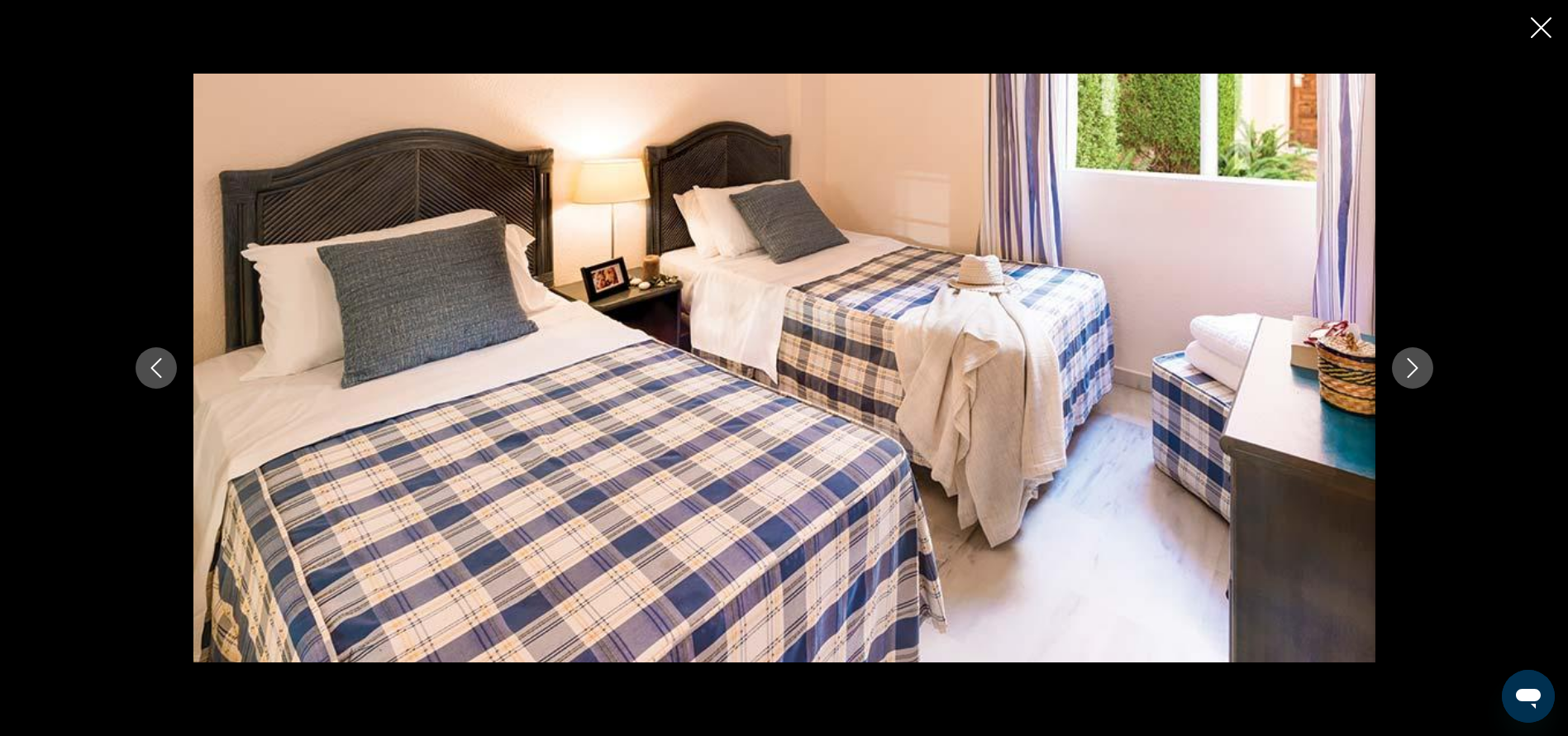
click at [1410, 366] on icon "Next image" at bounding box center [1412, 368] width 20 height 20
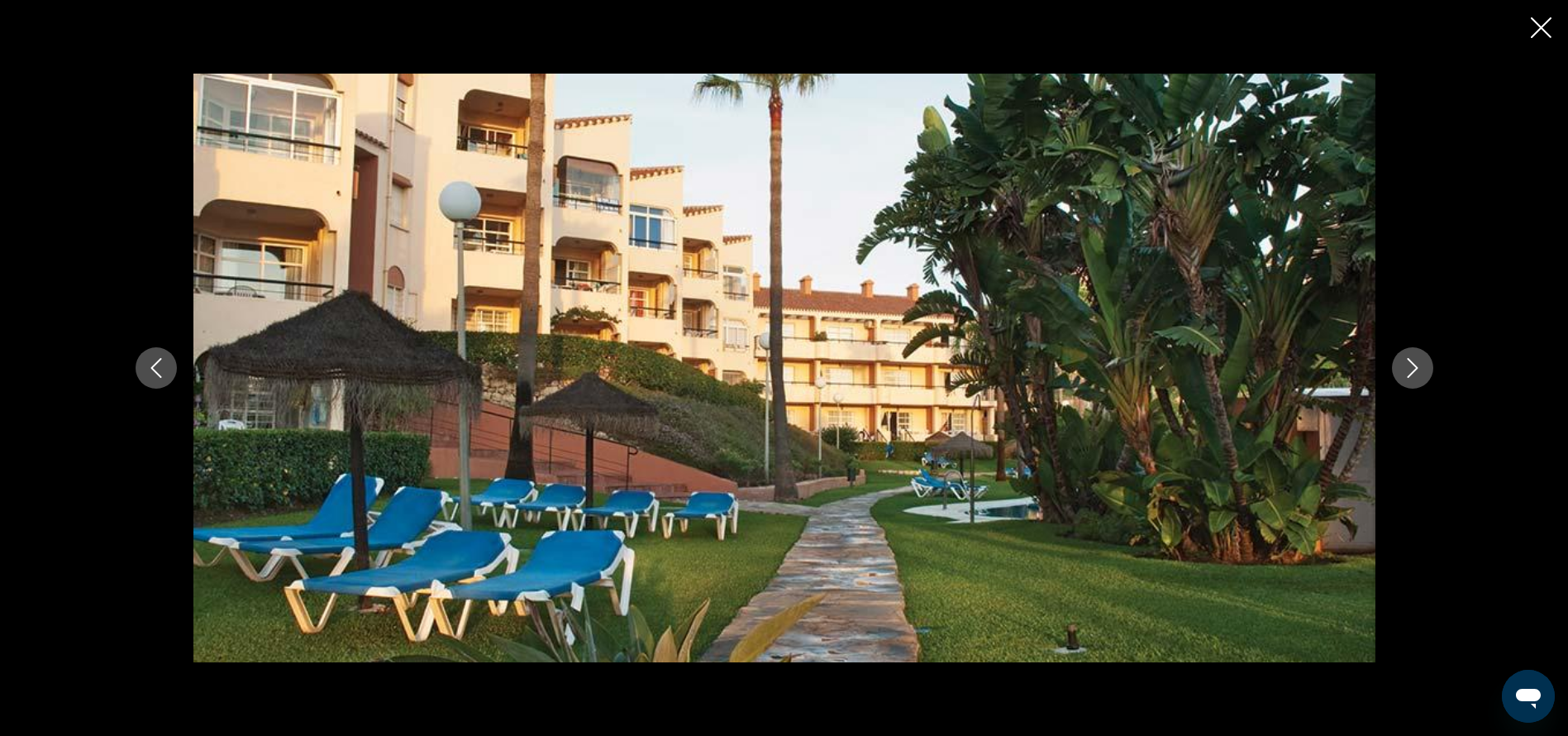
click at [1410, 366] on icon "Next image" at bounding box center [1412, 368] width 20 height 20
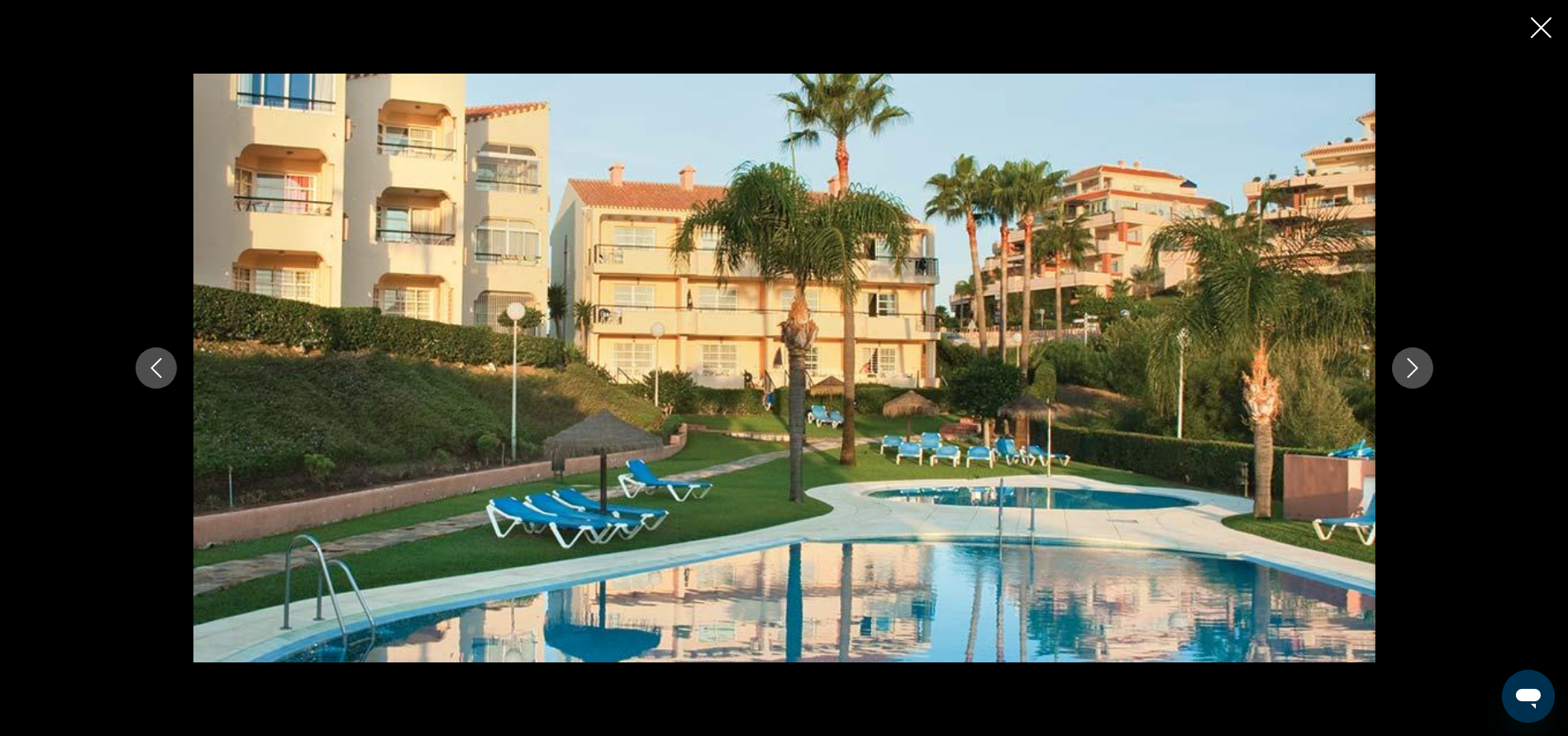
click at [1410, 366] on icon "Next image" at bounding box center [1412, 368] width 20 height 20
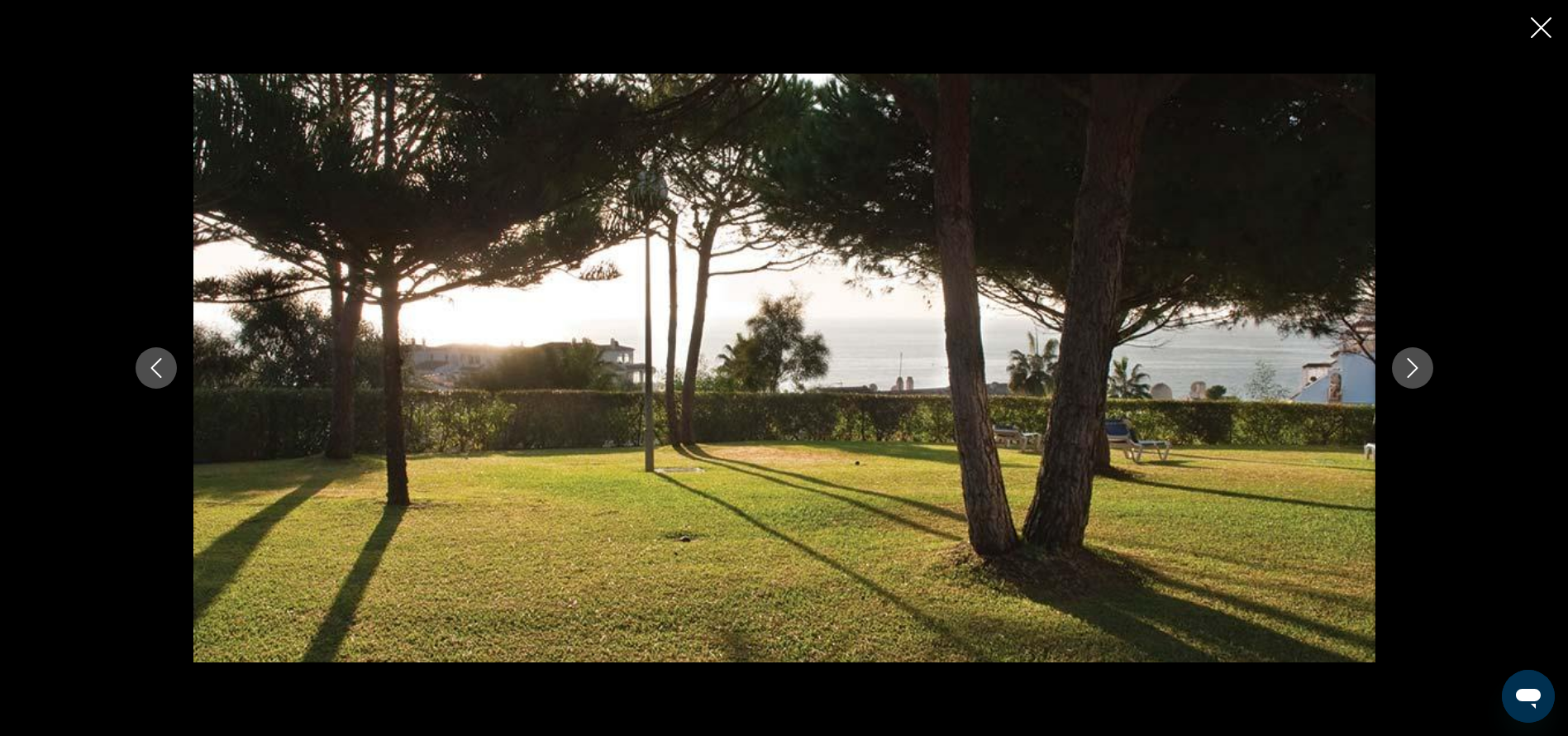
click at [1410, 366] on icon "Next image" at bounding box center [1412, 368] width 20 height 20
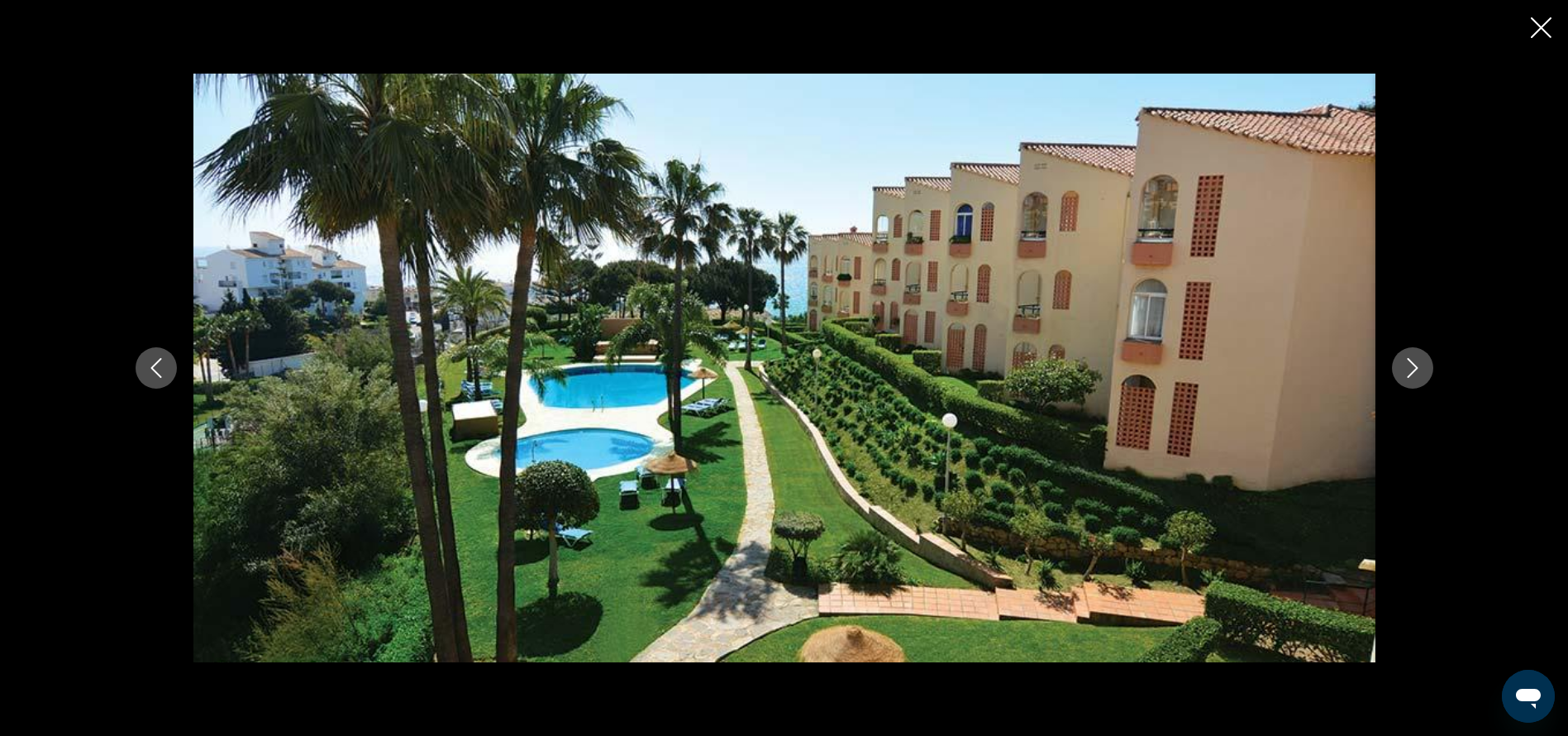
click at [1410, 366] on icon "Next image" at bounding box center [1412, 368] width 20 height 20
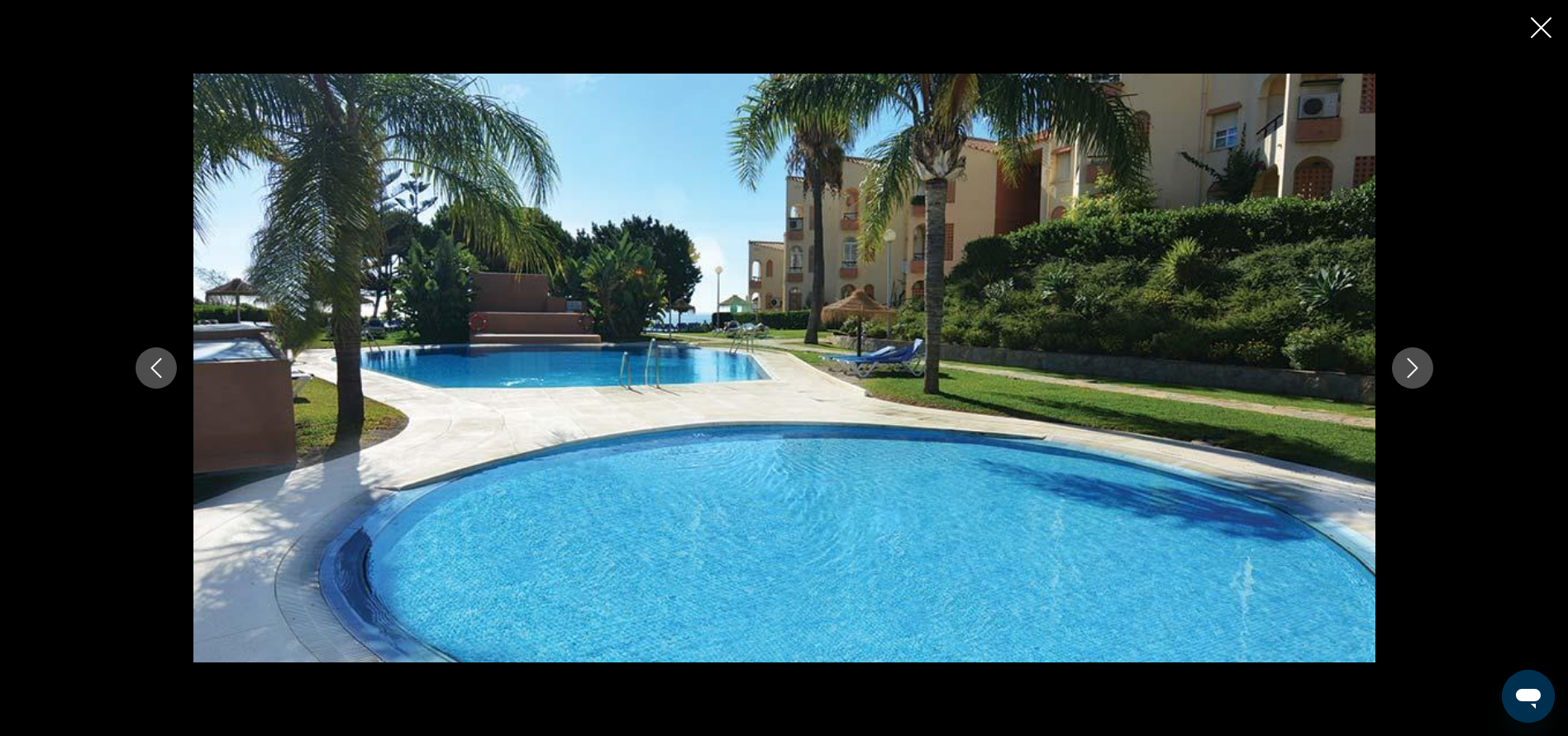
click at [1410, 366] on icon "Next image" at bounding box center [1412, 368] width 20 height 20
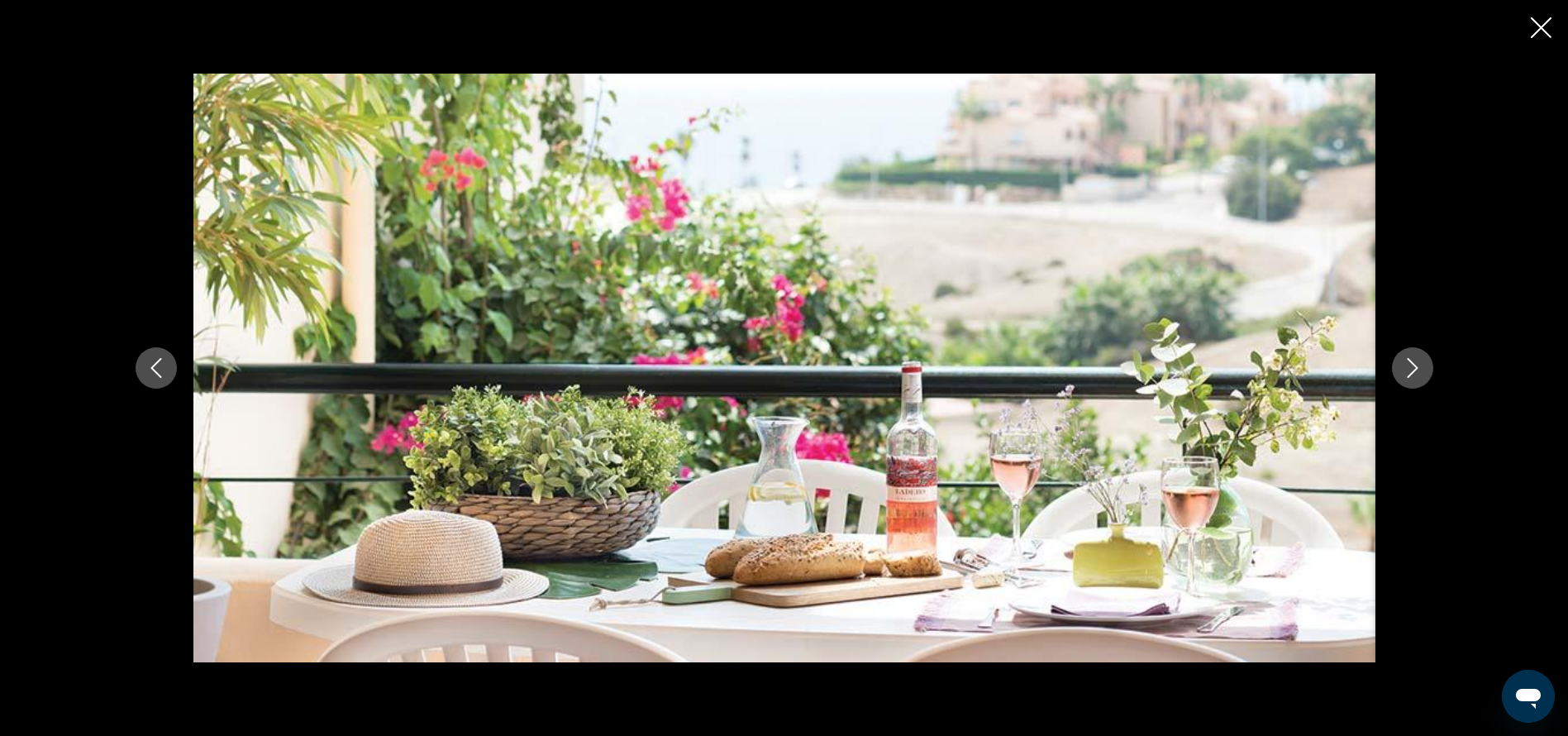
click at [1545, 25] on icon "Close slideshow" at bounding box center [1541, 28] width 21 height 21
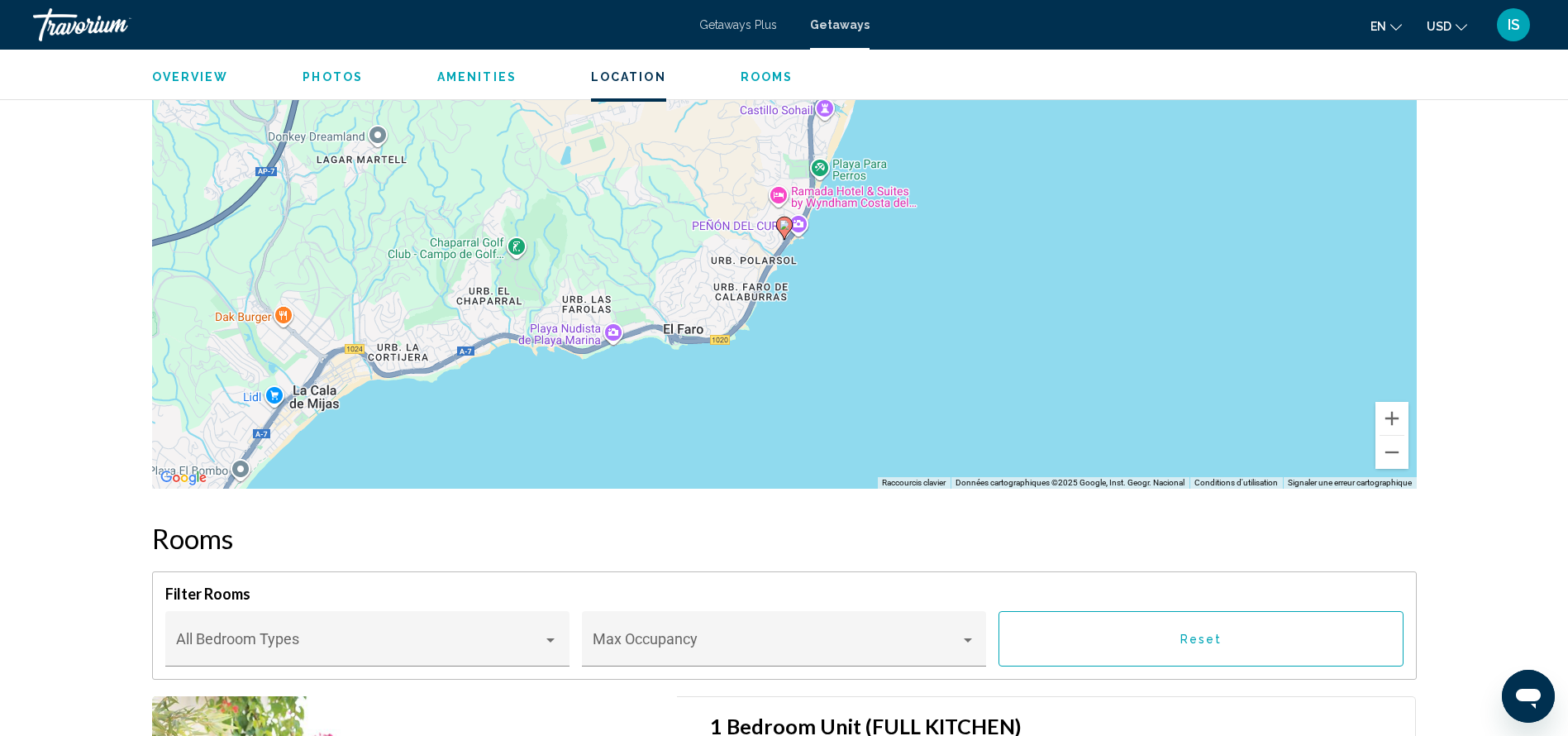
scroll to position [2296, 0]
click at [1395, 457] on button "Zoom arrière" at bounding box center [1392, 454] width 33 height 33
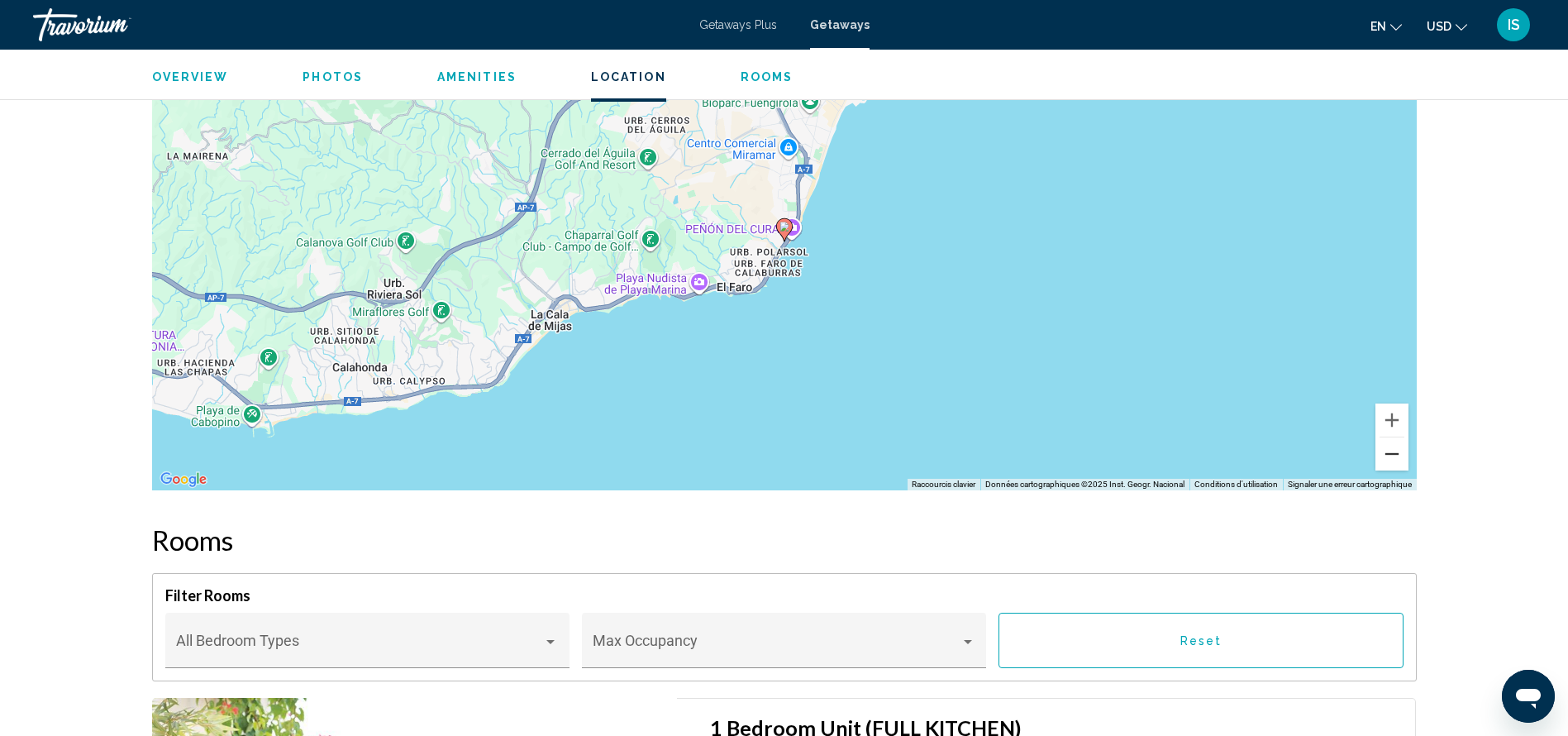
click at [1395, 457] on button "Zoom arrière" at bounding box center [1392, 454] width 33 height 33
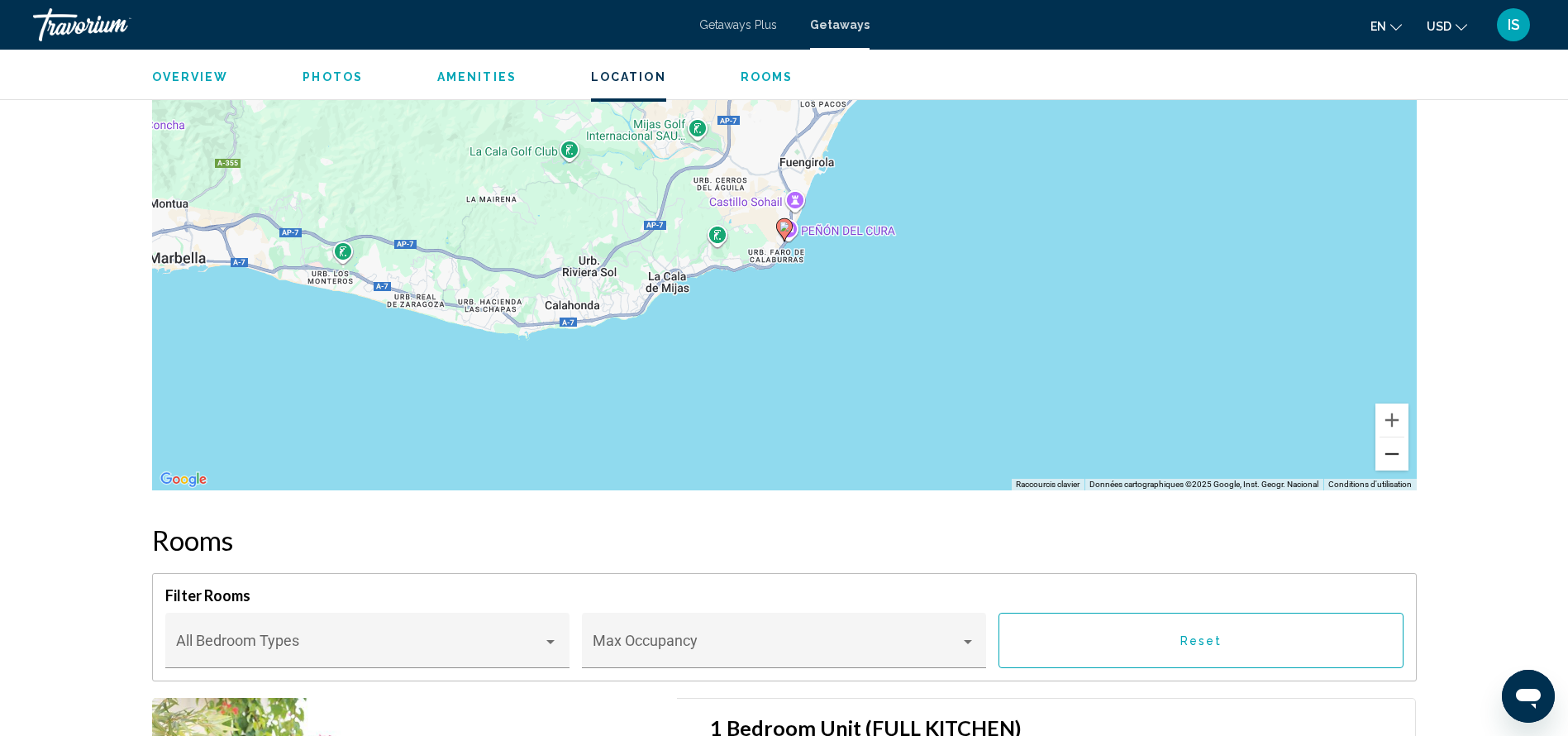
click at [1395, 457] on button "Zoom arrière" at bounding box center [1392, 454] width 33 height 33
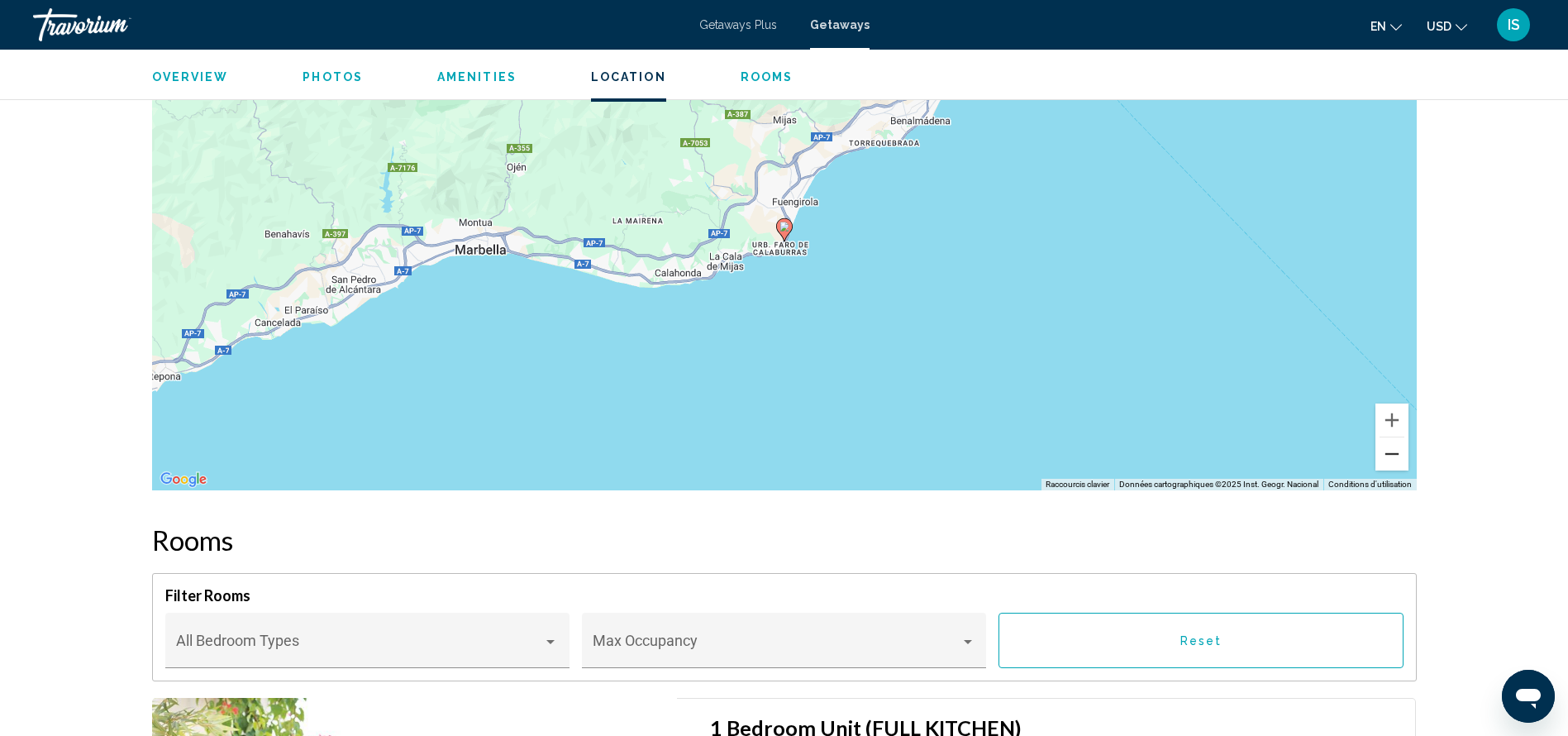
click at [1395, 457] on button "Zoom arrière" at bounding box center [1392, 454] width 33 height 33
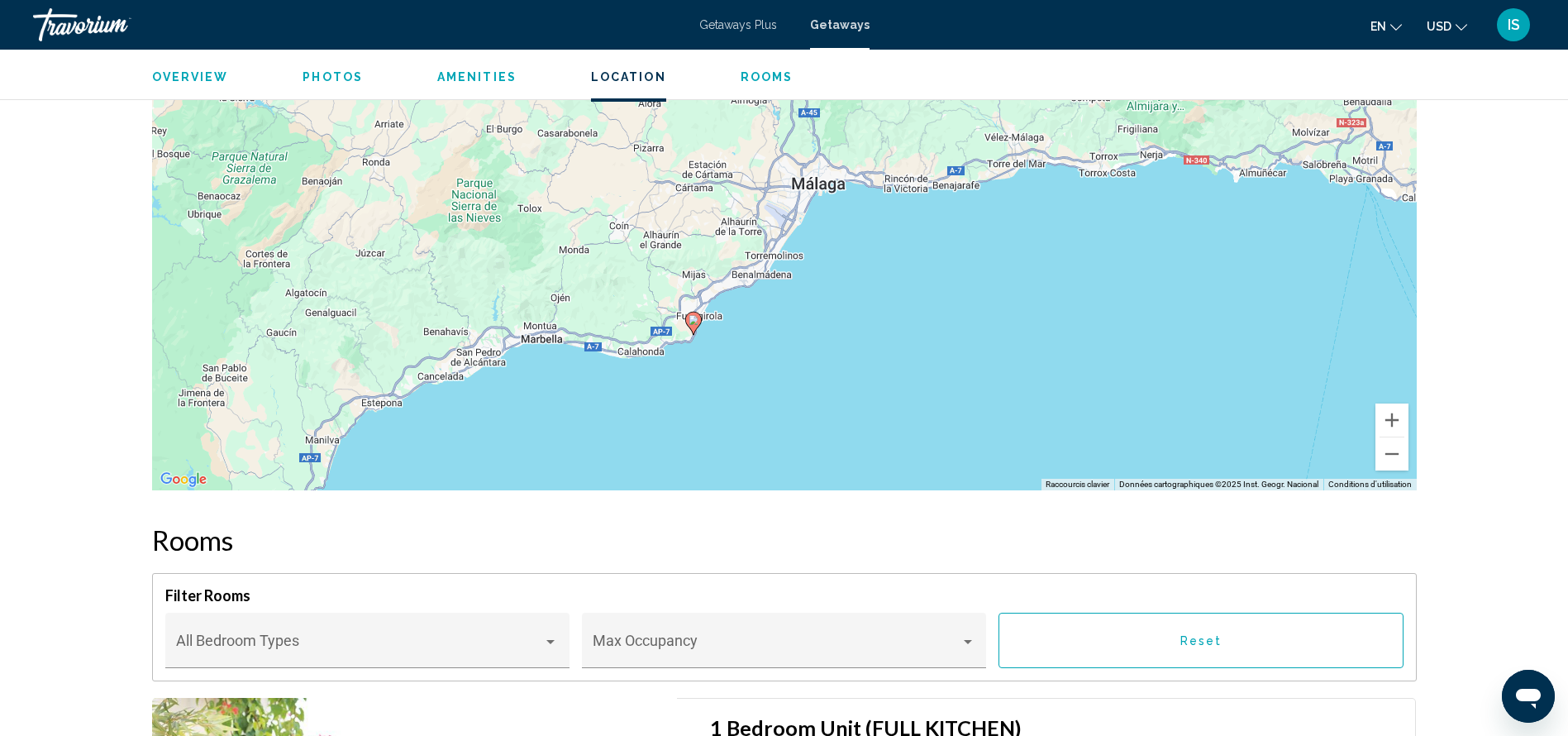
drag, startPoint x: 1146, startPoint y: 357, endPoint x: 1050, endPoint y: 459, distance: 140.1
click at [1050, 459] on div "Pour activer le glissement avec le clavier, appuyez sur Alt+Entrée. Une fois ce…" at bounding box center [785, 242] width 1265 height 496
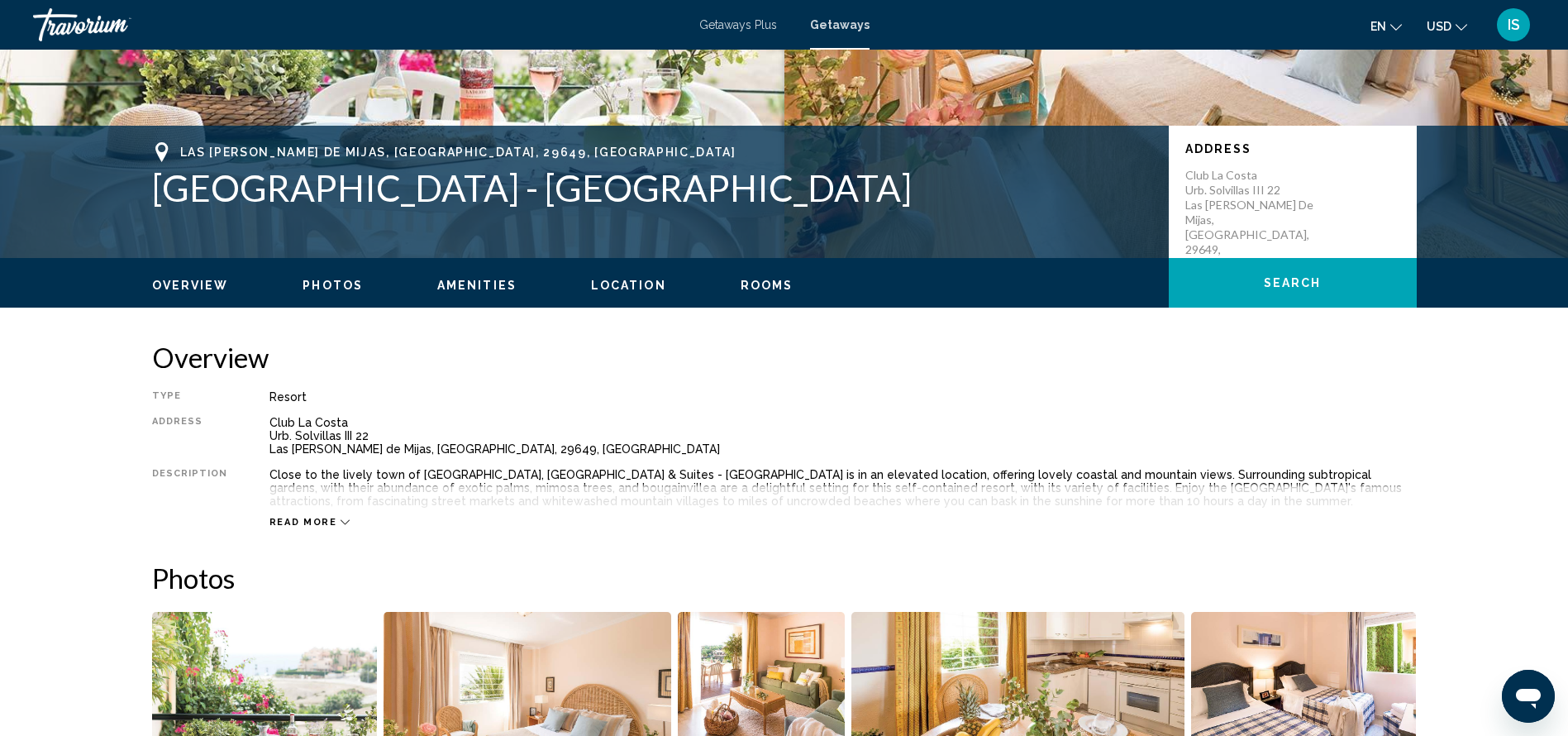
scroll to position [267, 0]
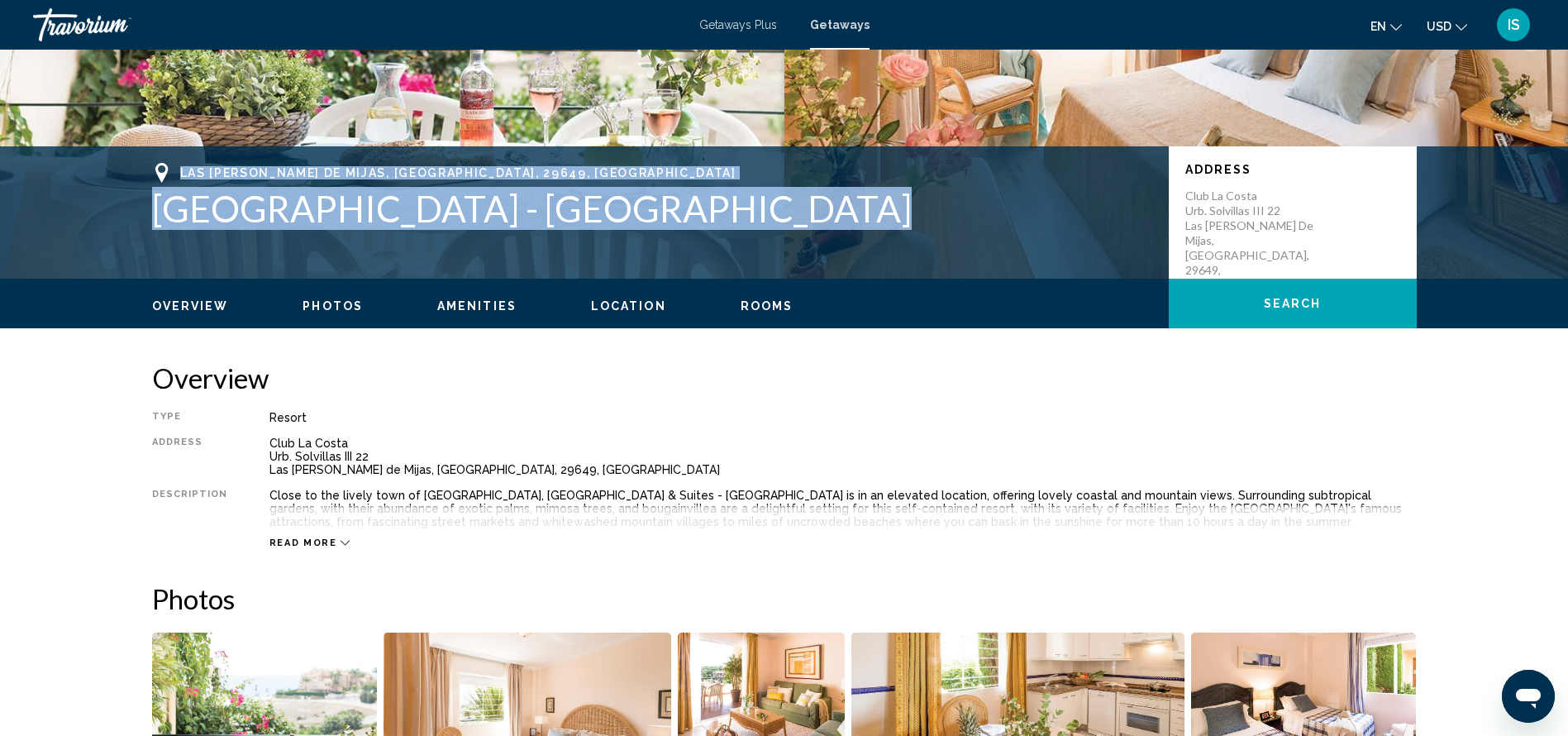
drag, startPoint x: 175, startPoint y: 162, endPoint x: 755, endPoint y: 226, distance: 583.5
click at [755, 226] on div "Las Lagunas de Mijas, Malaga, 29649, ESP Ramada Hotel & Suites - Sierra Marina" at bounding box center [653, 196] width 1000 height 67
copy div "Las Lagunas de Mijas, Malaga, 29649, ESP Ramada Hotel & Suites - Sierra Marina"
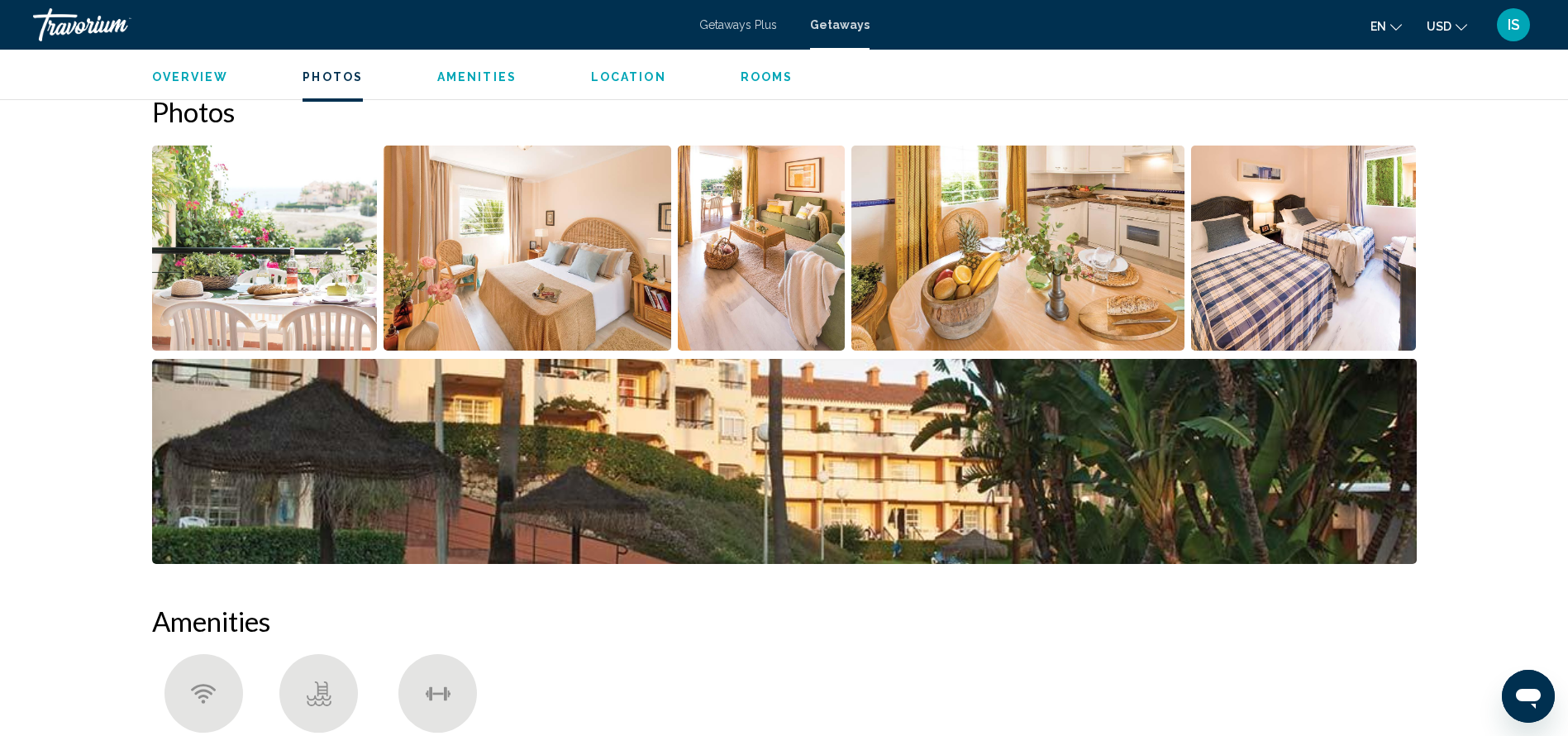
scroll to position [0, 0]
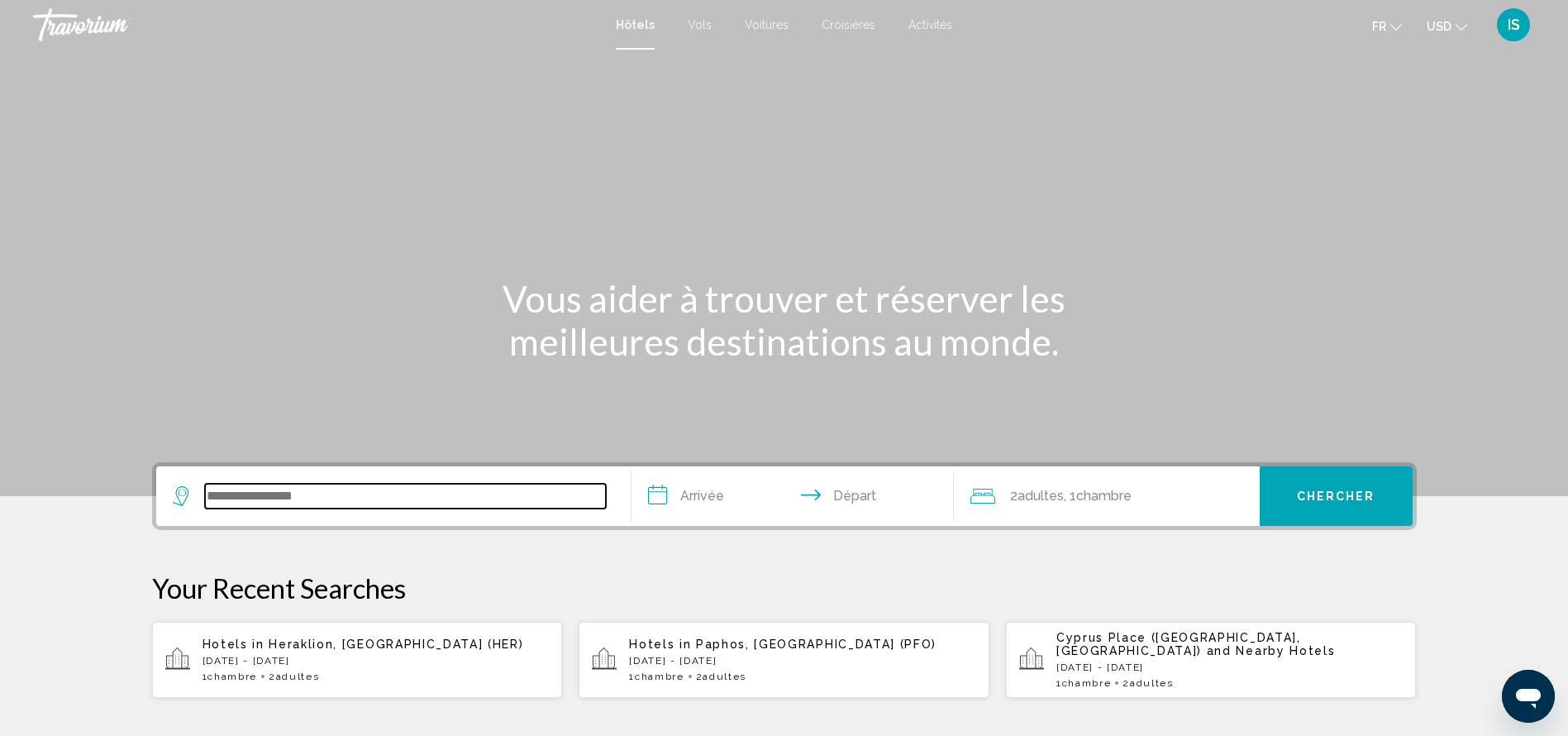
click at [354, 506] on input "Search widget" at bounding box center [406, 496] width 401 height 25
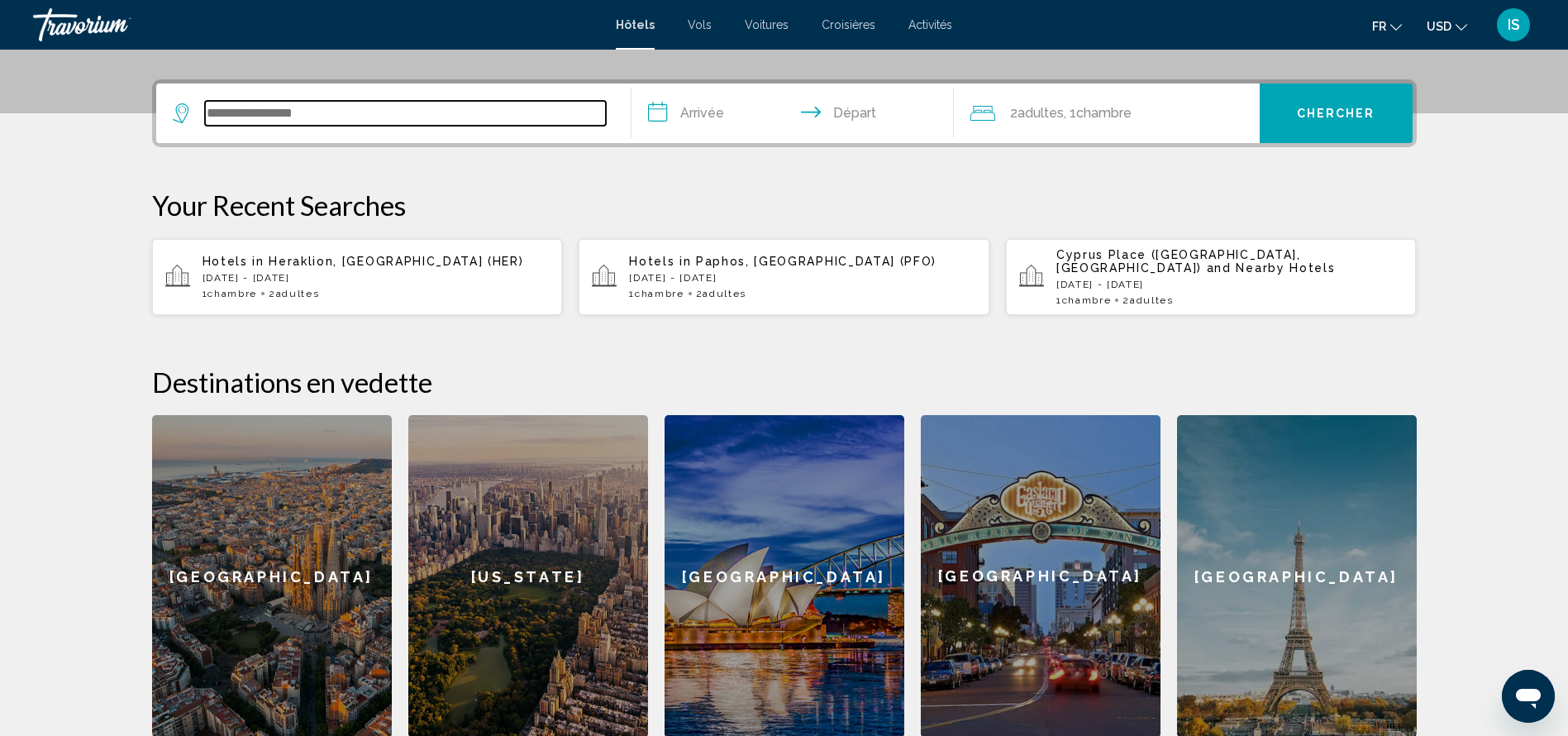
scroll to position [408, 0]
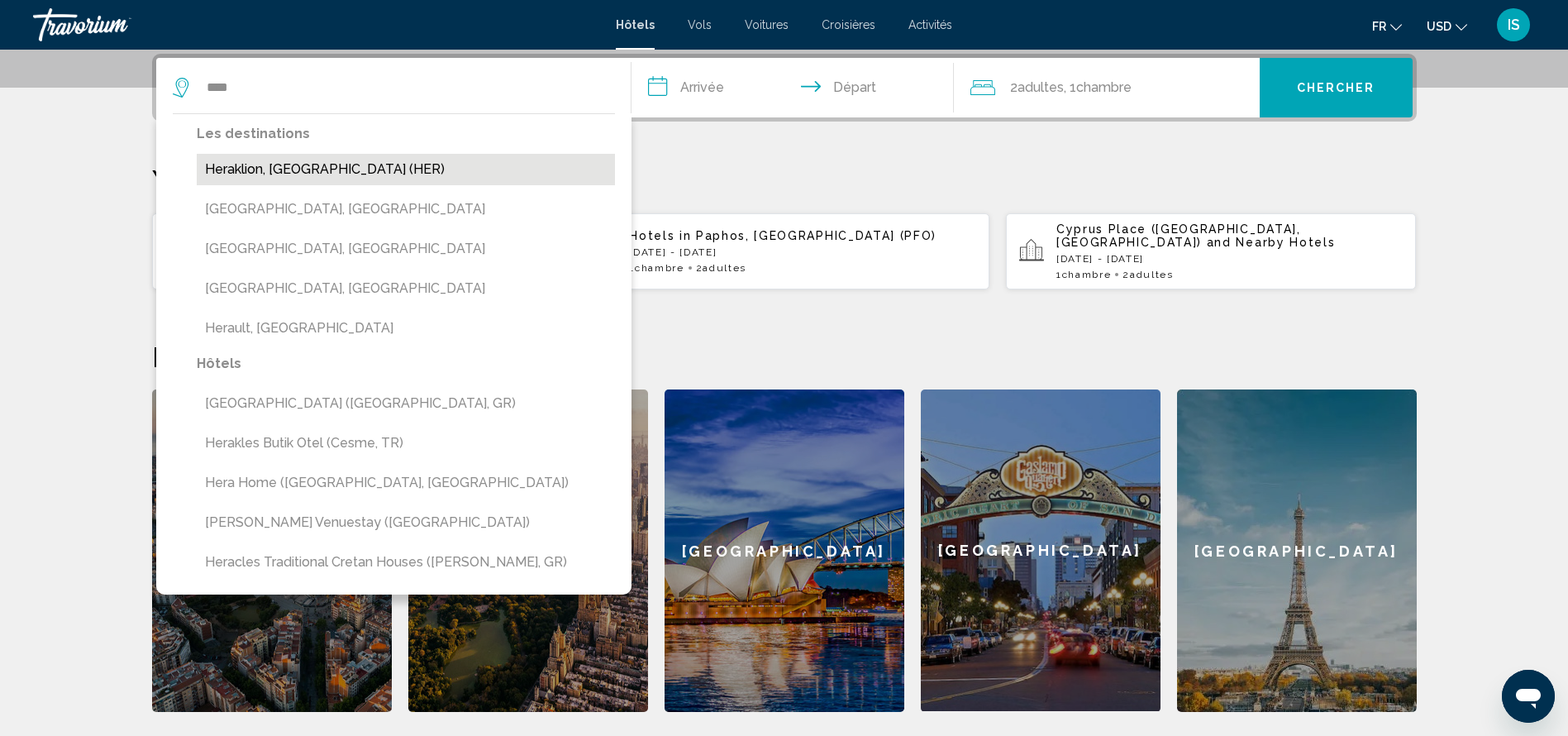
click at [369, 167] on button "Heraklion, [GEOGRAPHIC_DATA] (HER)" at bounding box center [406, 169] width 418 height 32
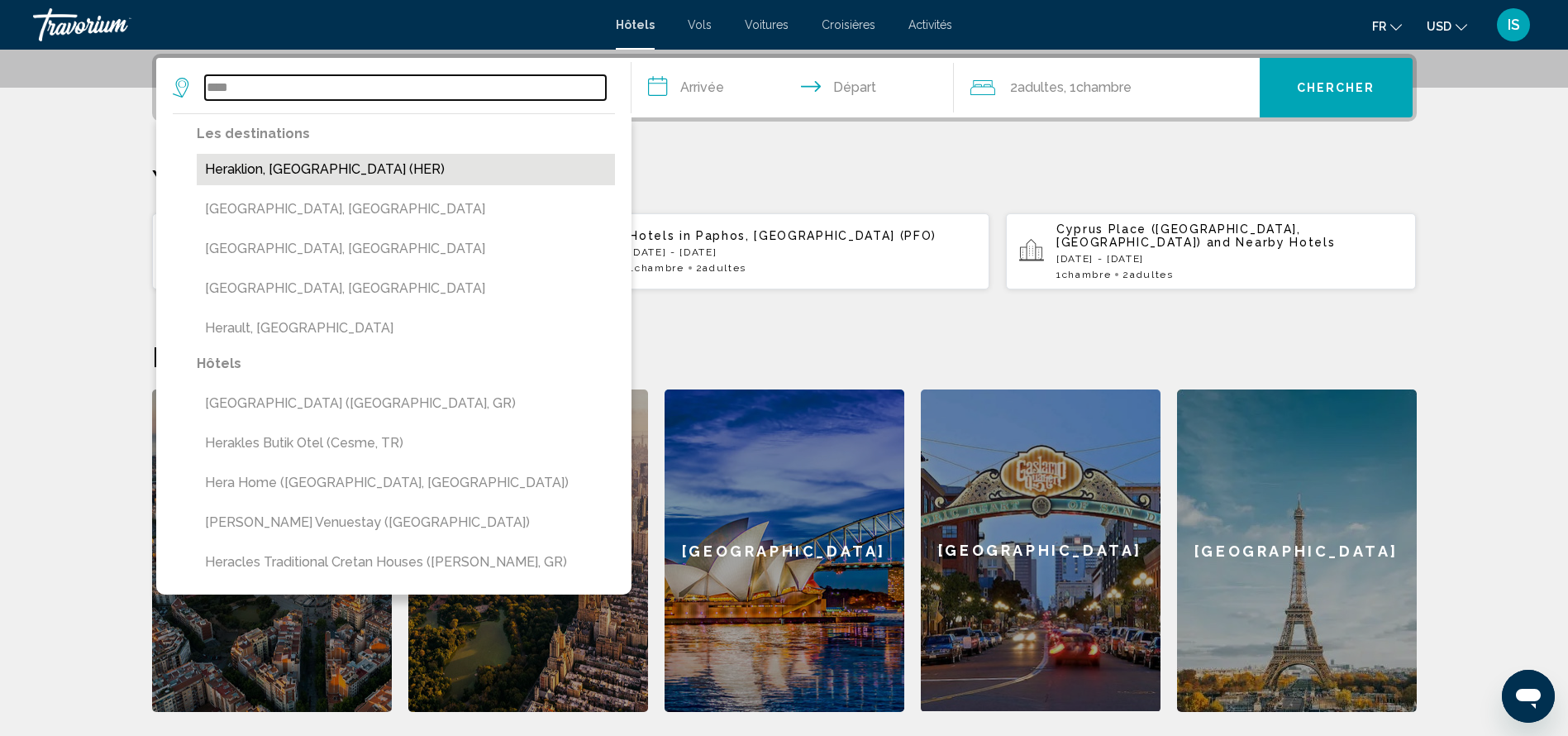
type input "**********"
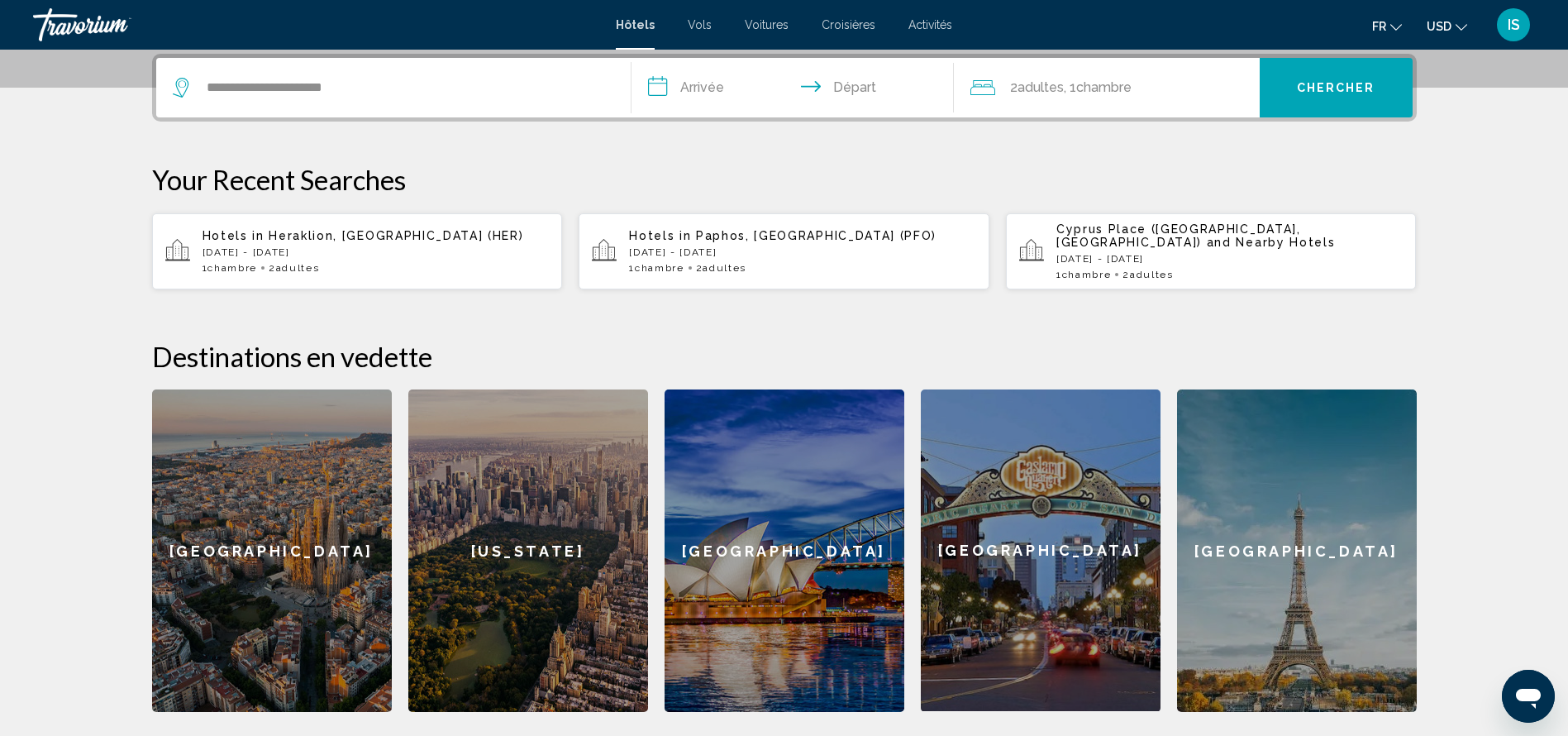
click at [699, 88] on input "**********" at bounding box center [796, 90] width 329 height 65
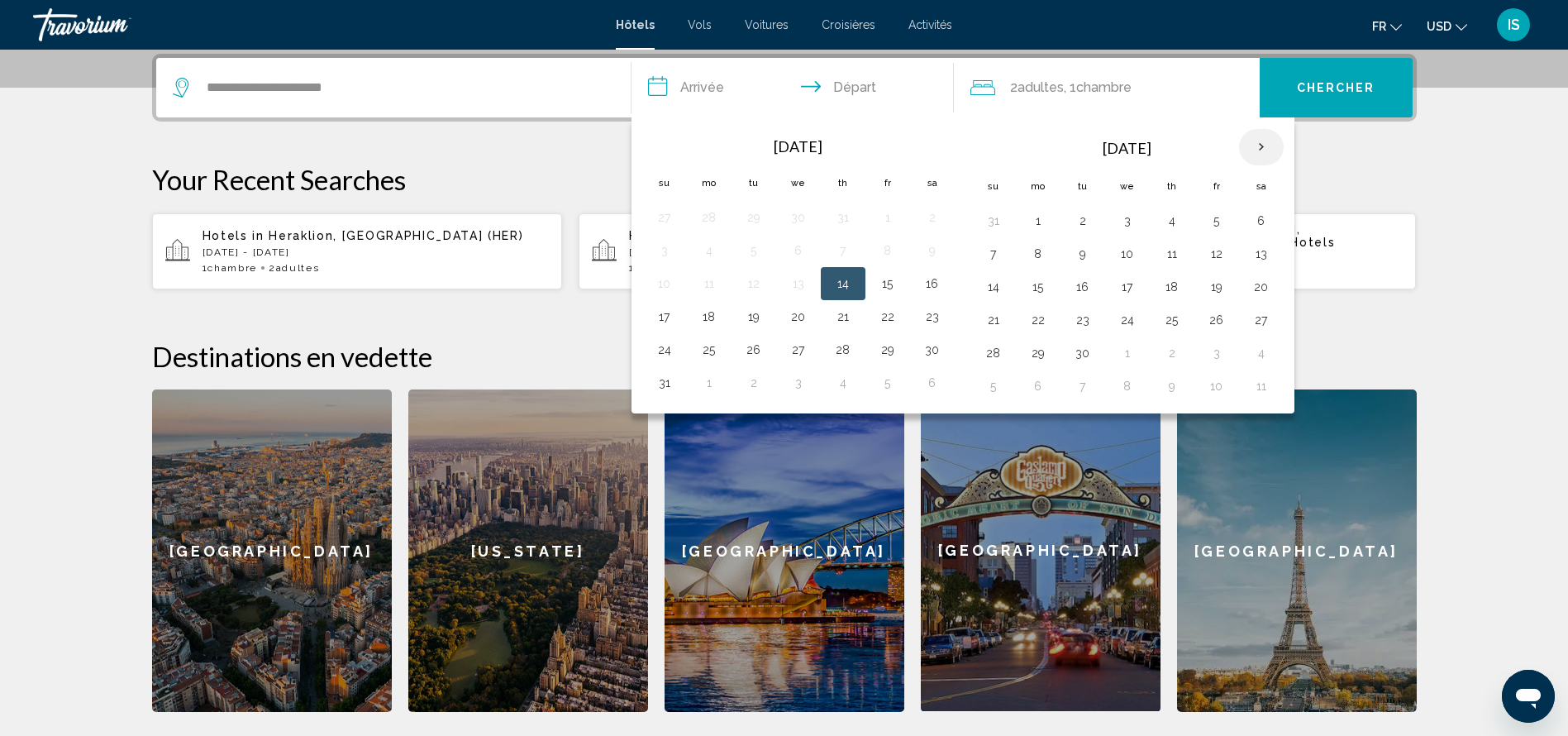
click at [1269, 153] on th "Next month" at bounding box center [1261, 147] width 45 height 37
click at [1005, 251] on button "5" at bounding box center [993, 253] width 26 height 23
click at [1092, 252] on button "7" at bounding box center [1083, 253] width 26 height 23
type input "**********"
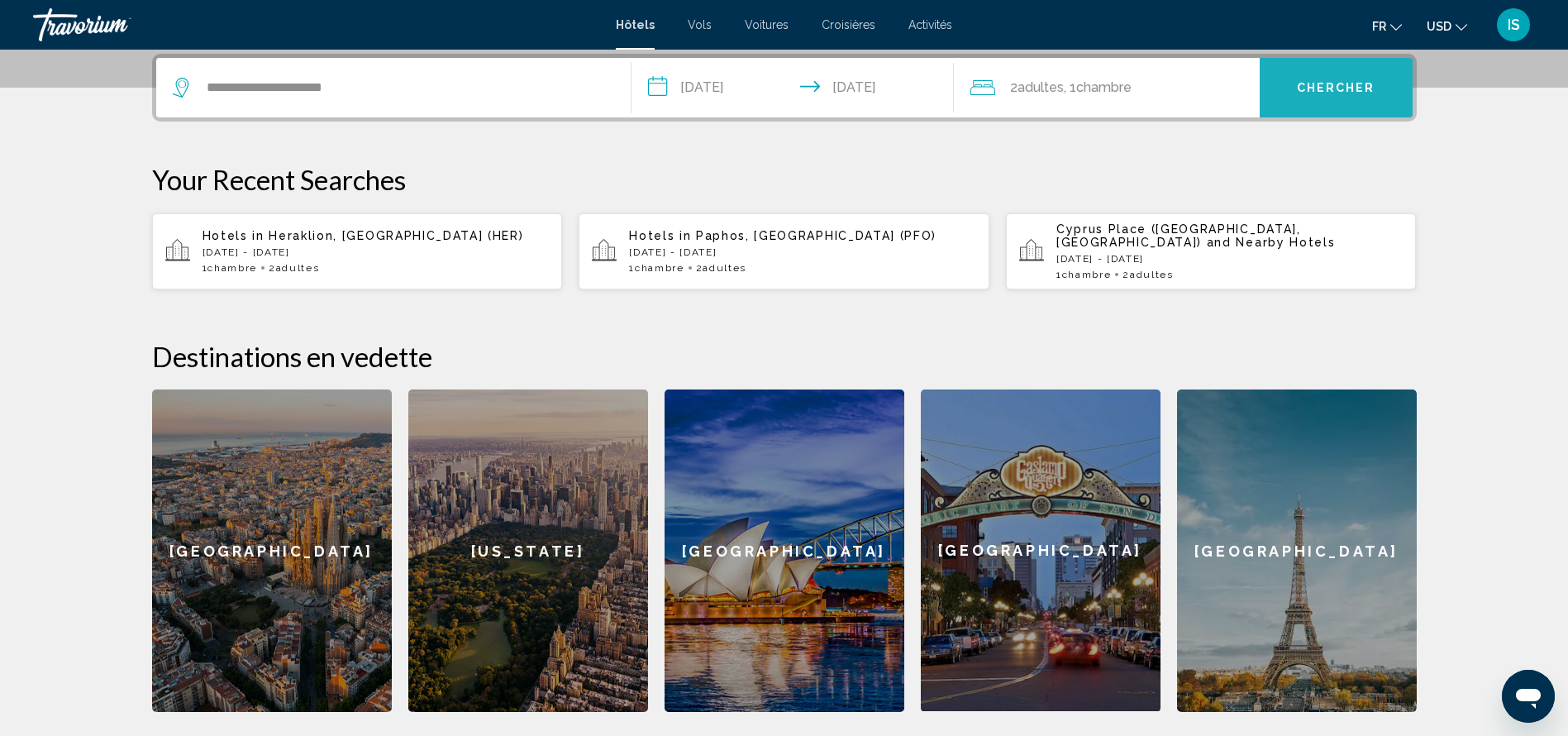
click at [1347, 103] on button "Chercher" at bounding box center [1336, 88] width 153 height 60
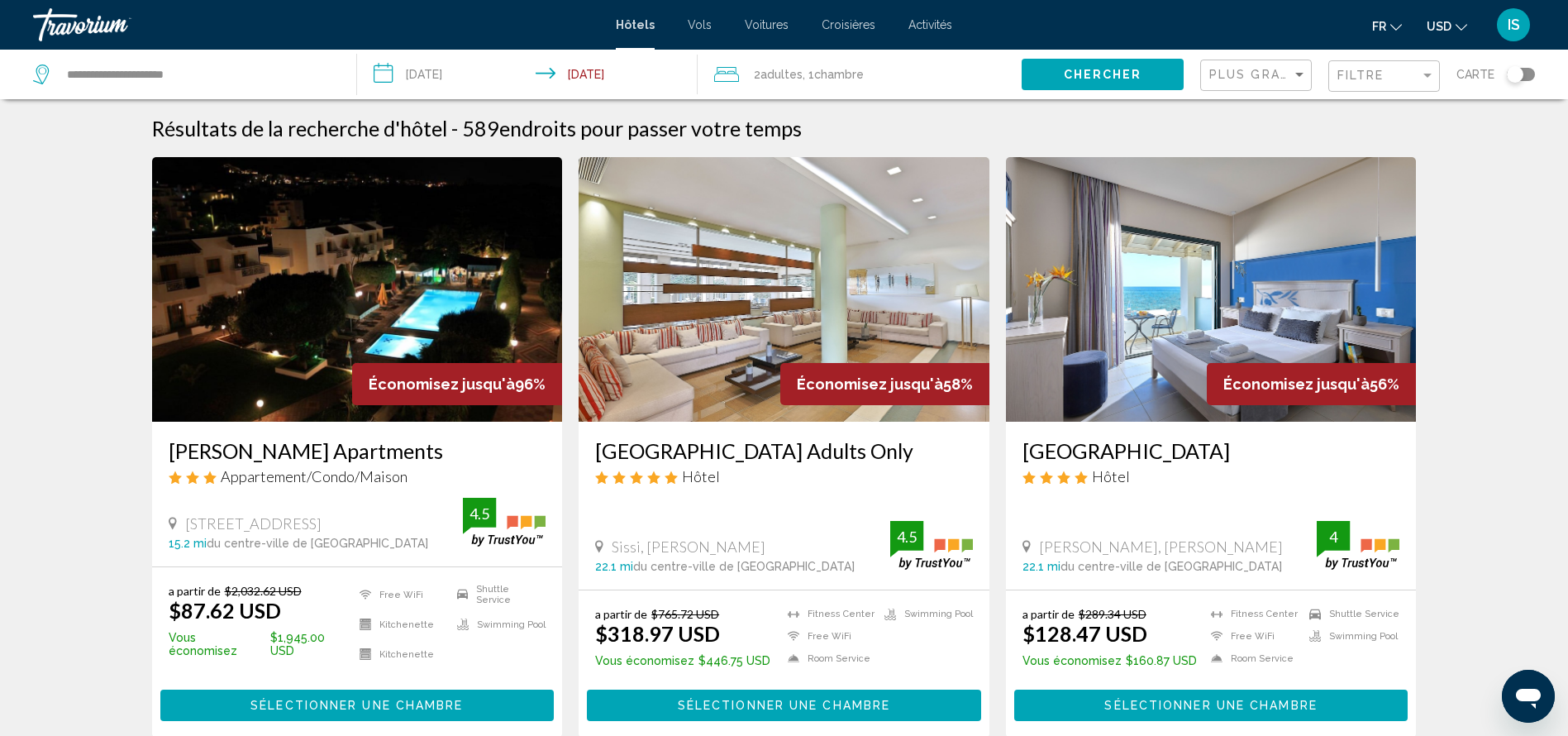
click at [1408, 95] on div "Filtre" at bounding box center [1383, 74] width 111 height 50
click at [1416, 91] on mat-form-field "Filtre" at bounding box center [1383, 76] width 111 height 32
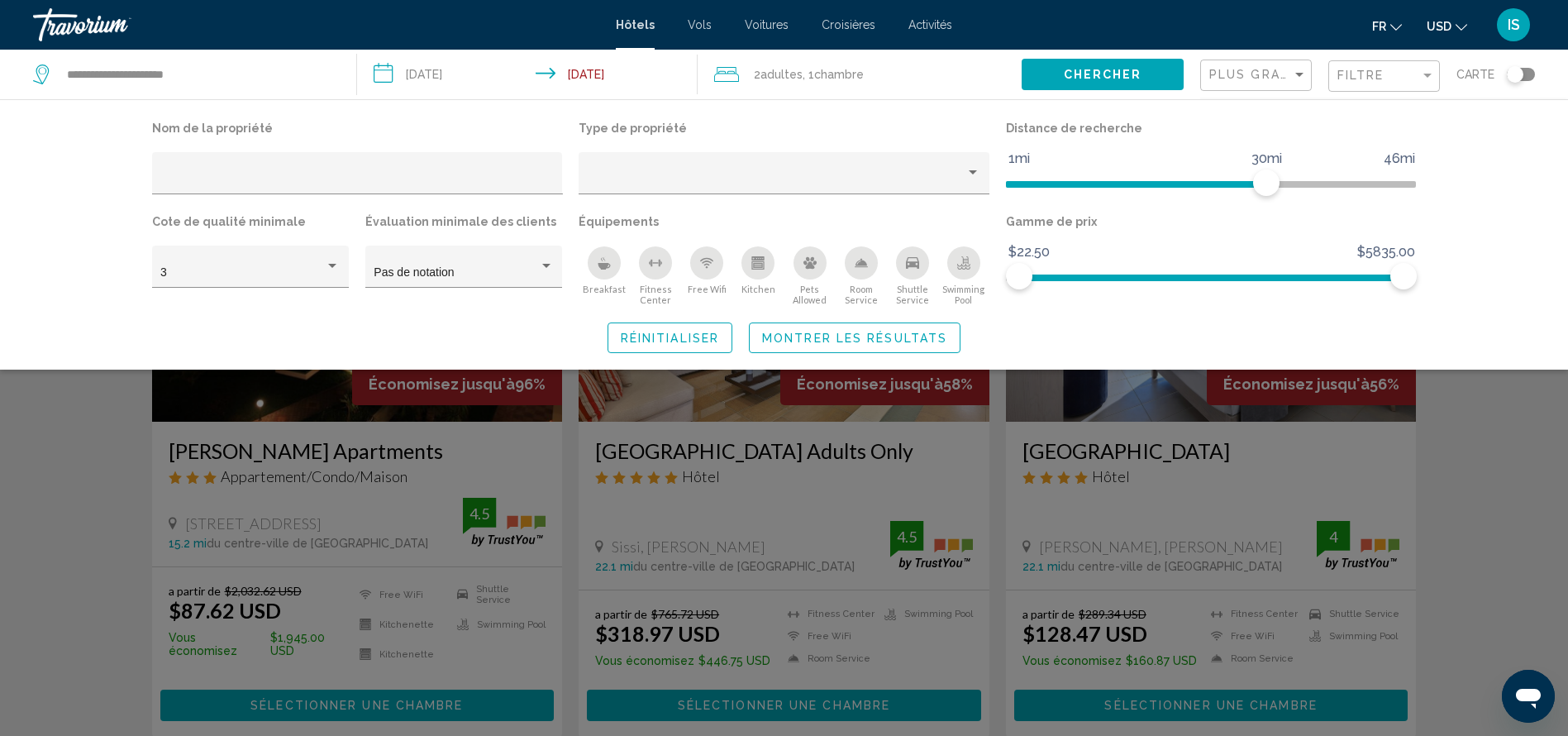
click at [1449, 202] on div "Nom de la propriété Type de propriété Distance de recherche 1mi 46mi 30mi Cote …" at bounding box center [784, 235] width 1331 height 237
drag, startPoint x: 1268, startPoint y: 188, endPoint x: 1091, endPoint y: 194, distance: 177.1
click at [1091, 194] on span "Hotel Filters" at bounding box center [1088, 182] width 26 height 26
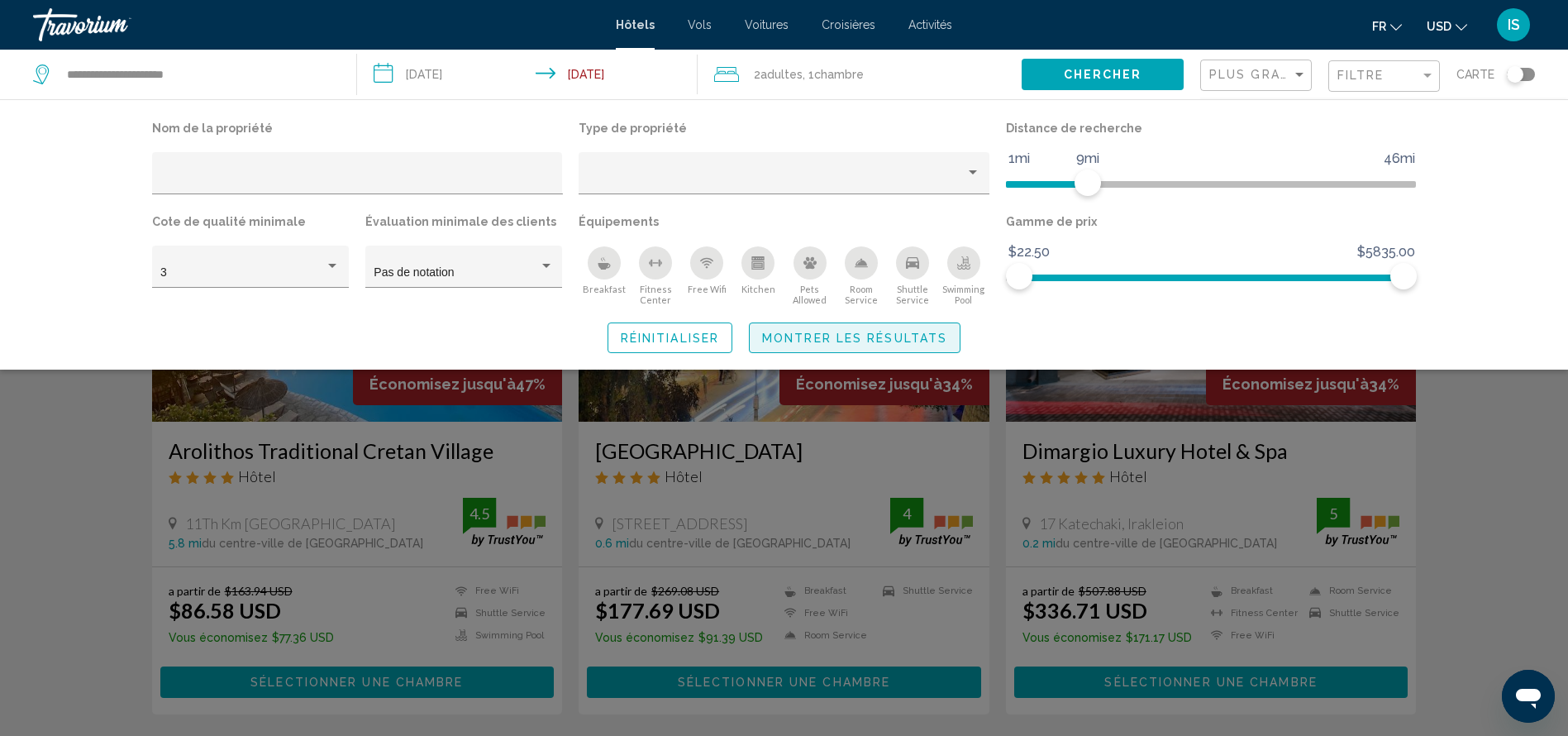
click at [844, 339] on span "Montrer les résultats" at bounding box center [854, 337] width 185 height 13
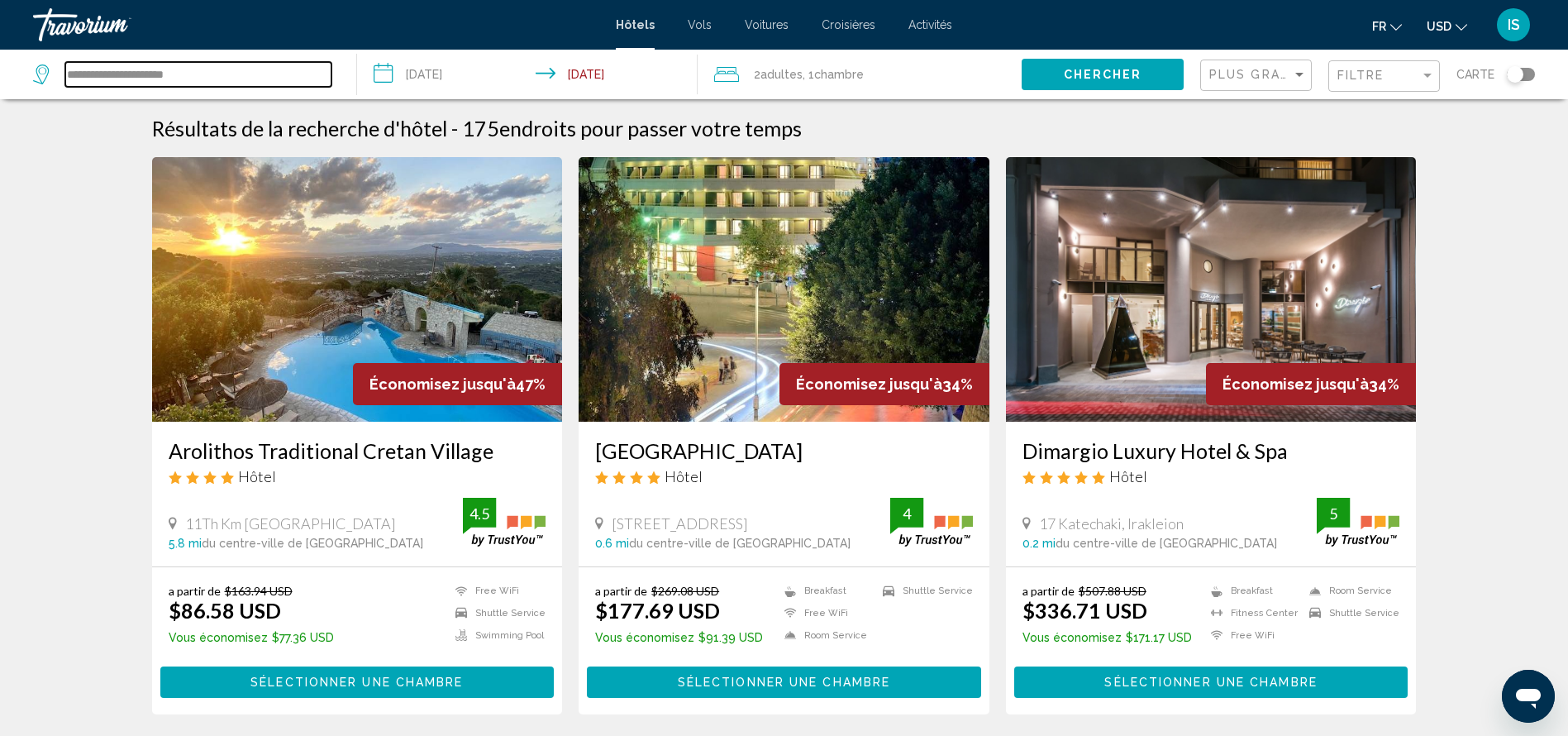
click at [271, 68] on input "**********" at bounding box center [199, 74] width 266 height 25
type input "*"
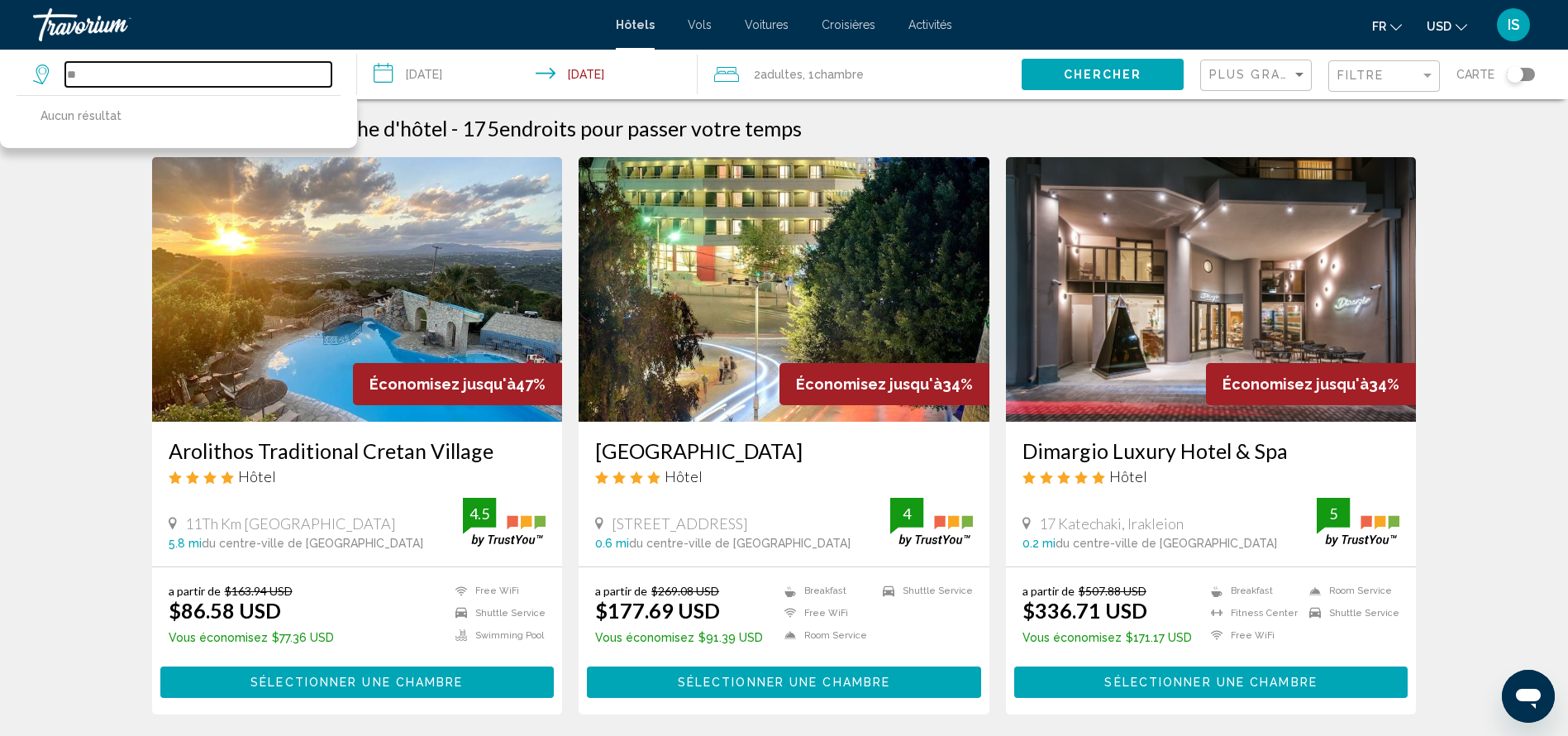
type input "*"
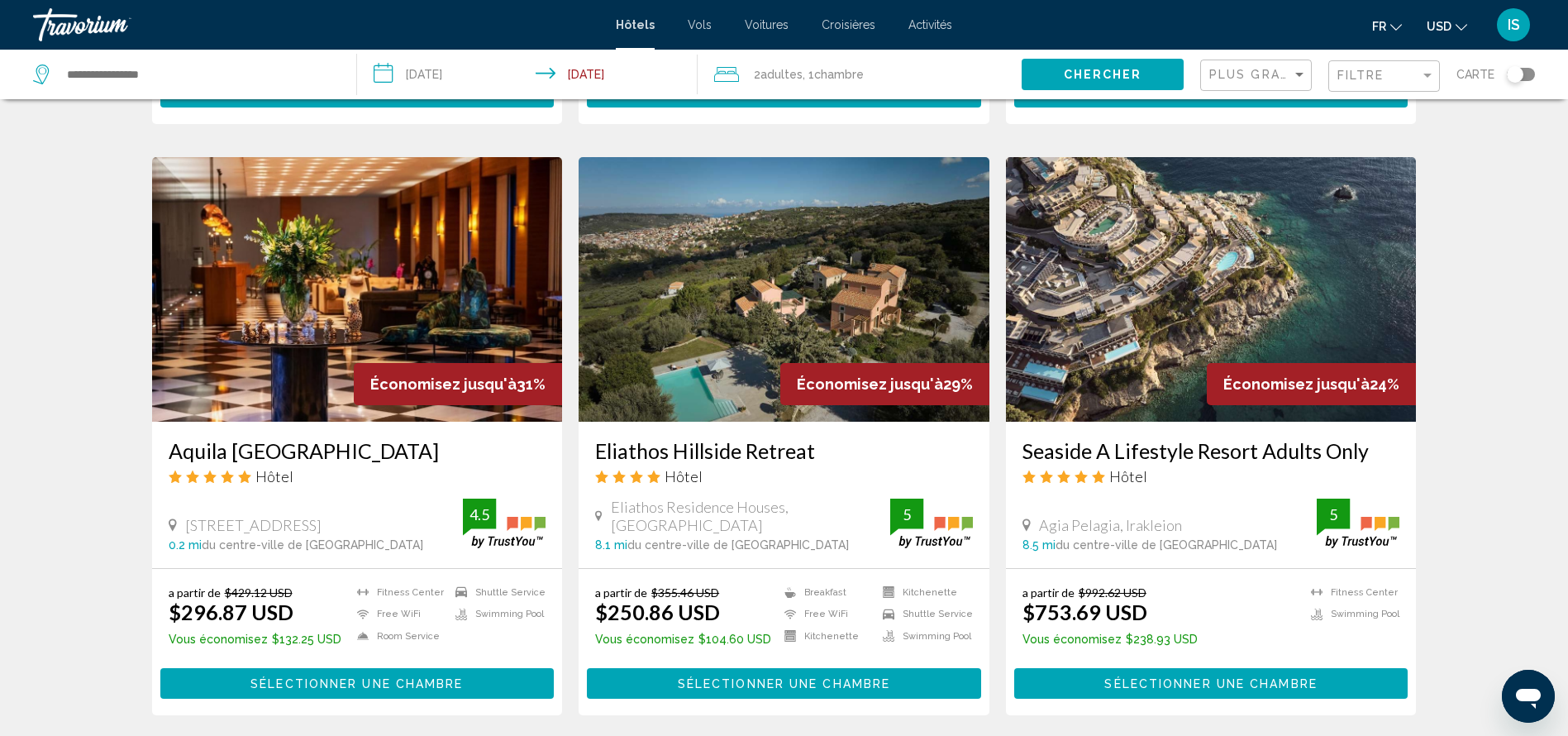
scroll to position [330, 0]
